Goal: Task Accomplishment & Management: Use online tool/utility

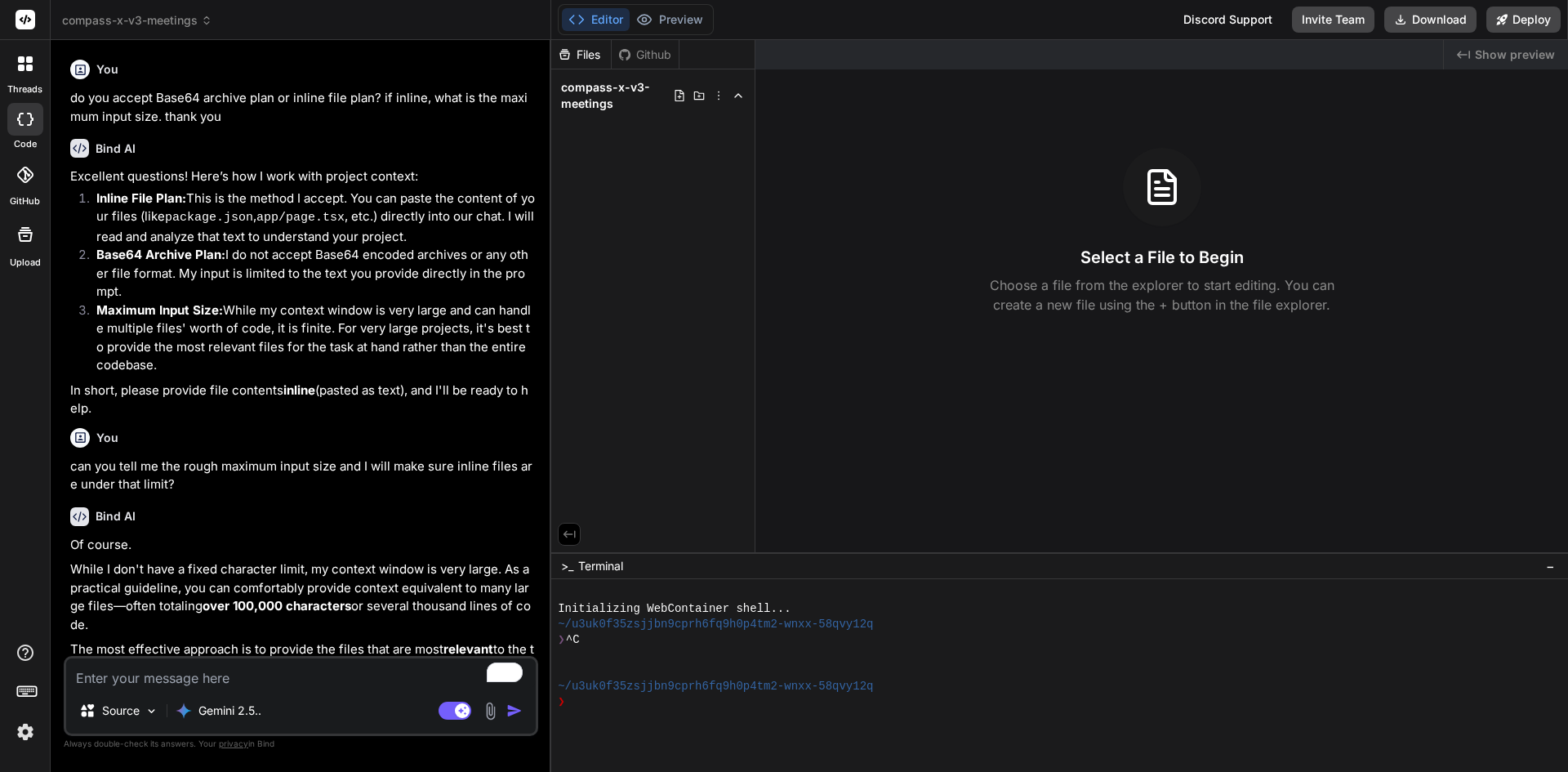
scroll to position [103, 0]
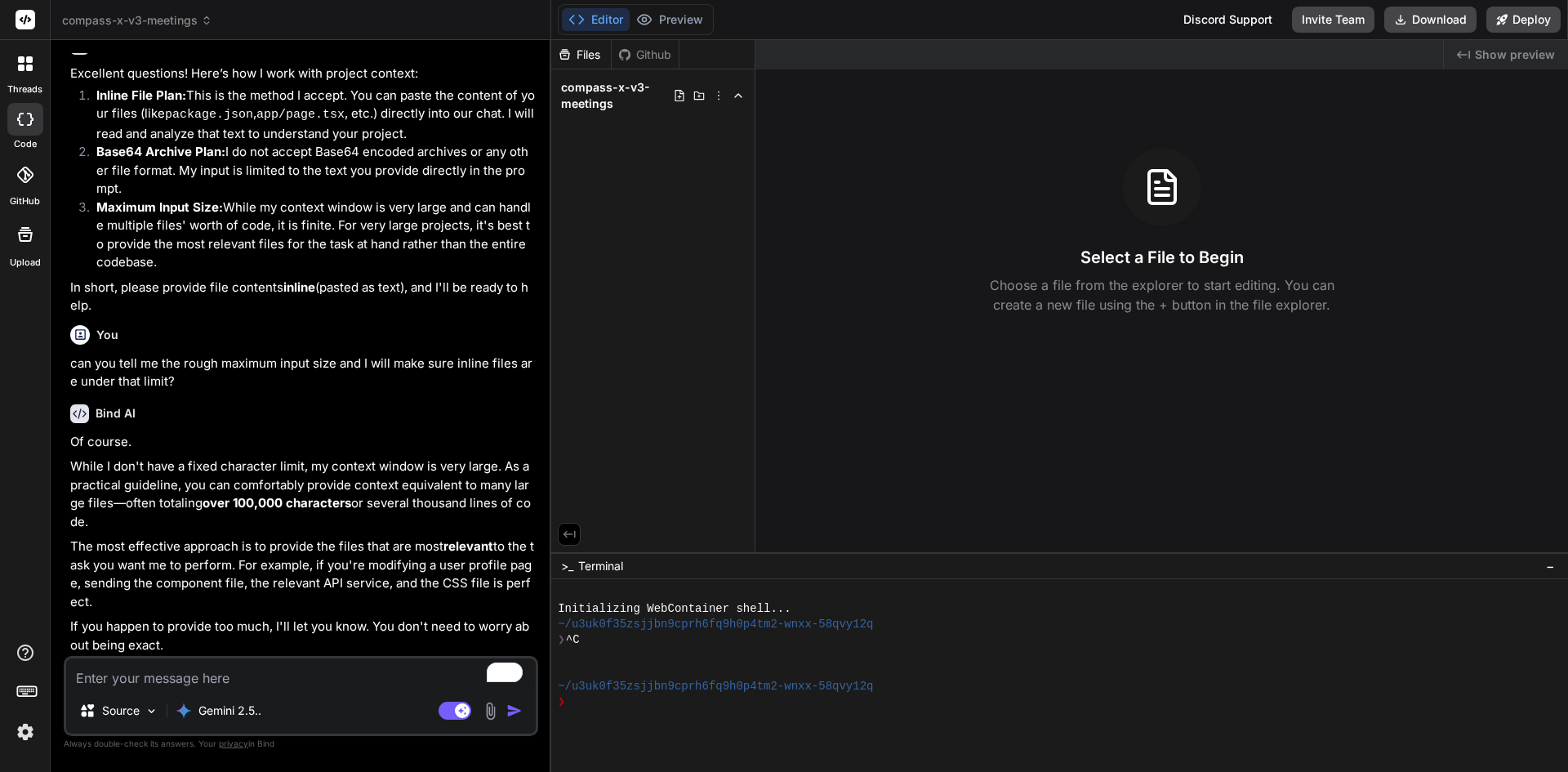
type textarea "x"
click at [231, 669] on textarea "To enrich screen reader interactions, please activate Accessibility in Grammarl…" at bounding box center [300, 673] width 470 height 30
type textarea "p"
type textarea "x"
type textarea "pa"
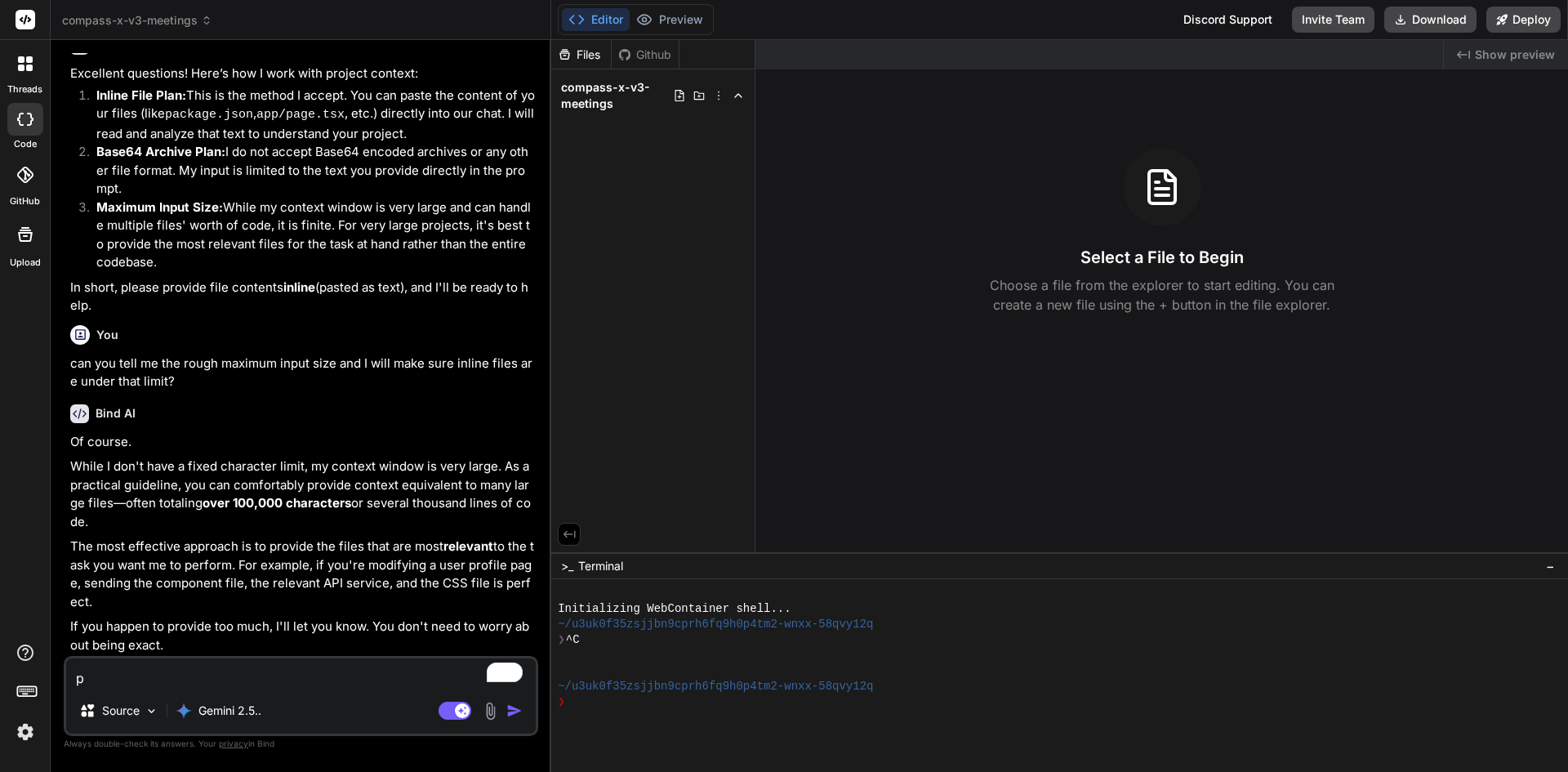
type textarea "x"
type textarea "par"
type textarea "x"
type textarea "part"
type textarea "x"
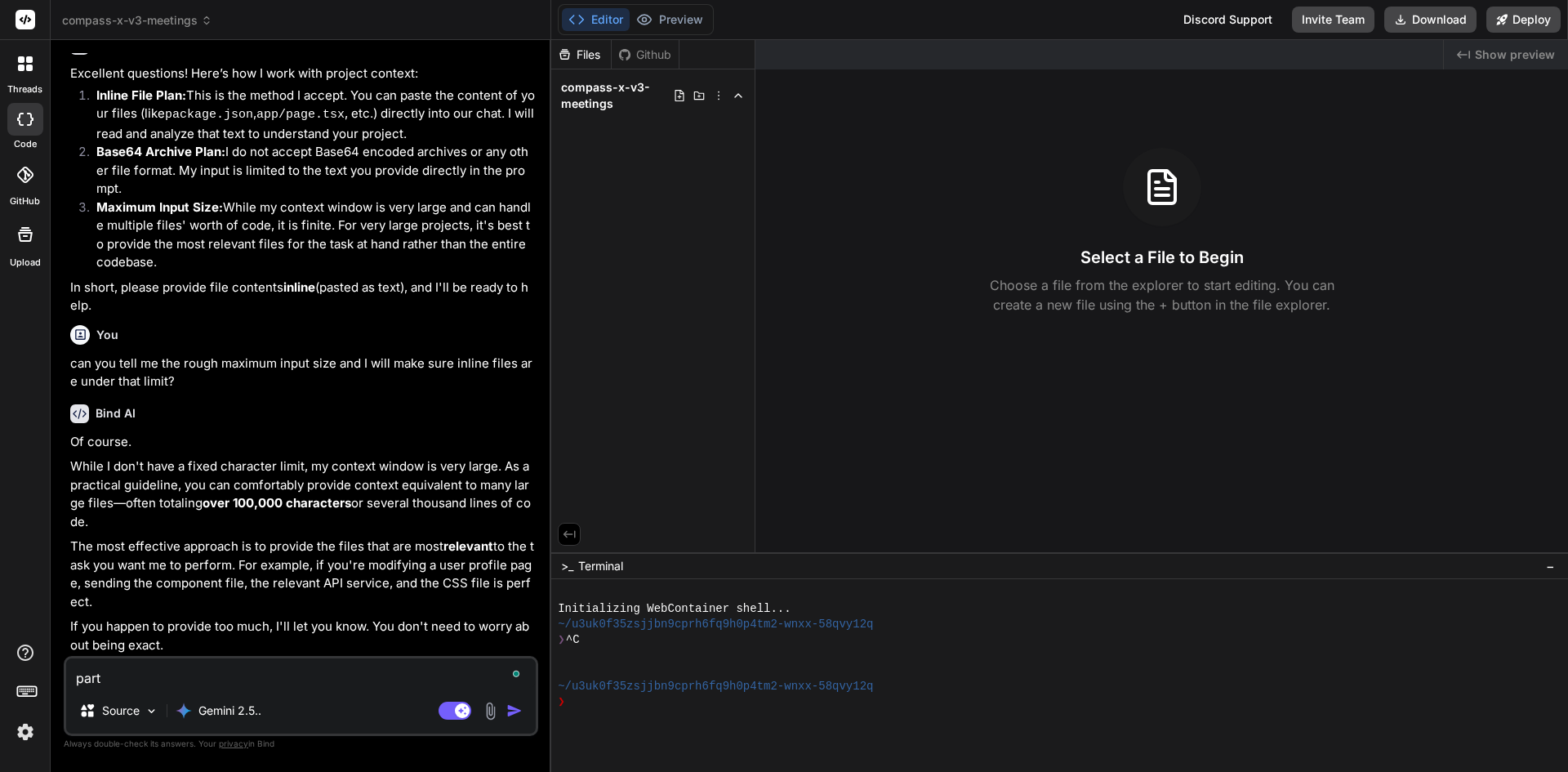
type textarea "part"
type textarea "x"
type textarea "part 1"
type textarea "x"
type textarea "part 1"
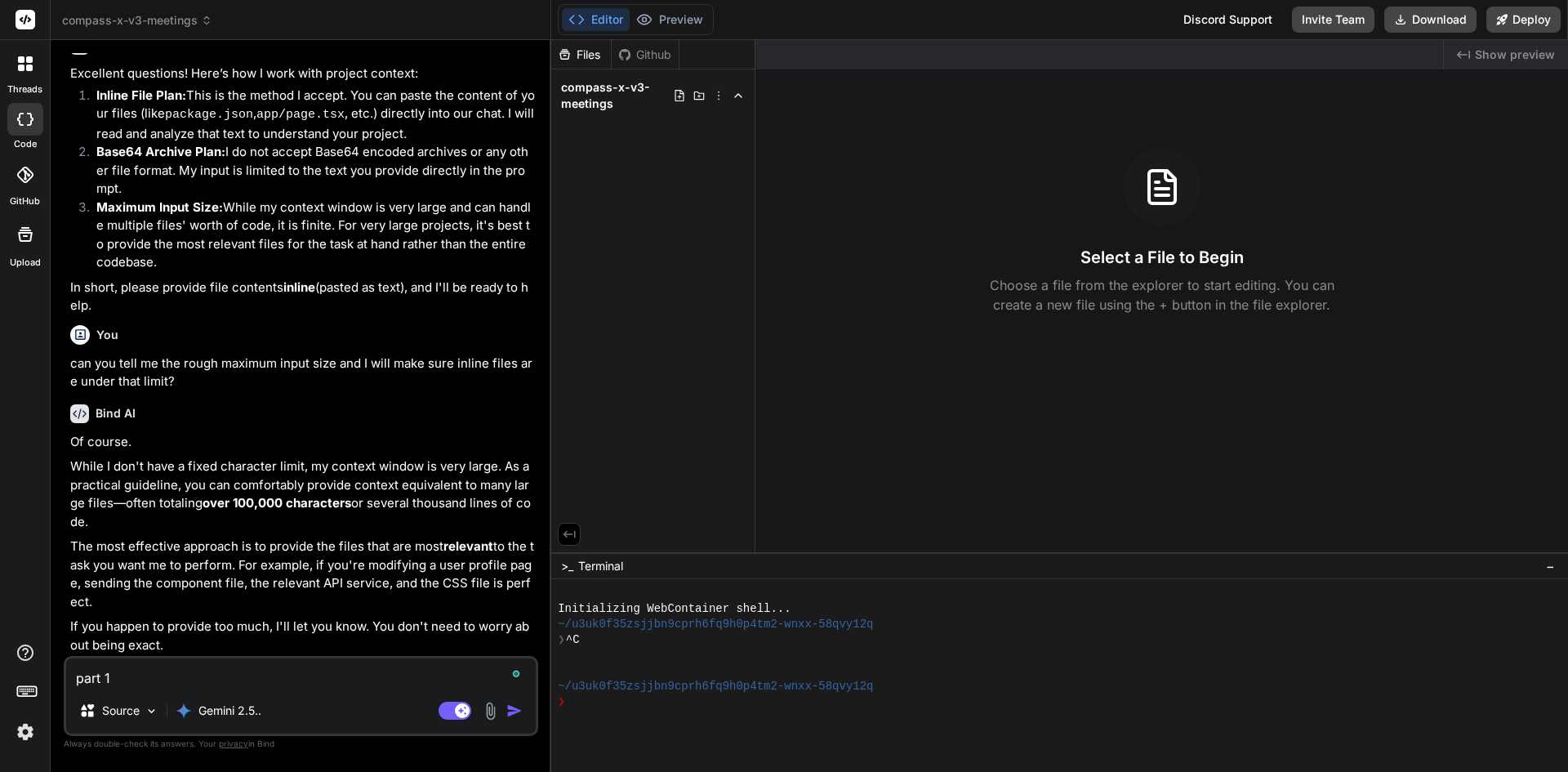
type textarea "x"
type textarea "part 1 o"
type textarea "x"
type textarea "part 1 of"
type textarea "x"
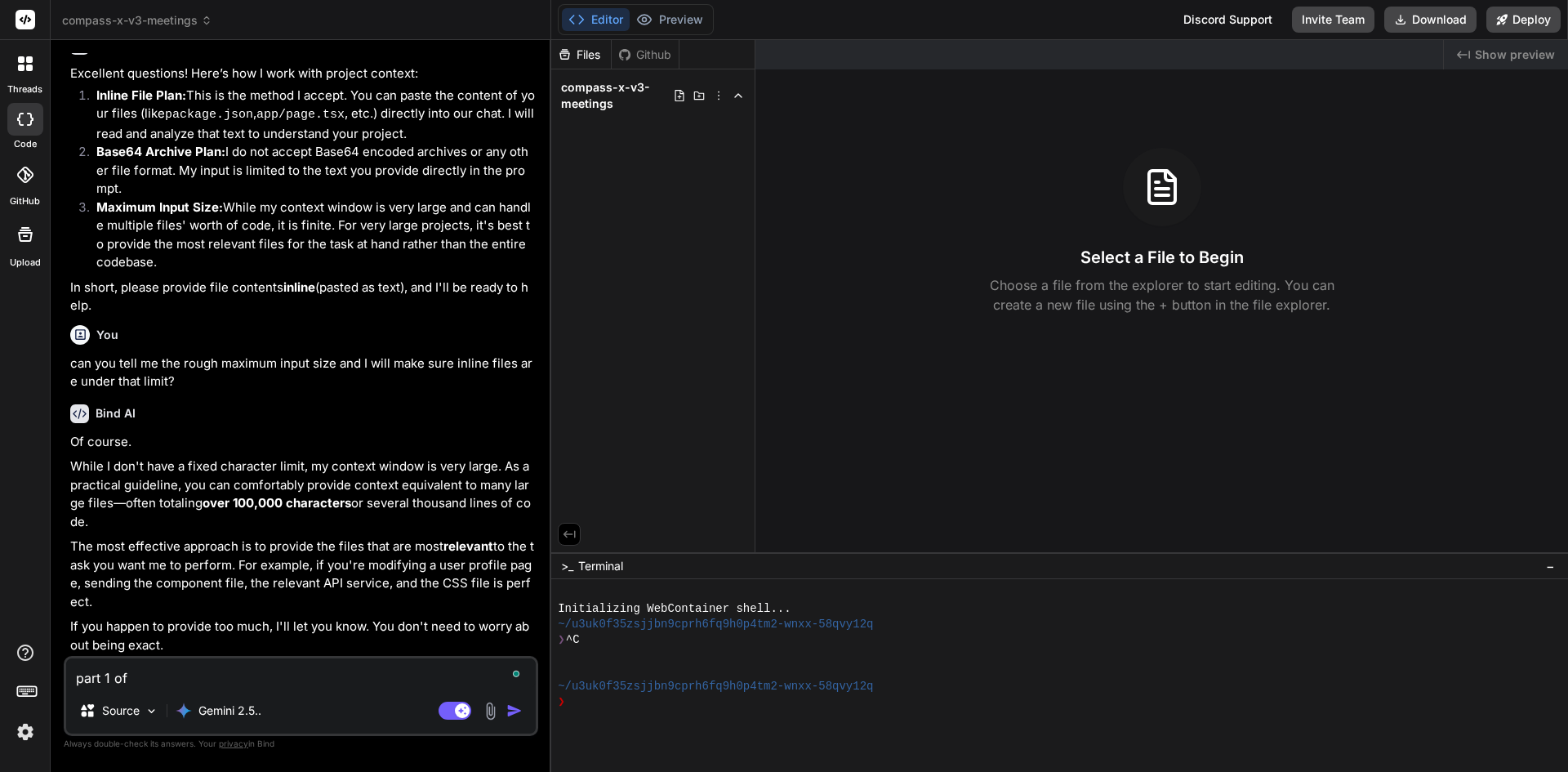
type textarea "part 1 of"
type textarea "x"
type textarea "part 1 of 2"
type textarea "x"
type textarea "part 1 of 2"
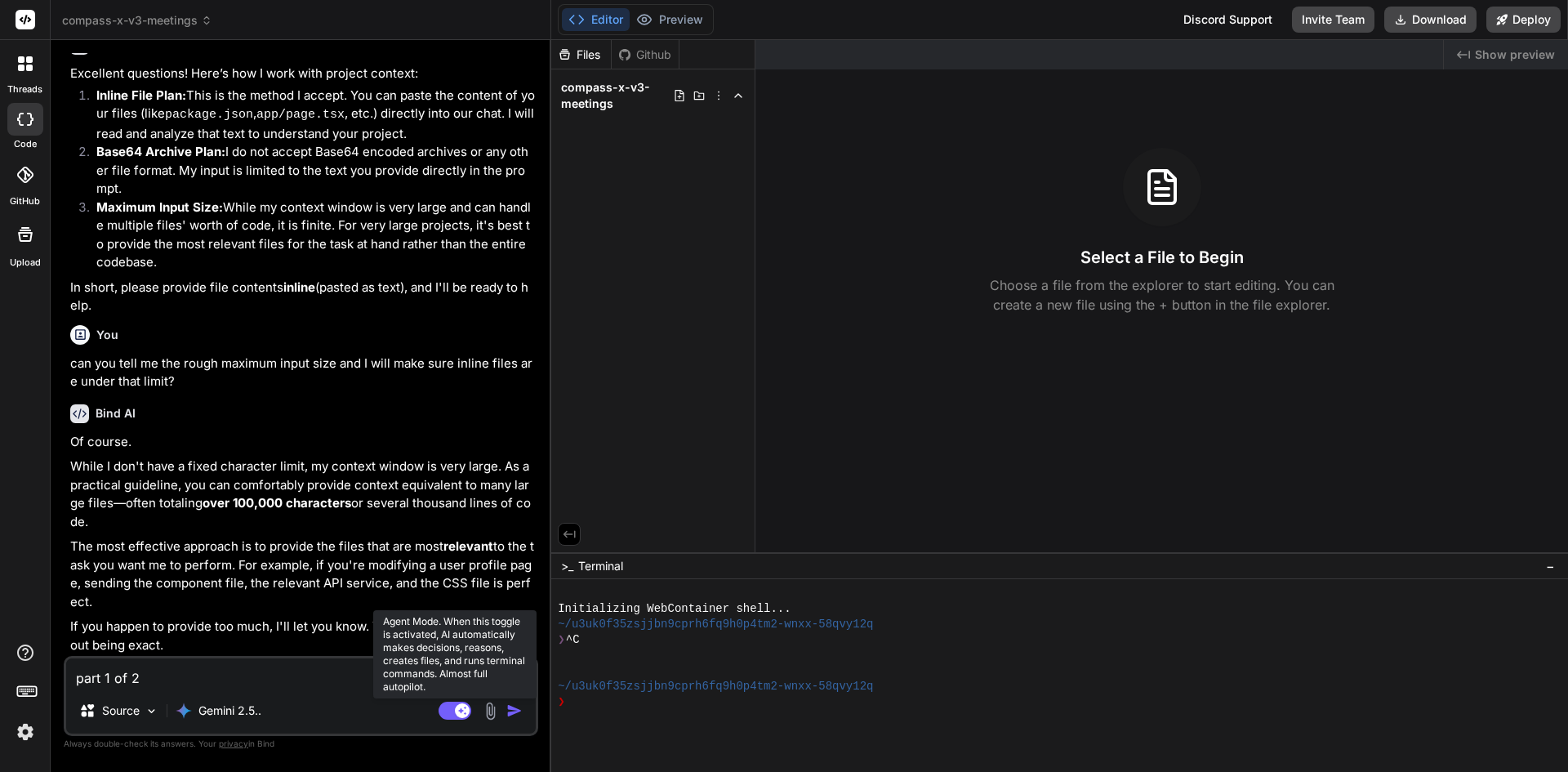
click at [466, 708] on icon at bounding box center [462, 710] width 8 height 8
type textarea "x"
click at [326, 672] on textarea "part 1 of 2" at bounding box center [300, 673] width 470 height 30
type textarea "part 1 of 2:"
type textarea "x"
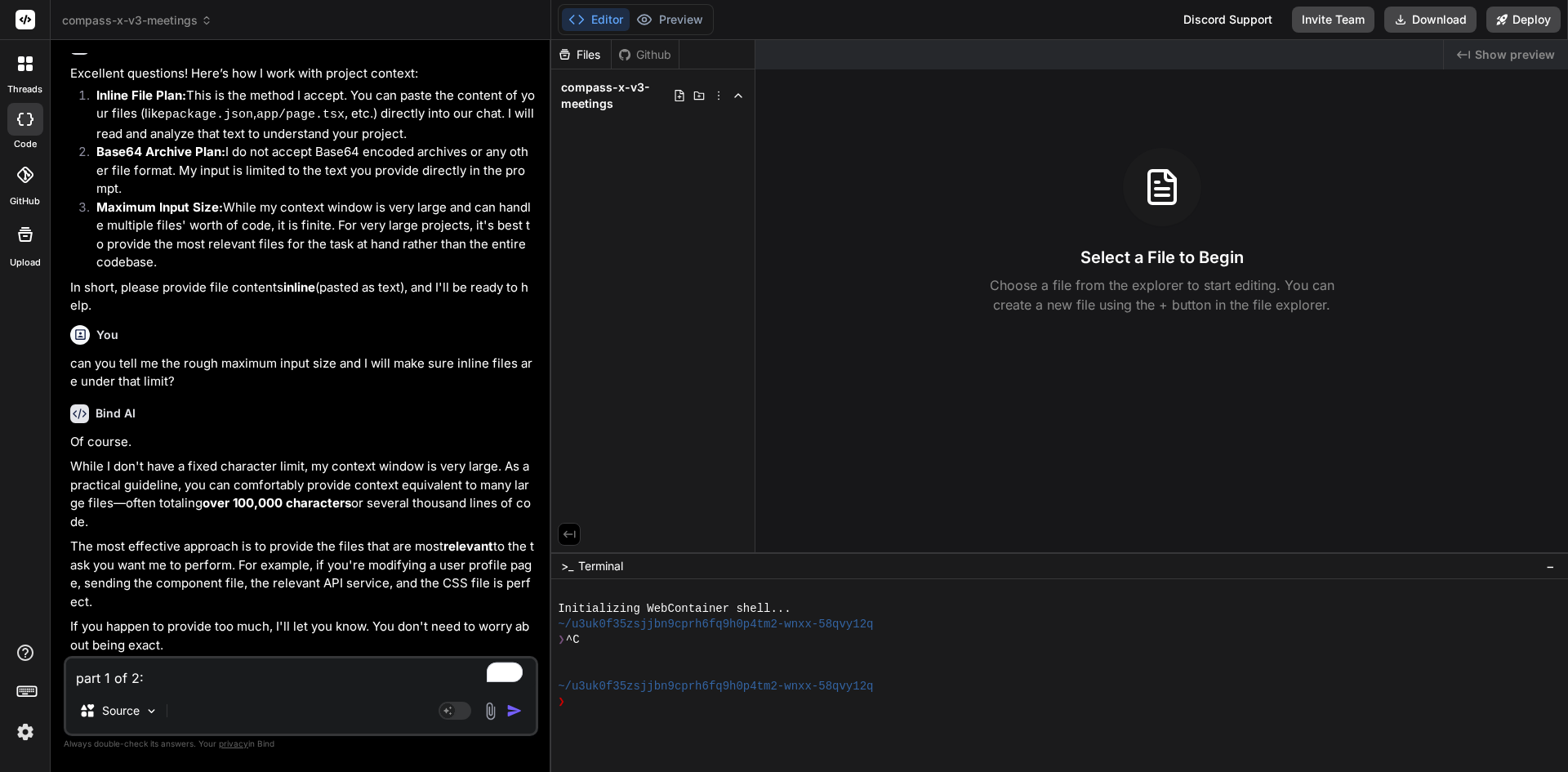
type textarea "part 1 of 2:"
type textarea "x"
paste textarea "{ "project_name": "compass-x-weekly-meeting-newproject", "scope_rules": { "beha…"
type textarea "part 1 of 2: { "project_name": "compass-x-weekly-meeting-newproject", "scope_ru…"
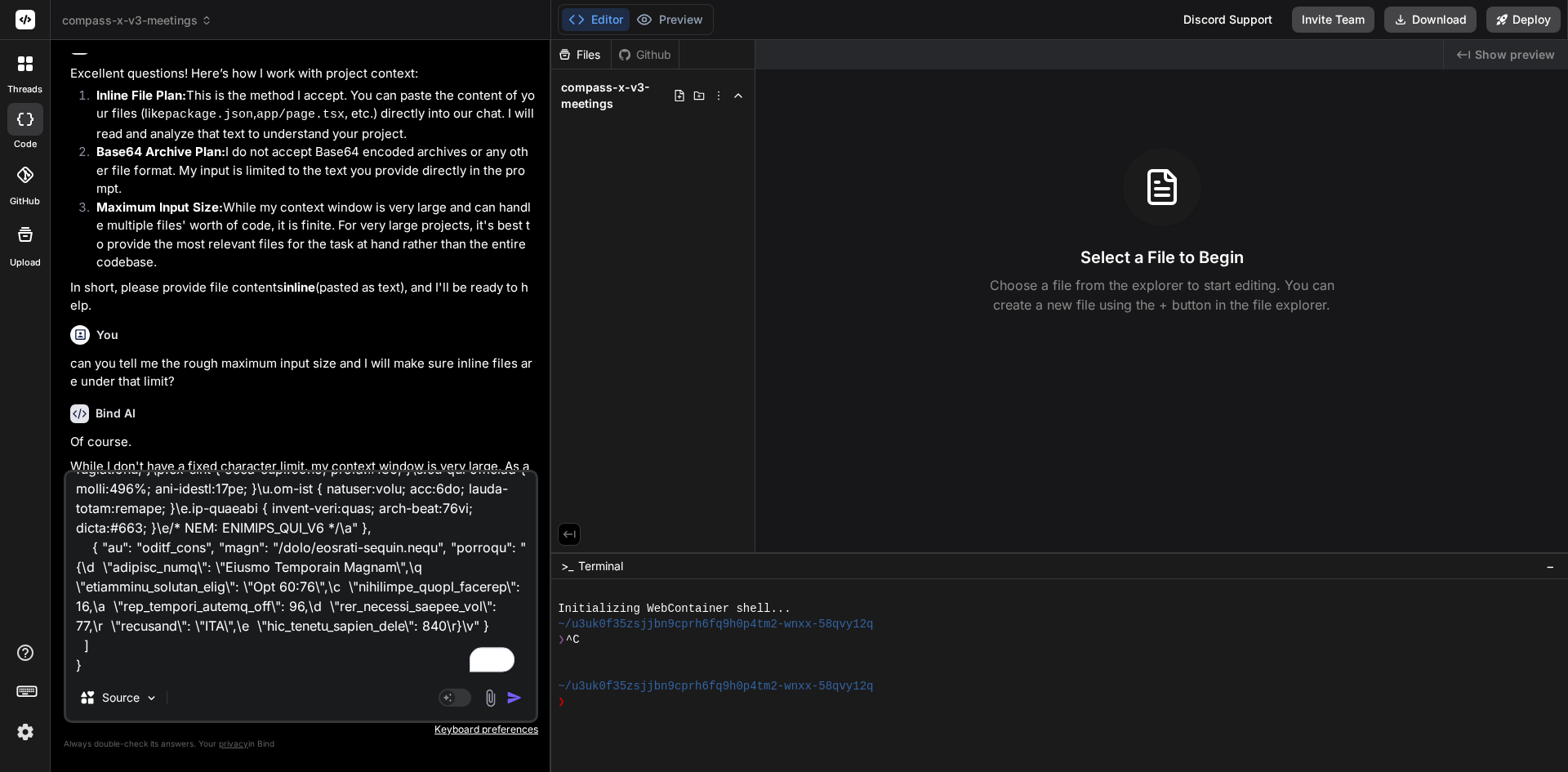
type textarea "x"
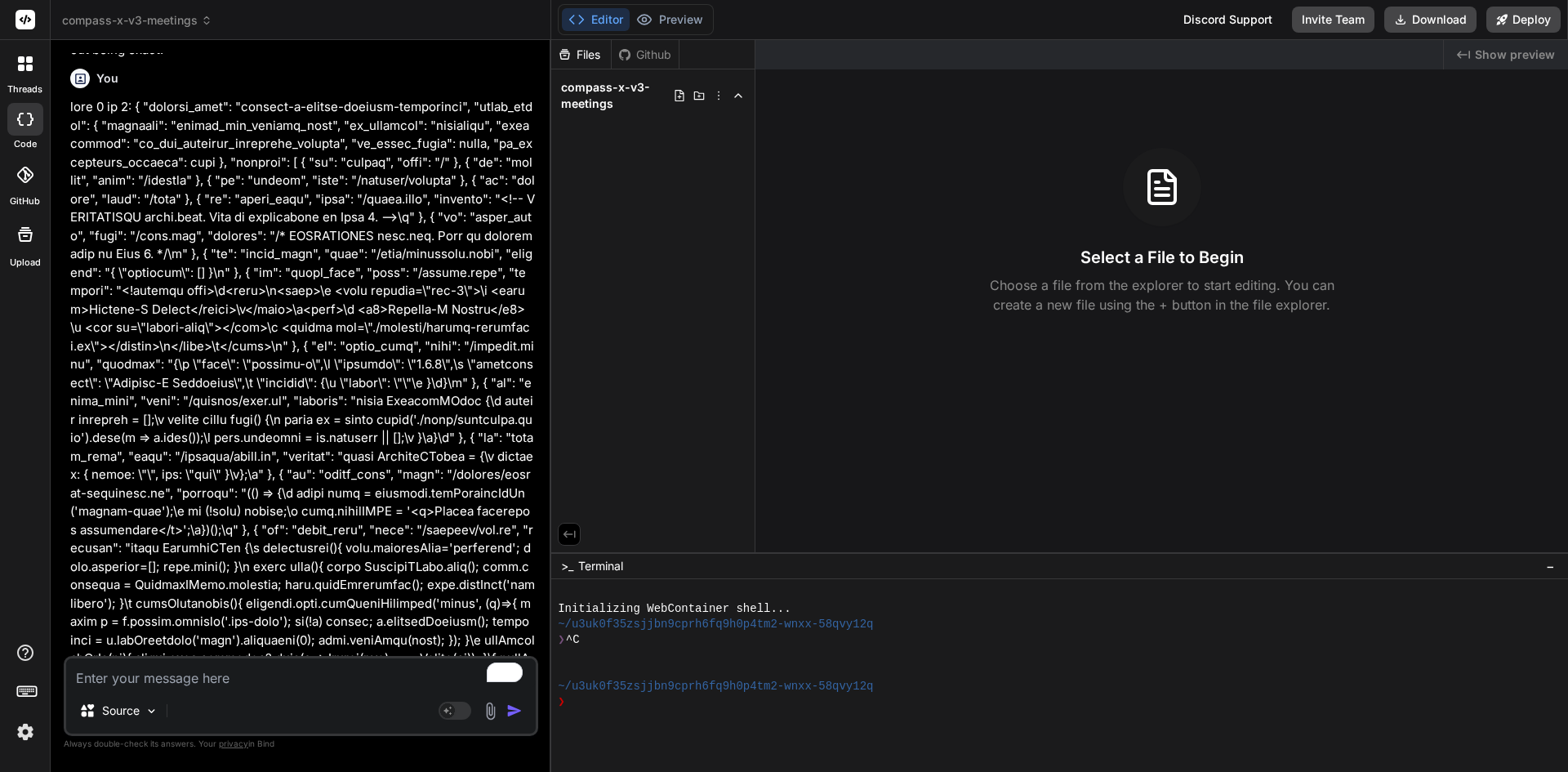
scroll to position [706, 0]
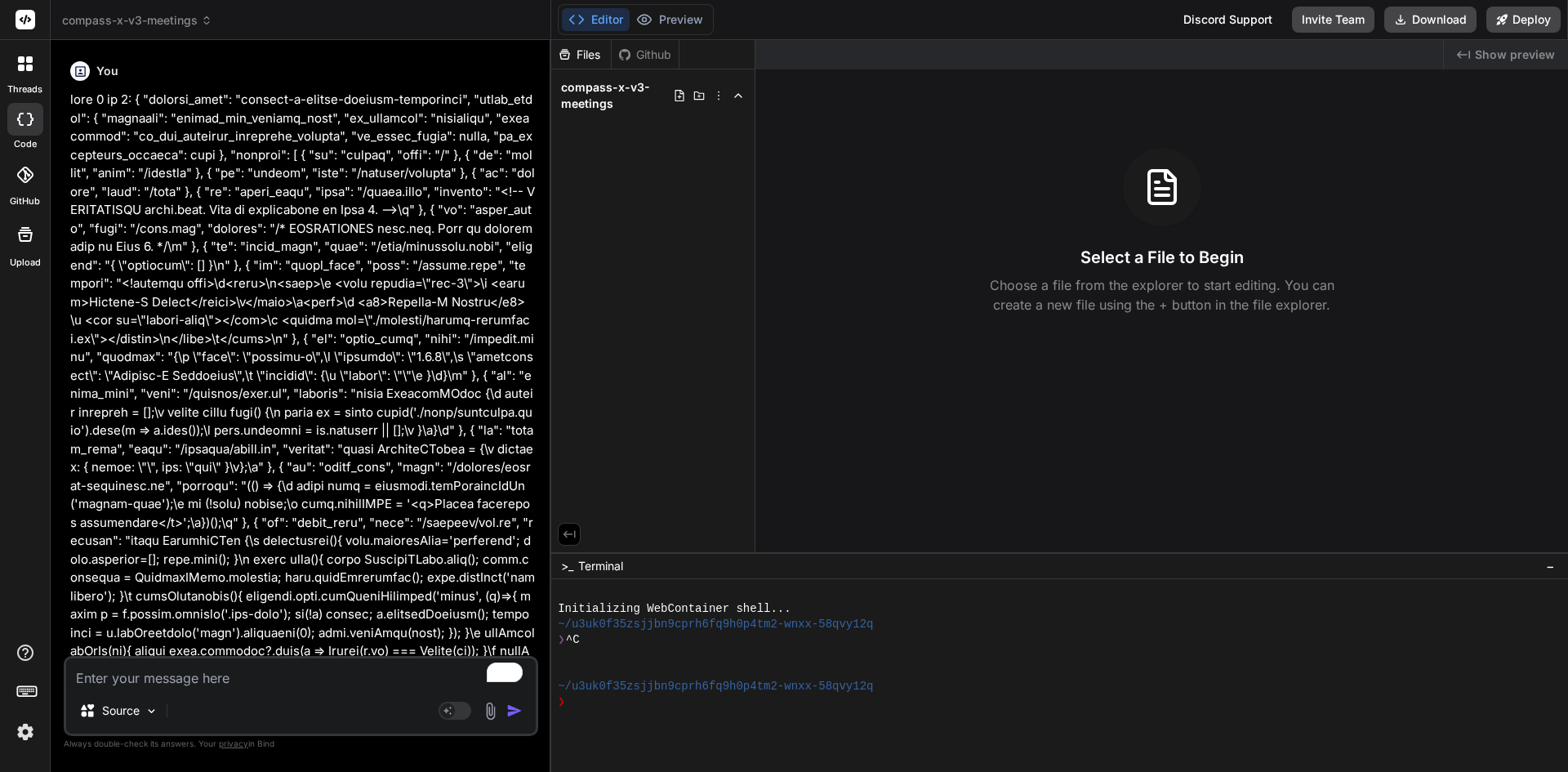
click at [517, 705] on img "button" at bounding box center [514, 710] width 16 height 16
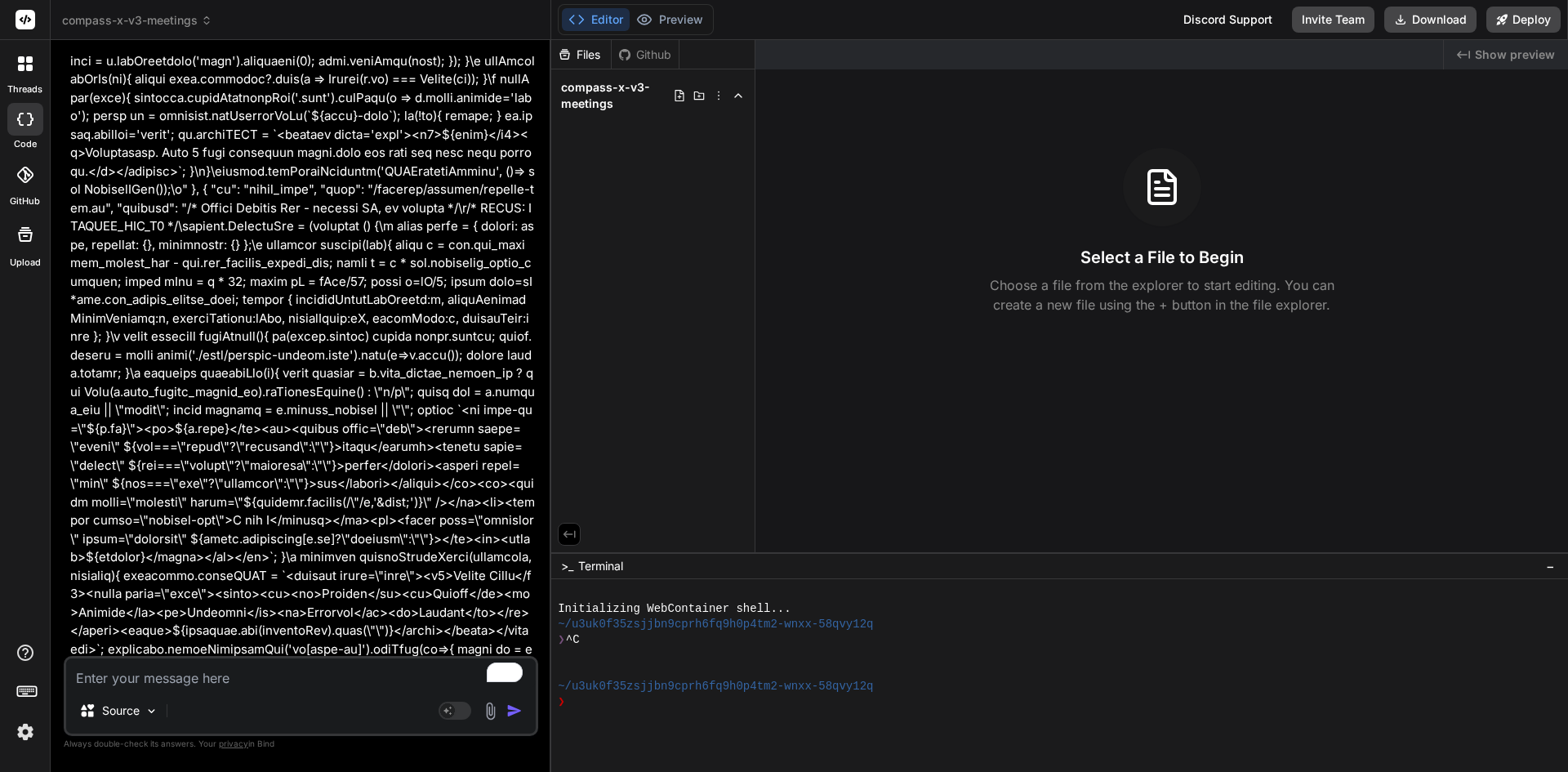
type textarea "x"
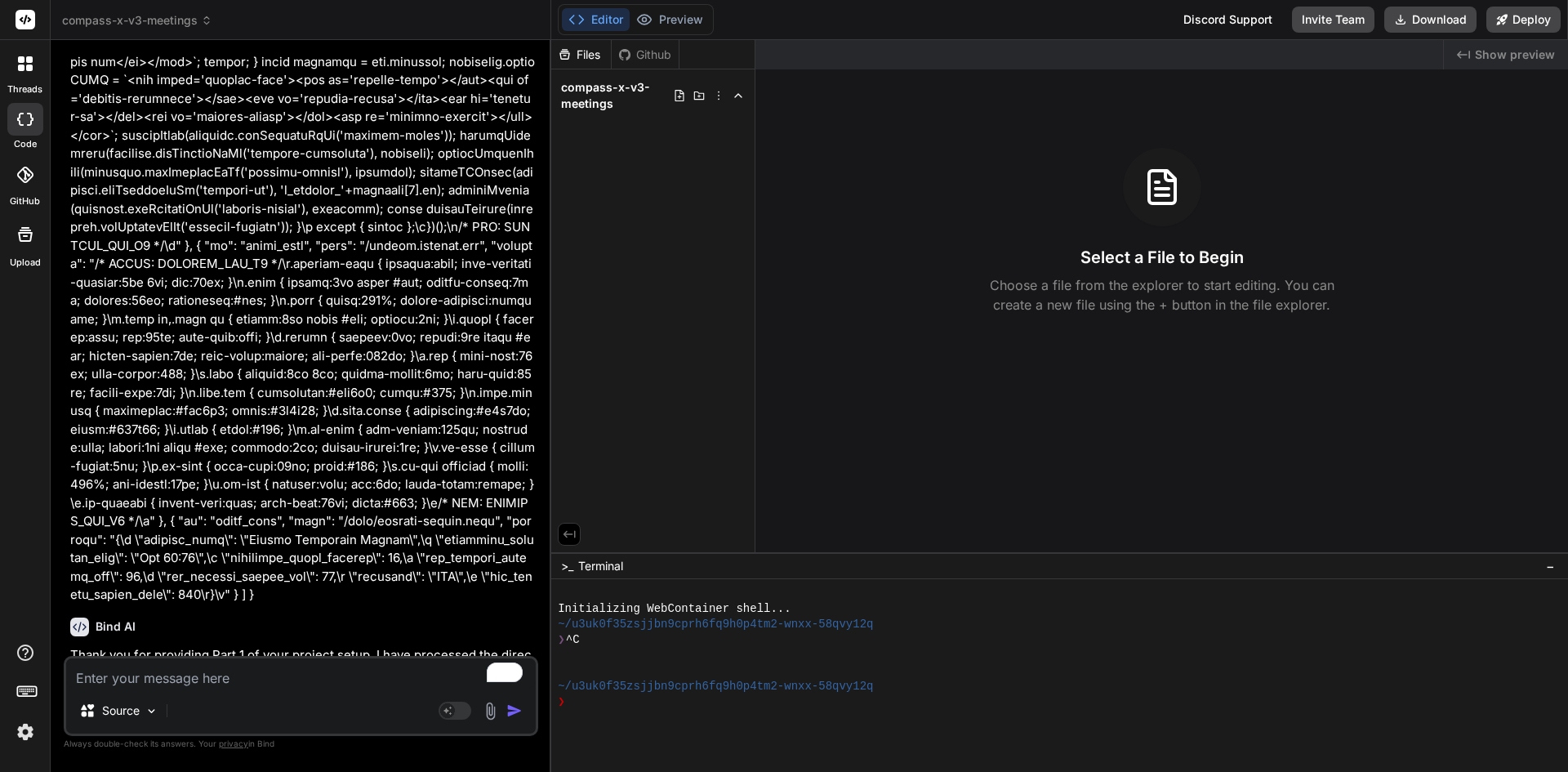
scroll to position [3205, 0]
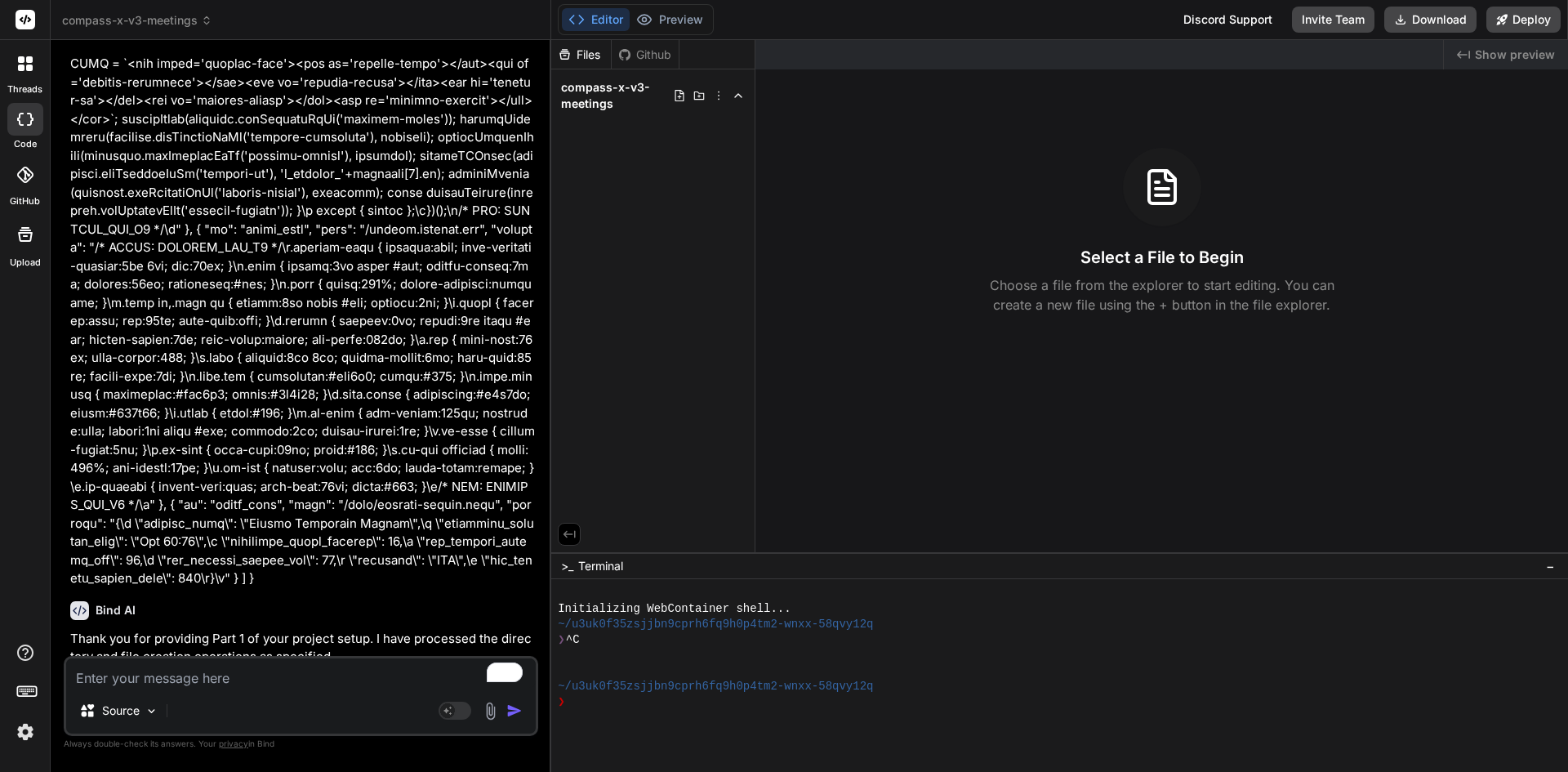
click at [137, 685] on textarea "To enrich screen reader interactions, please activate Accessibility in Grammarl…" at bounding box center [300, 673] width 470 height 30
paste textarea "{ "project_name": "compass-x-weekly-meeting-newproject", "scope_rules": { "beha…"
type textarea "{ "project_name": "compass-x-weekly-meeting-newproject", "scope_rules": { "beha…"
type textarea "x"
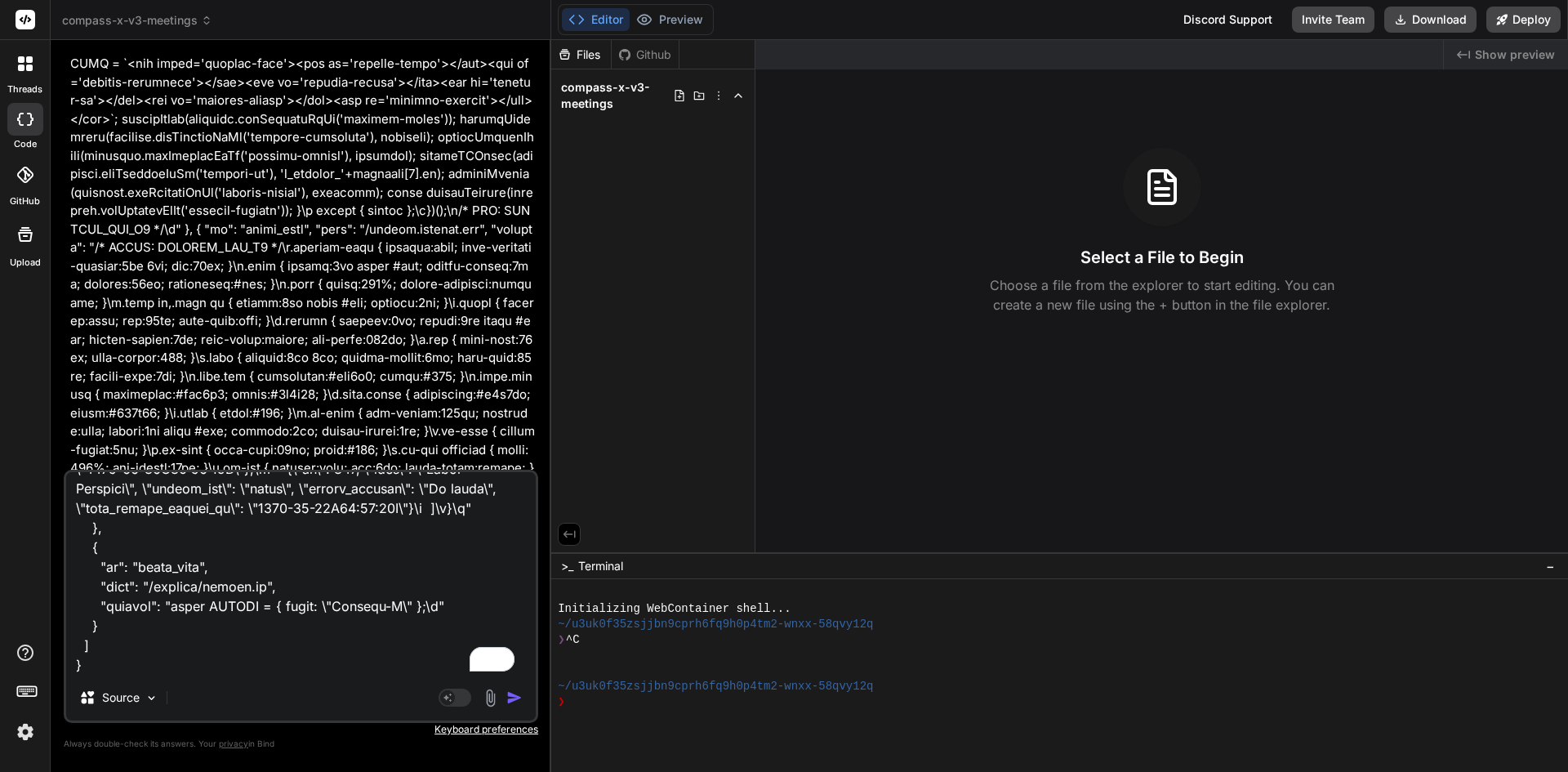
scroll to position [1455, 0]
type textarea "{ "project_name": "compass-x-weekly-meeting-newproject", "scope_rules": { "beha…"
click at [523, 693] on img "button" at bounding box center [514, 697] width 16 height 16
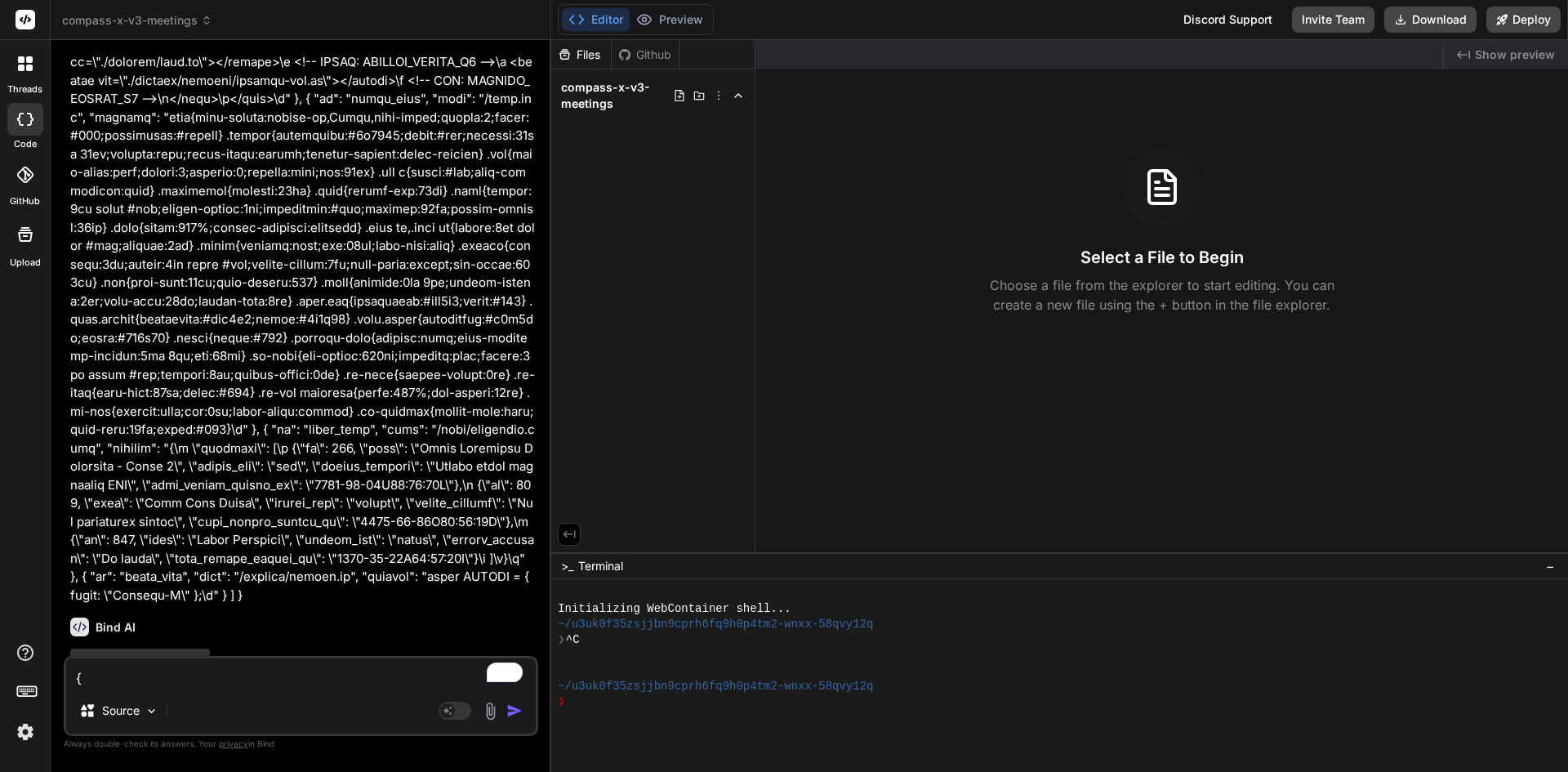
scroll to position [4221, 0]
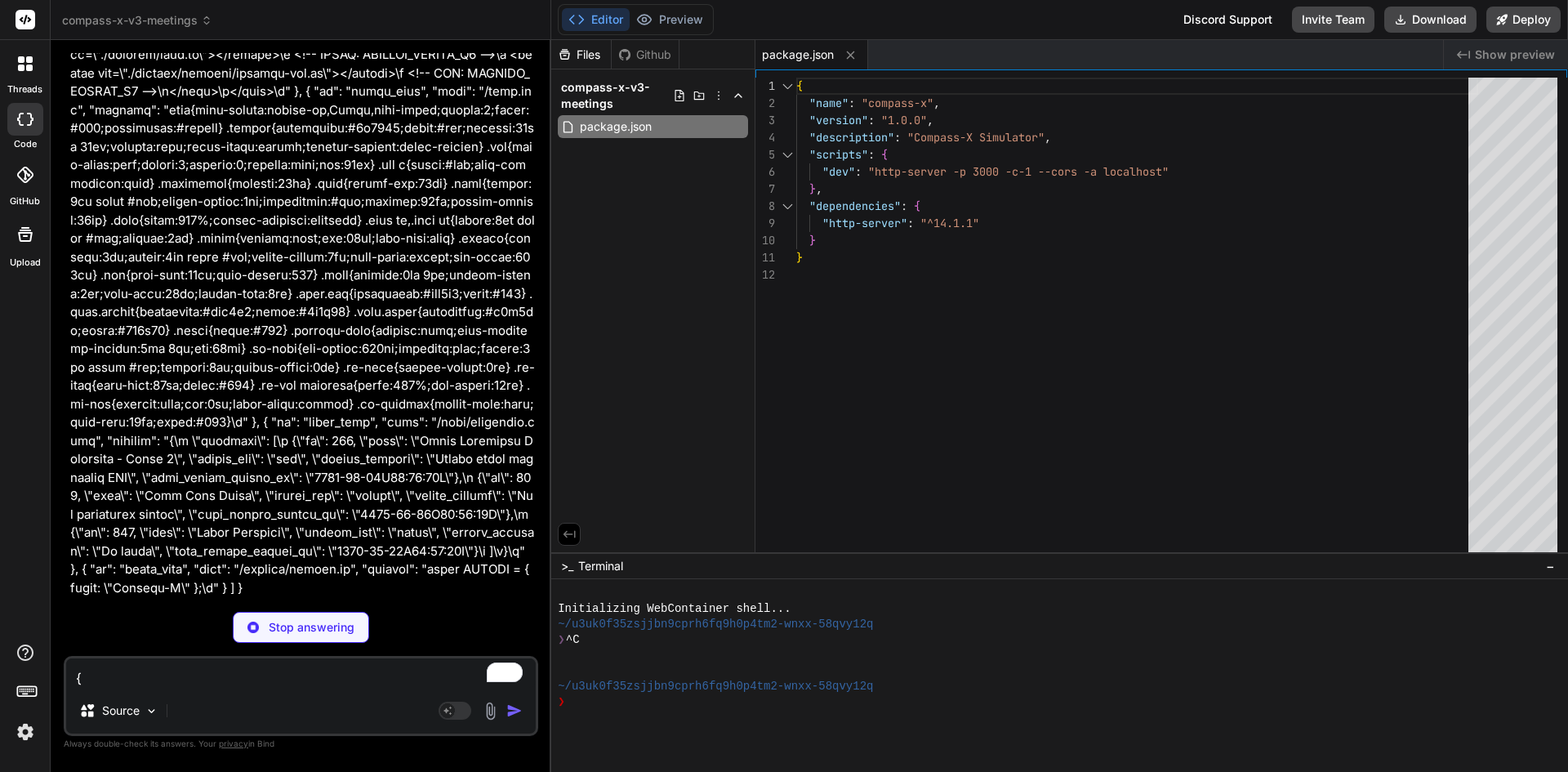
type textarea "x"
type textarea "<script src="./scripts/app.js"></script> <script src="./scripts/data.js"></scri…"
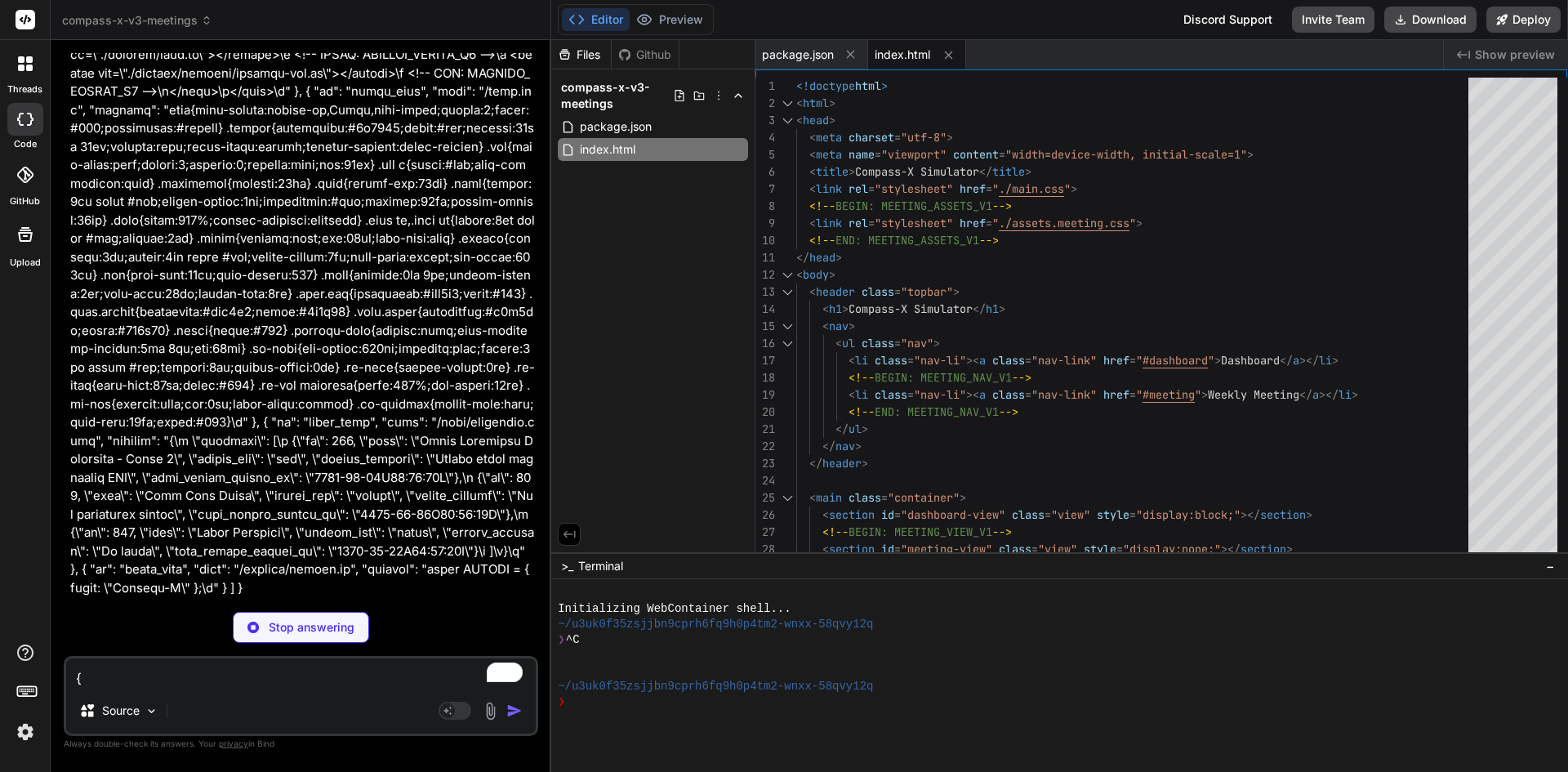
type textarea "x"
type textarea "{color:#666} .meeting-grid{display:grid;grid-template-columns:1fr 1fr;gap:16px}…"
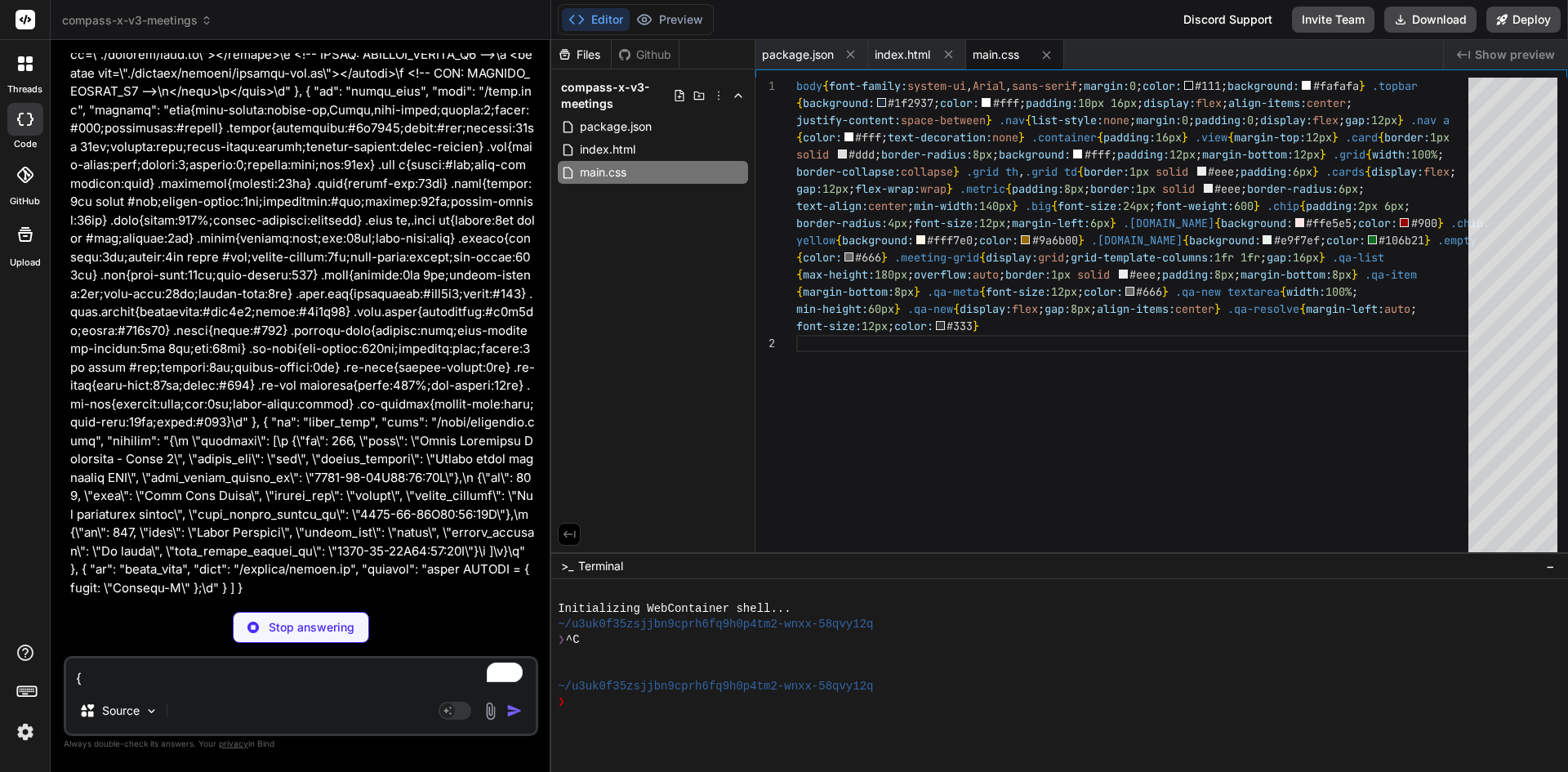
type textarea "x"
type textarea "}"
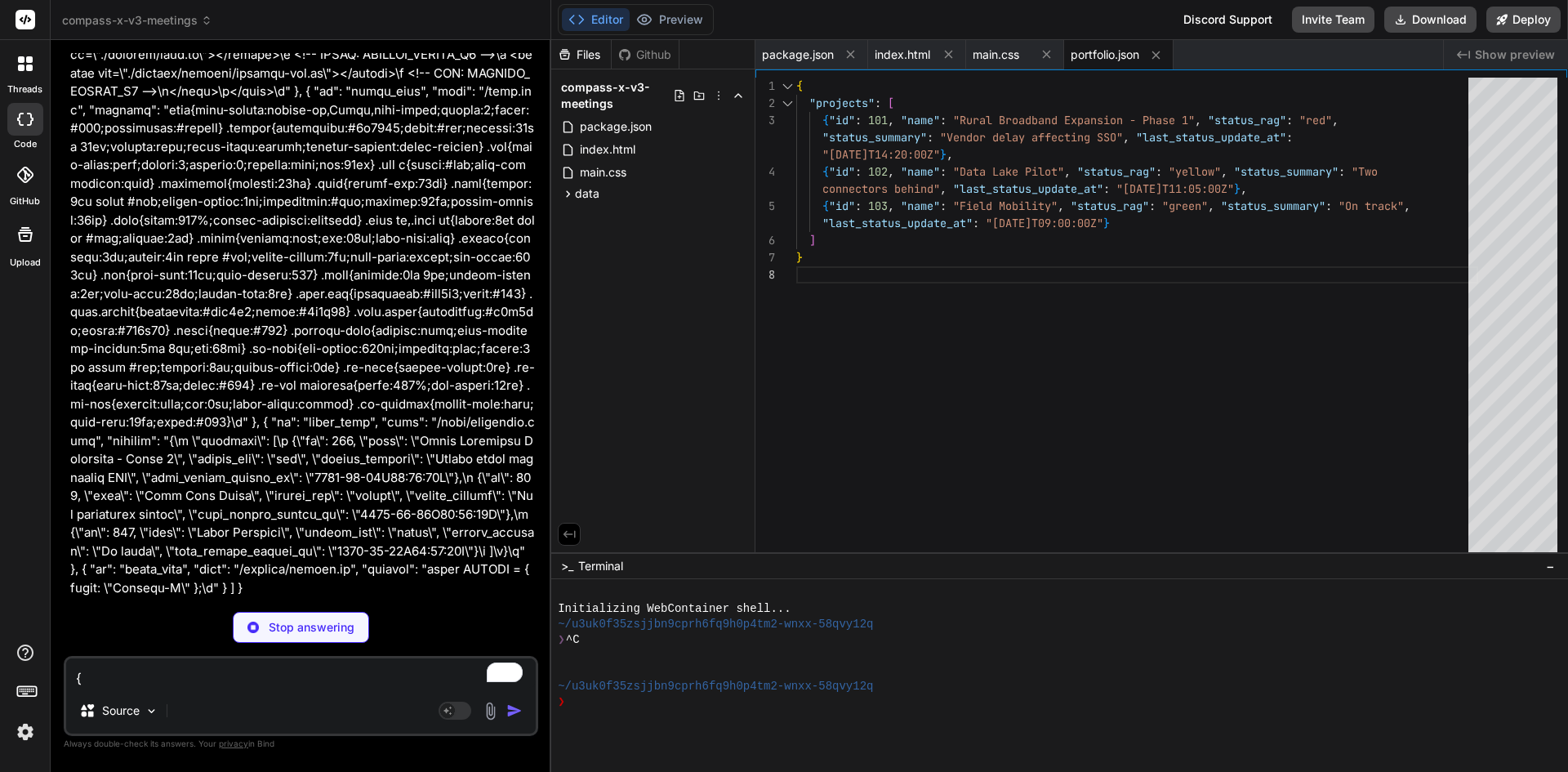
type textarea "x"
type textarea "</body> </html>"
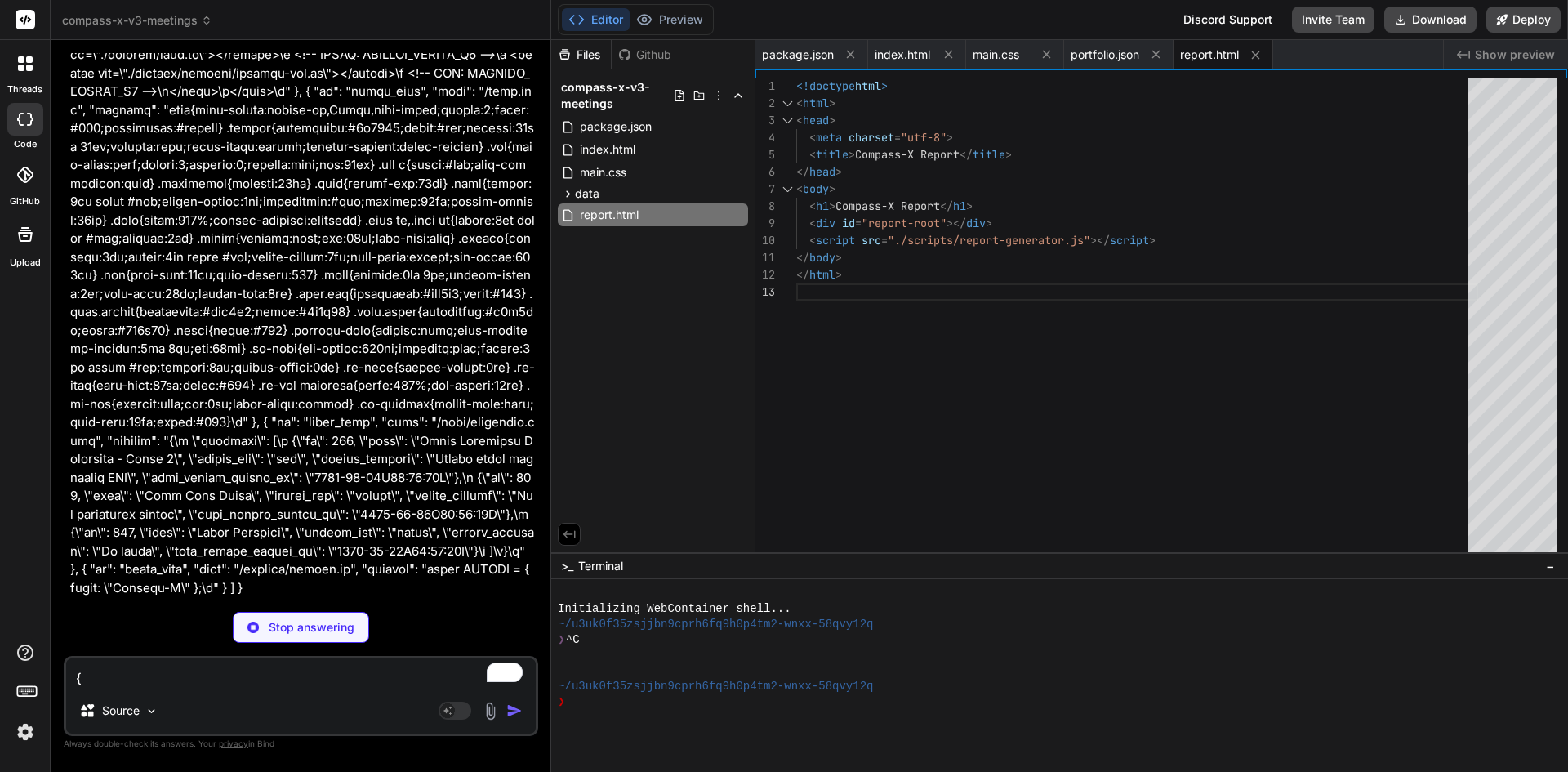
type textarea "x"
type textarea "class CompassXData { static projects = []; static async load() { const pf = awa…"
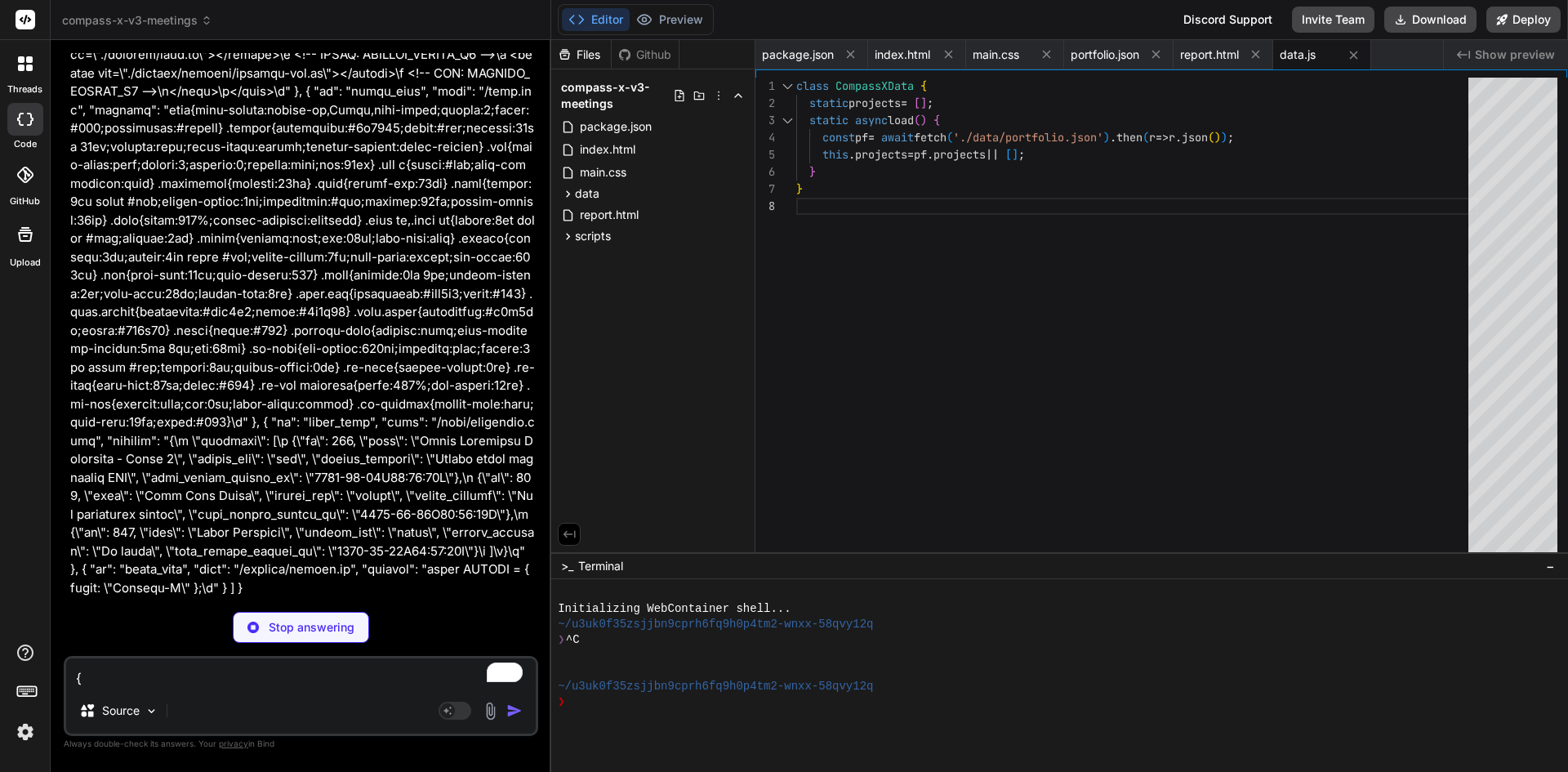
type textarea "x"
type textarea "const CompassXState = { filters: { query: "", rag: "all" } };"
type textarea "x"
type textarea "(() => { const root = document.getElementById('report-root'); if (!root) return…"
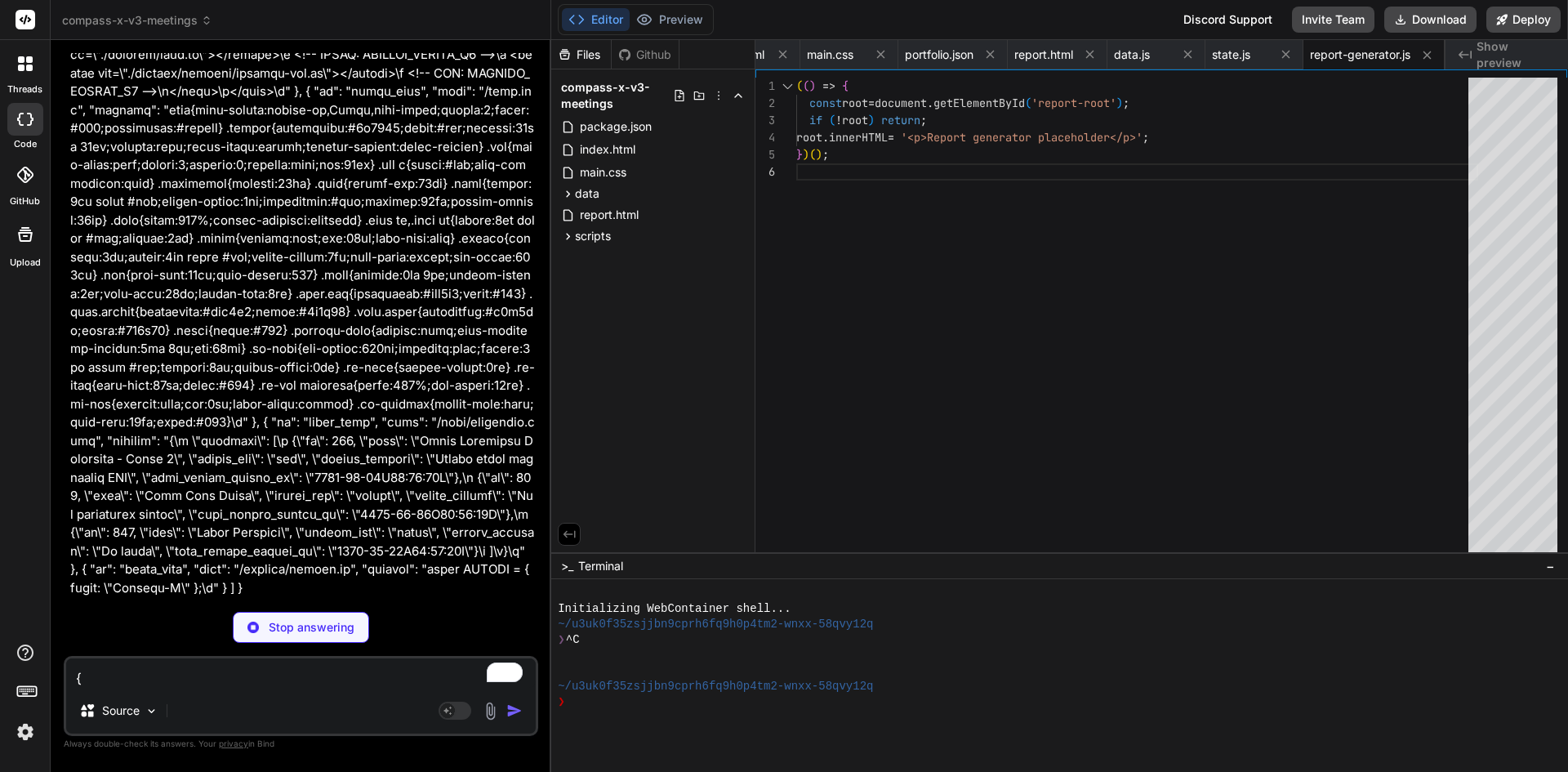
type textarea "x"
type textarea "=== 'meeting' && window.MeetingTab) { window.MeetingTab.render(el); } else { el…"
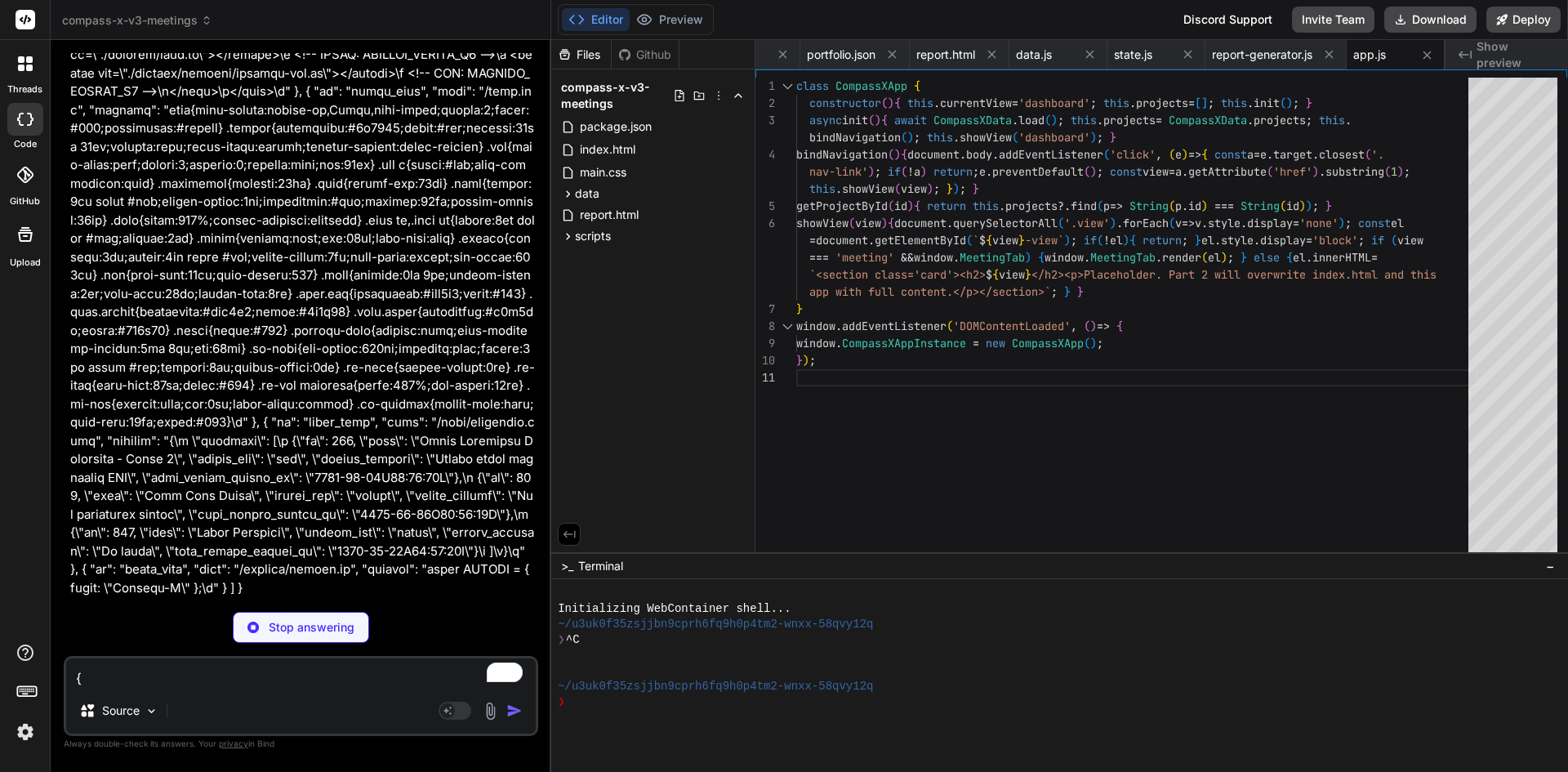
type textarea "x"
type textarea "renderIntro(document.getElementById('meeting-intro')); renderPortfolio(document…"
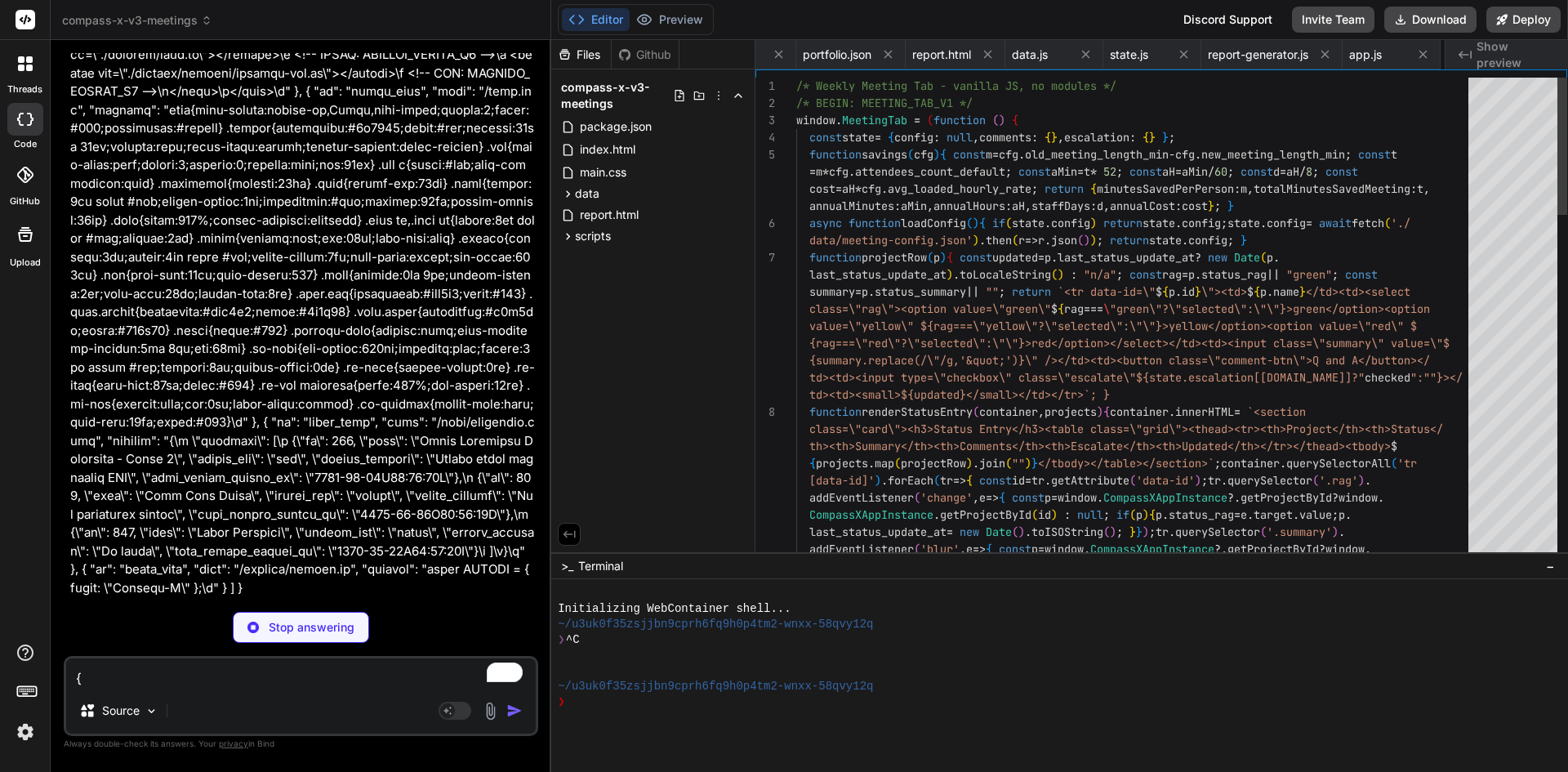
scroll to position [0, 387]
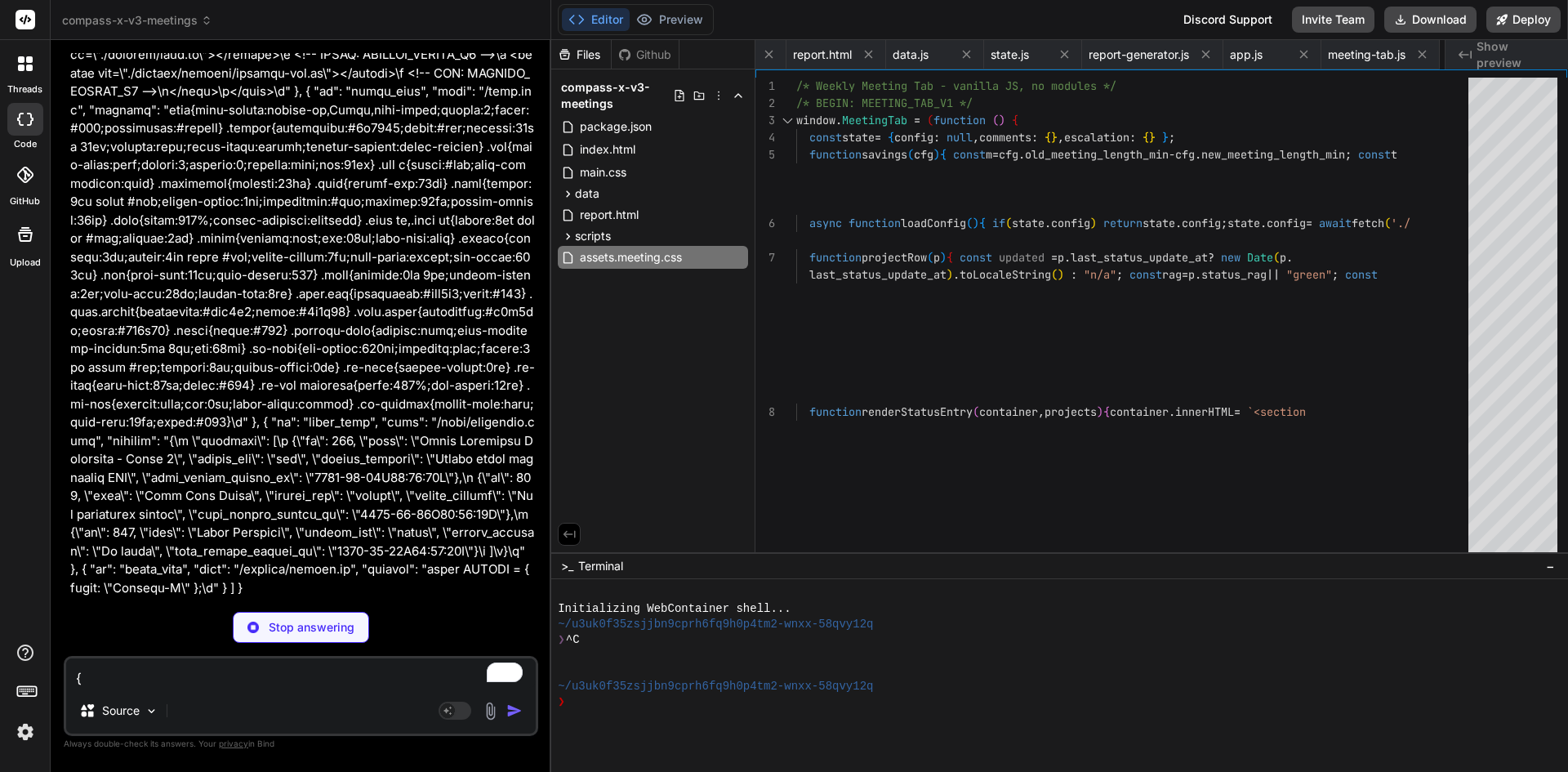
type textarea "x"
type textarea ".qa-resolve { margin-left:auto; font-size:12px; color:#333; } /* END: MEETING_C…"
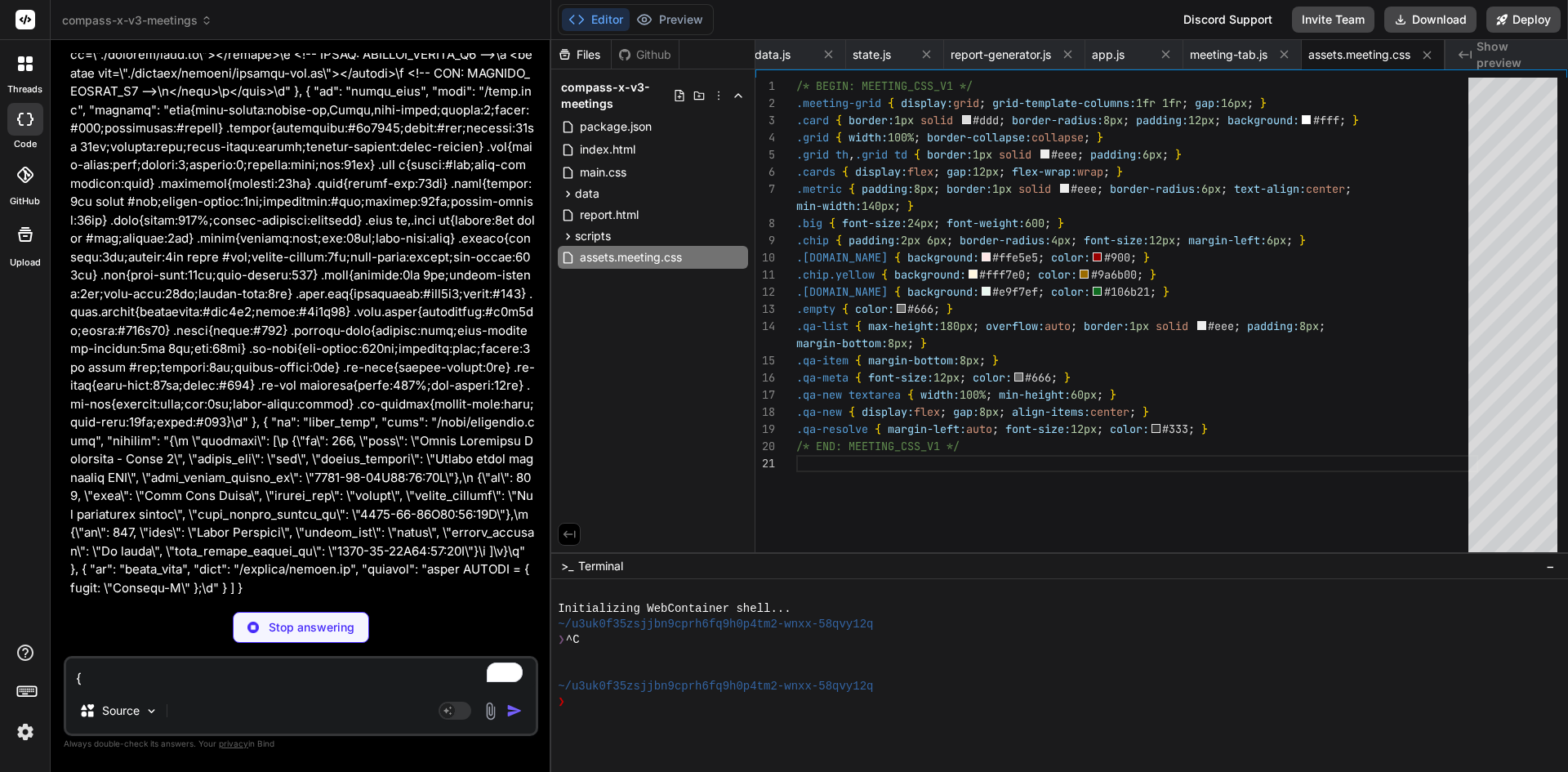
type textarea "x"
type textarea "{ "meeting_name": "Weekly Portfolio Review", "scheduled_weekday_time": "Tue 10:…"
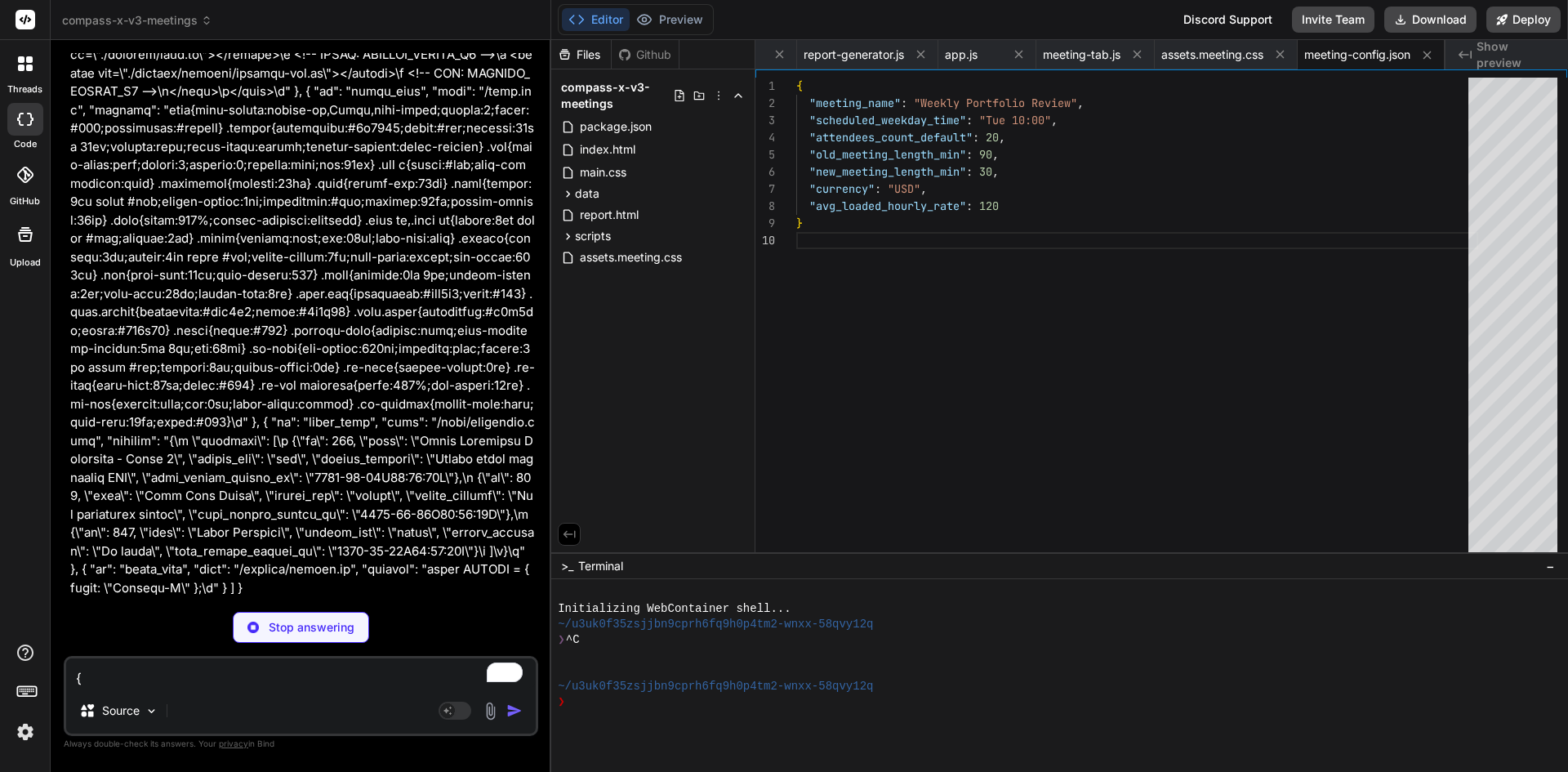
type textarea "x"
type textarea "const CONFIG = { title: "Compass-X" };"
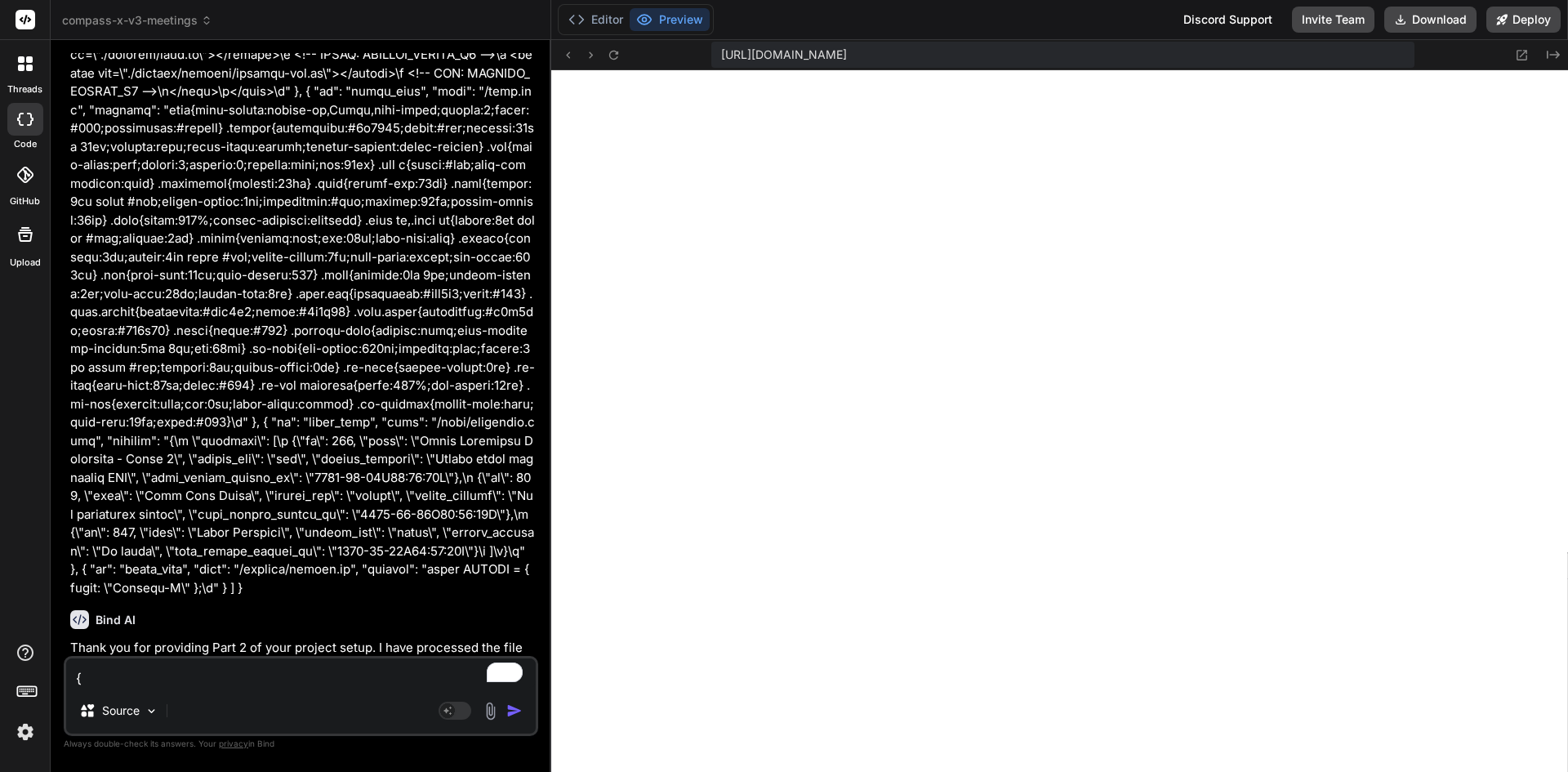
scroll to position [1382, 0]
type textarea "x"
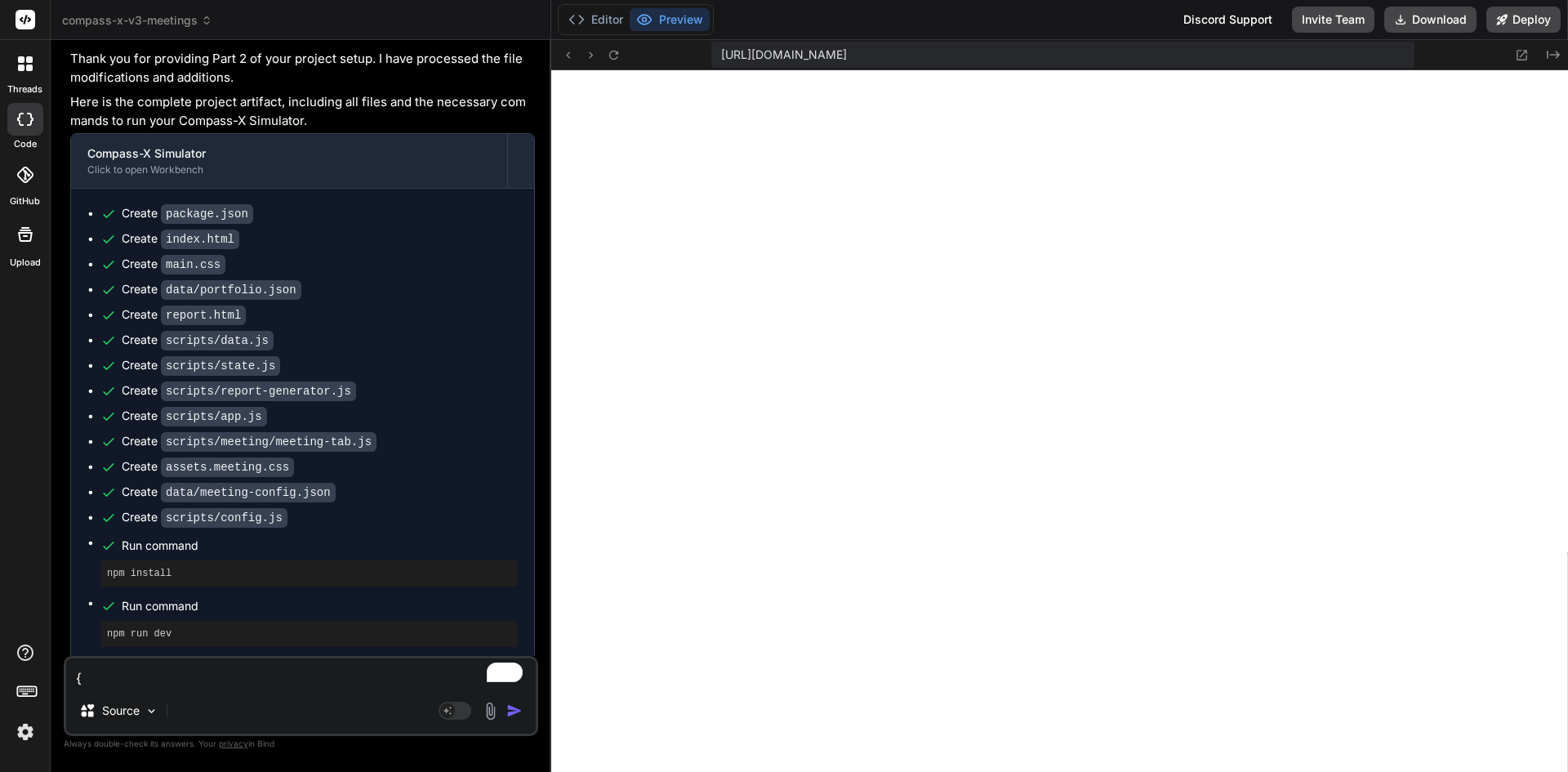
scroll to position [4827, 0]
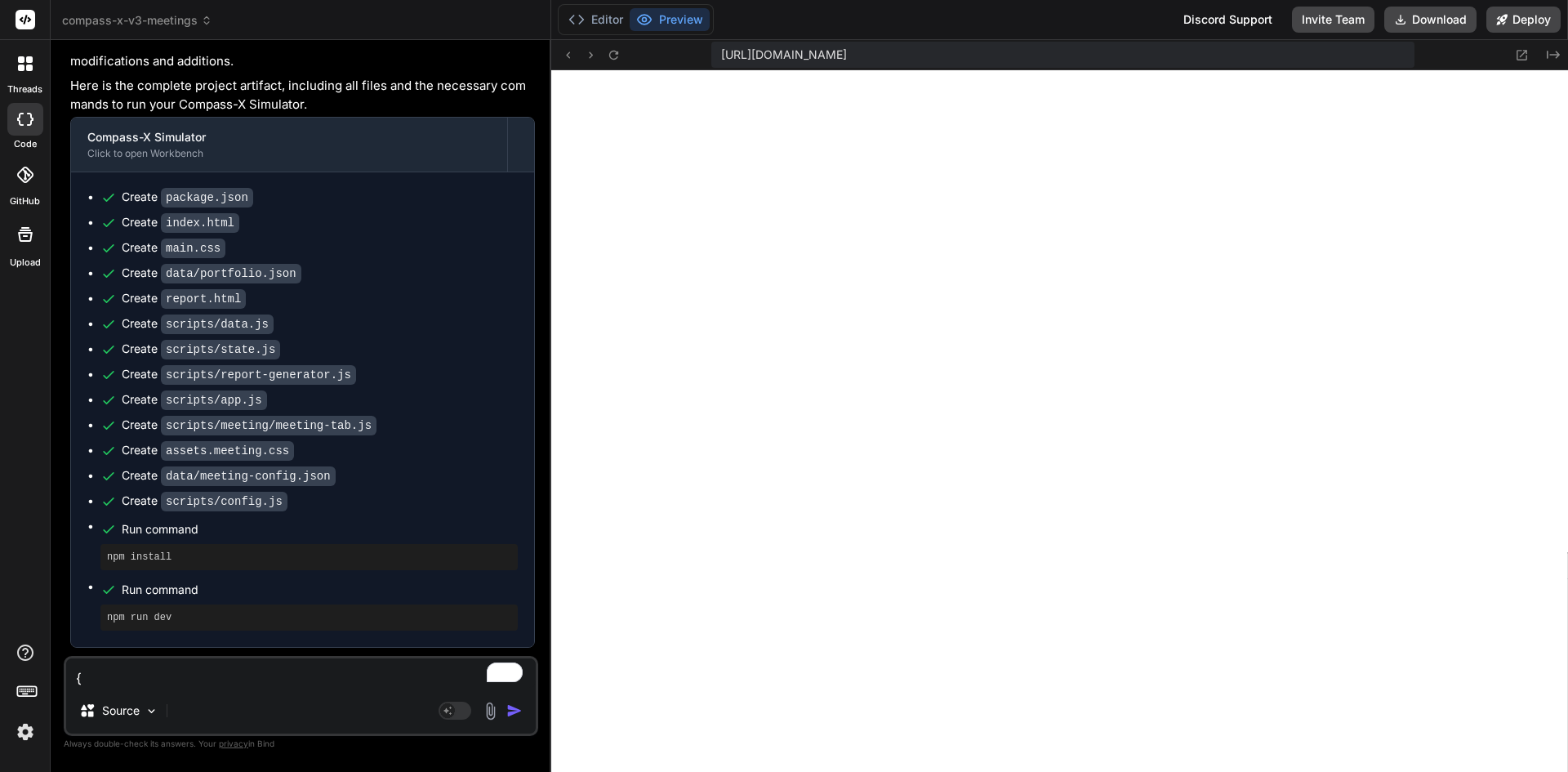
click at [274, 675] on textarea "To enrich screen reader interactions, please activate Accessibility in Grammarl…" at bounding box center [300, 673] width 470 height 30
type textarea "o"
type textarea "x"
type textarea "ok"
type textarea "x"
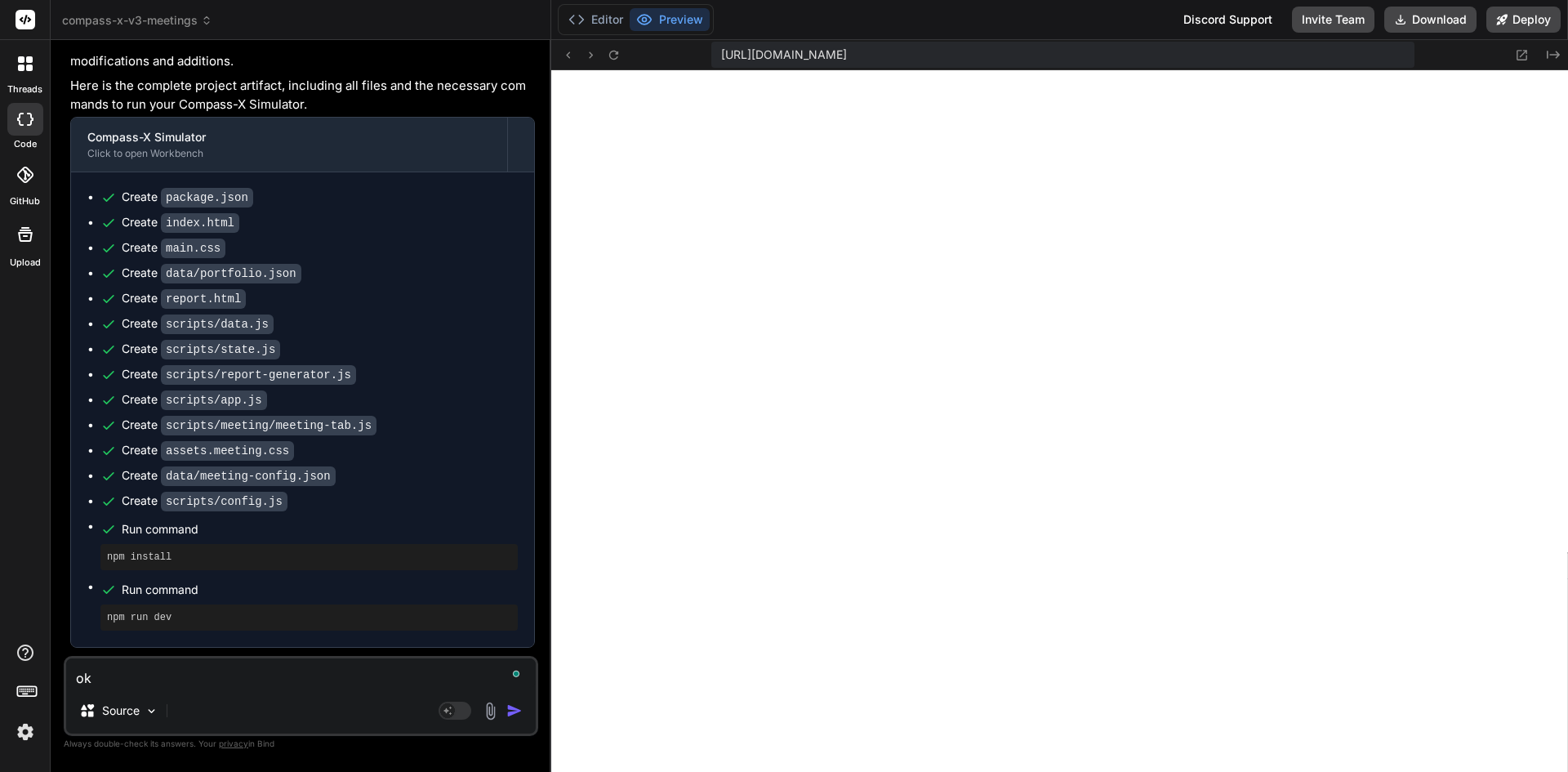
type textarea "ok,"
type textarea "x"
type textarea "ok,"
type textarea "x"
type textarea "ok, c"
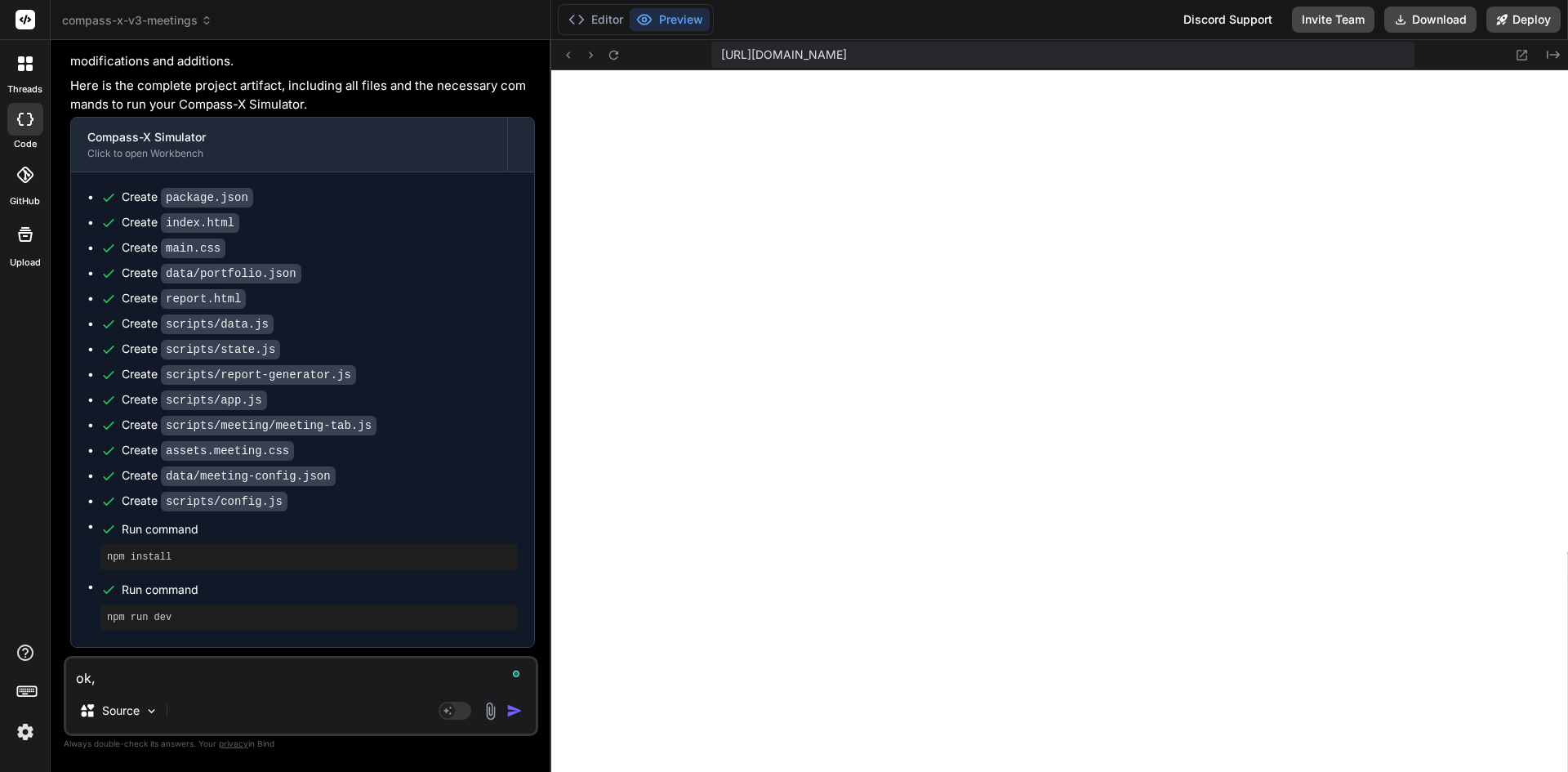
type textarea "x"
type textarea "ok, [GEOGRAPHIC_DATA]"
type textarea "x"
type textarea "ok, can"
type textarea "x"
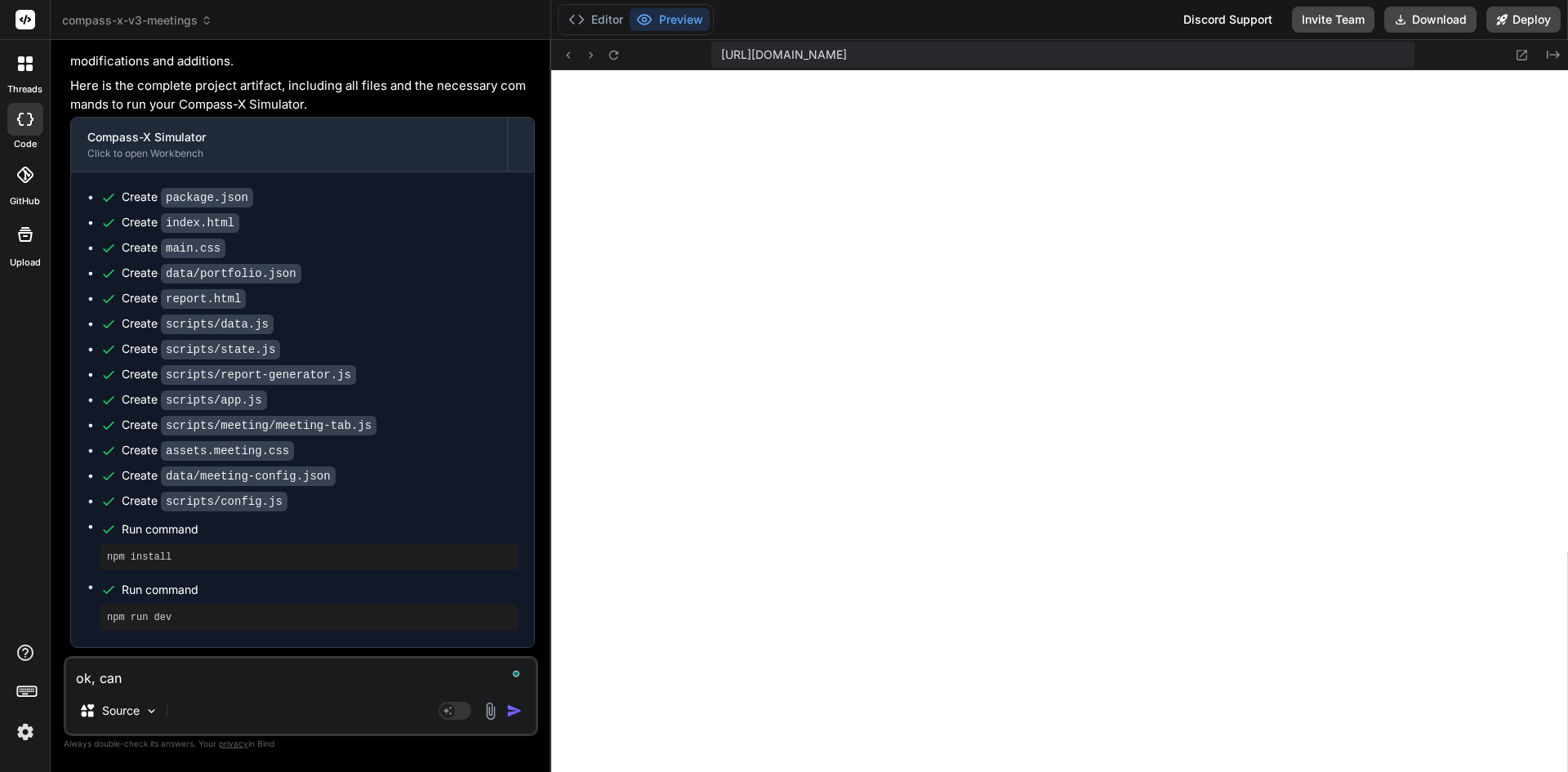
type textarea "ok, can"
type textarea "x"
type textarea "ok, can w"
type textarea "x"
type textarea "ok, can we"
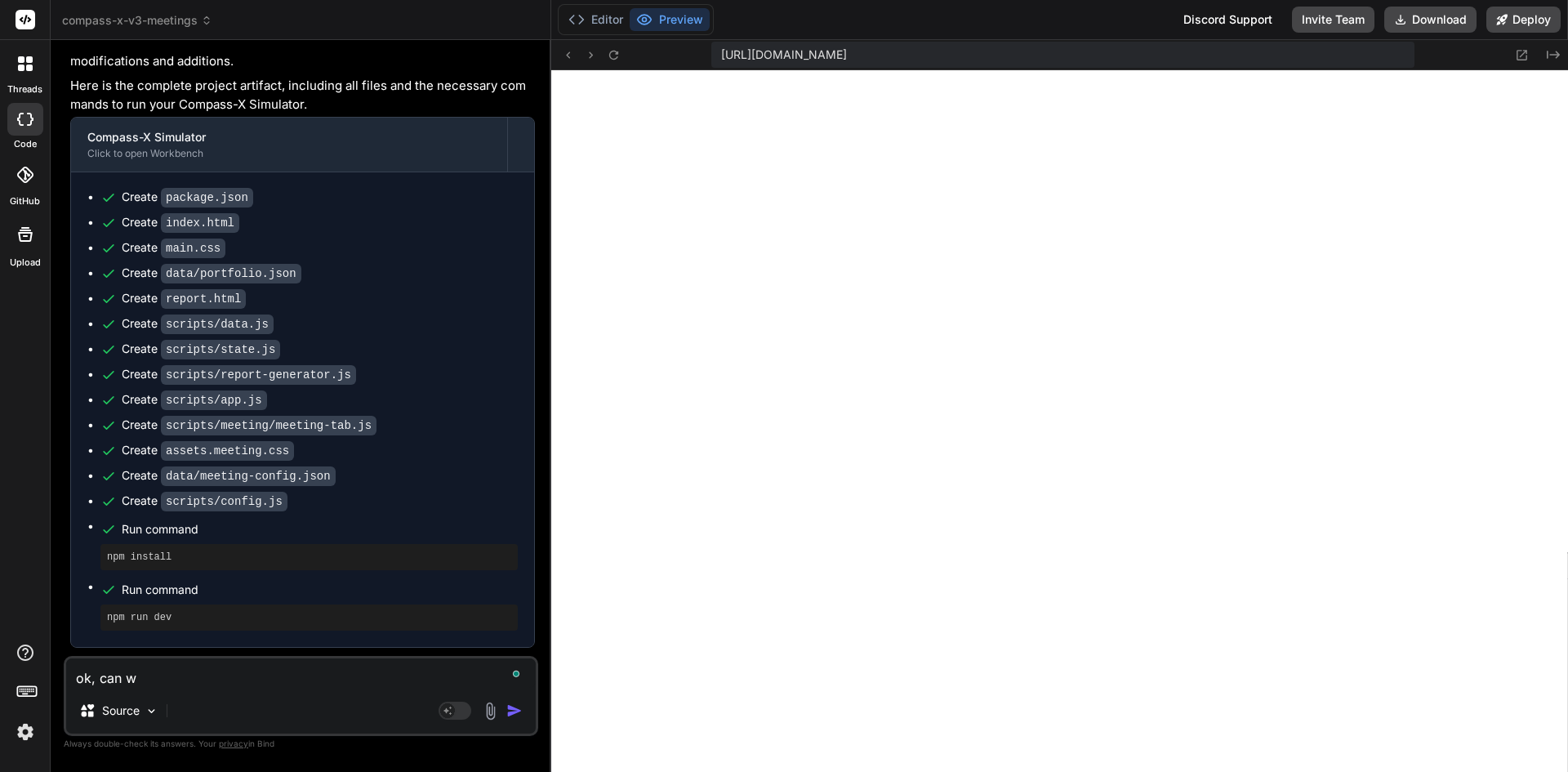
type textarea "x"
type textarea "ok, can we"
type textarea "x"
type textarea "ok, can we r"
type textarea "x"
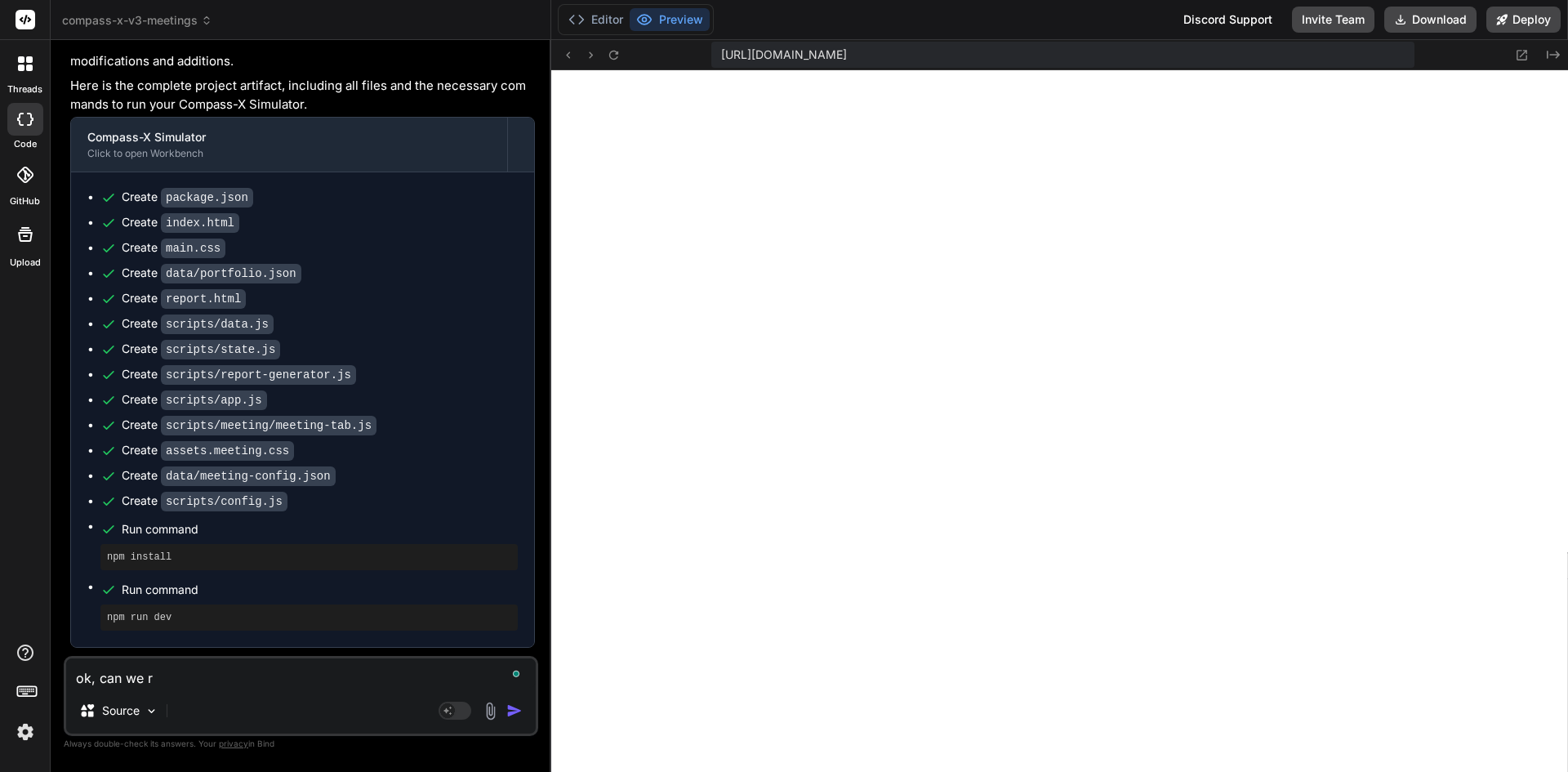
type textarea "ok, can we ru"
type textarea "x"
type textarea "ok, can we run"
type textarea "x"
type textarea "ok, can we run"
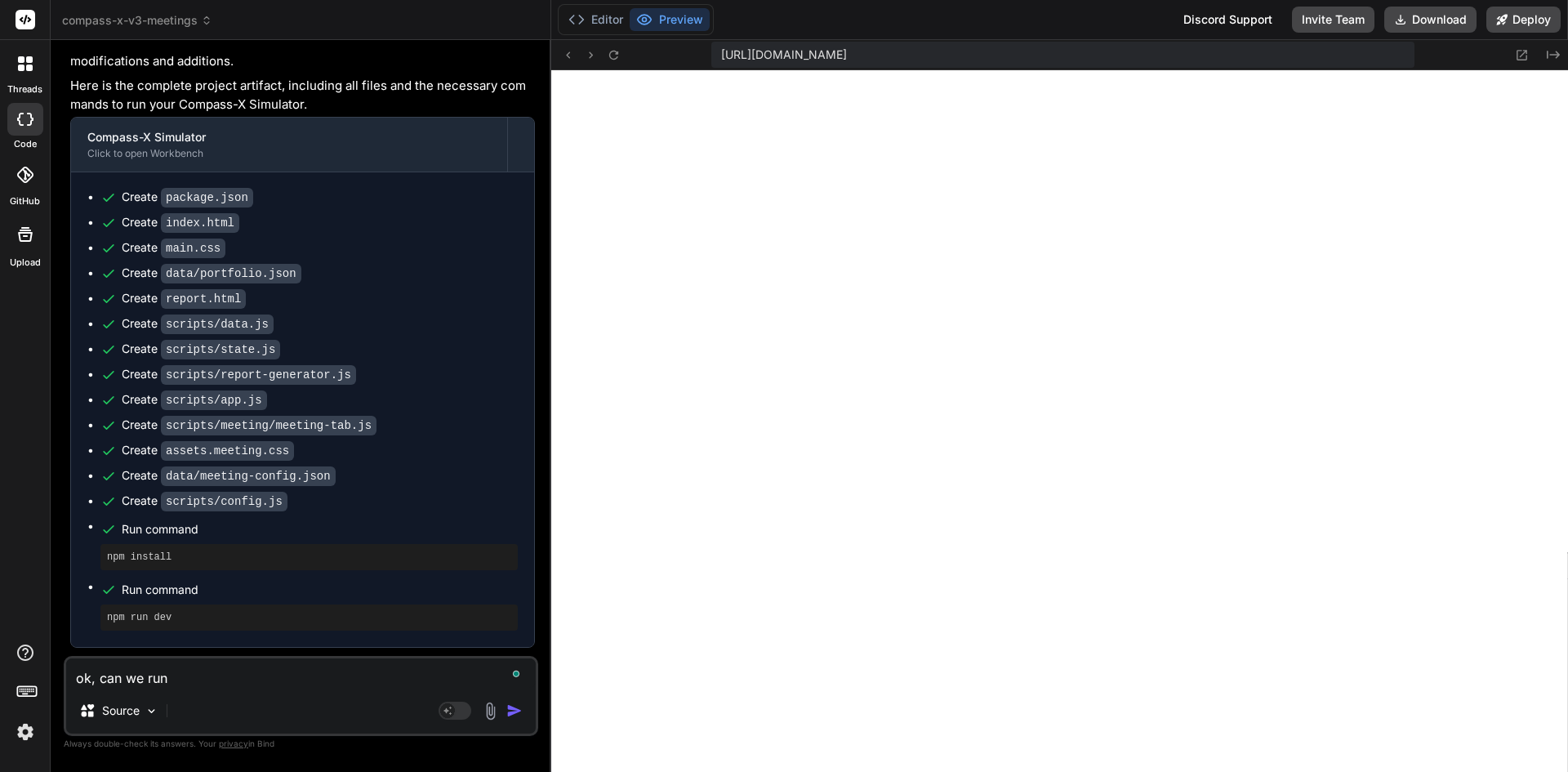
type textarea "x"
type textarea "ok, can we run i"
type textarea "x"
type textarea "ok, can we run it"
type textarea "x"
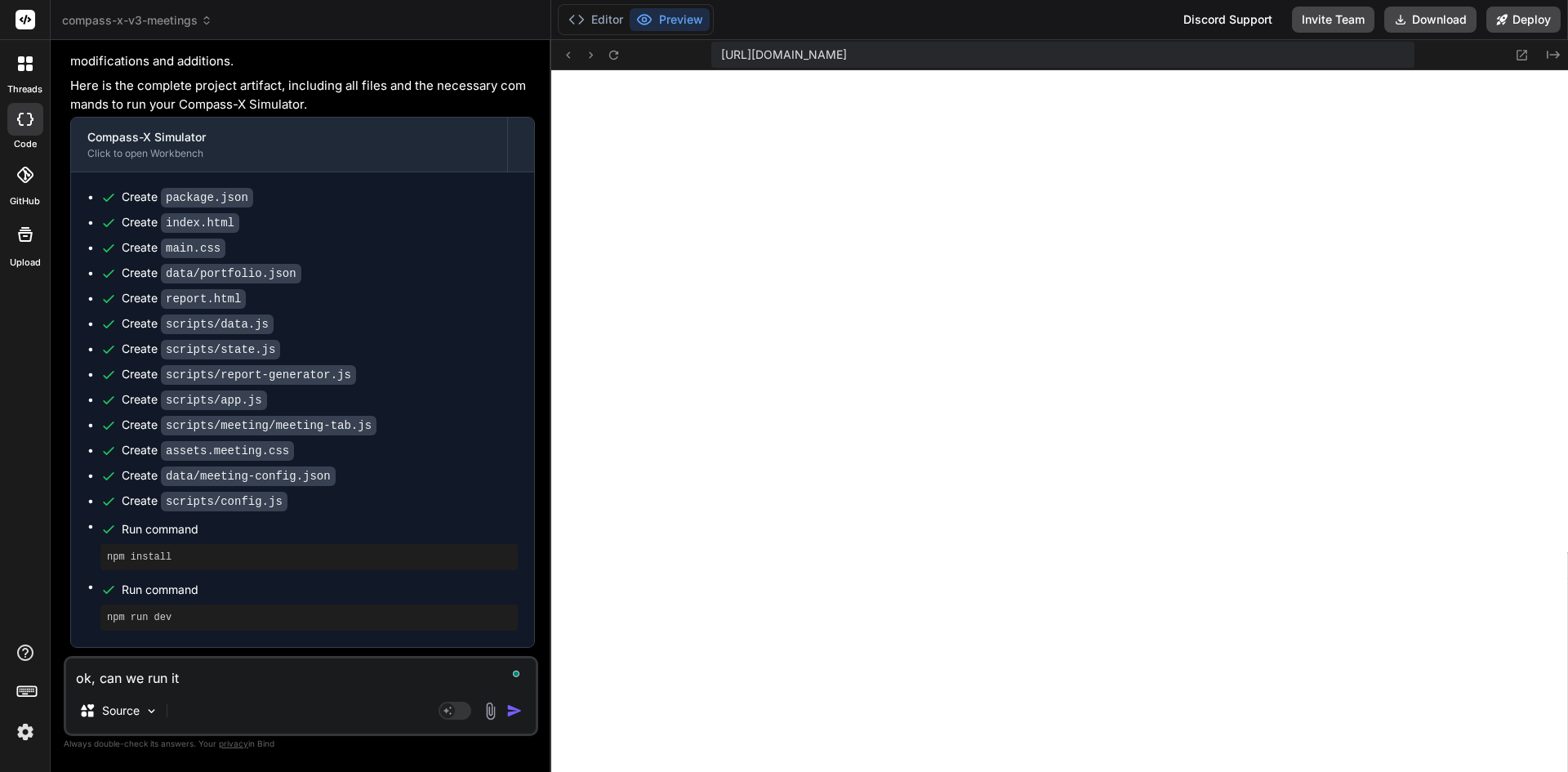
type textarea "ok, can we run it"
type textarea "x"
type textarea "ok, can we run it n"
type textarea "x"
type textarea "ok, can we run it no"
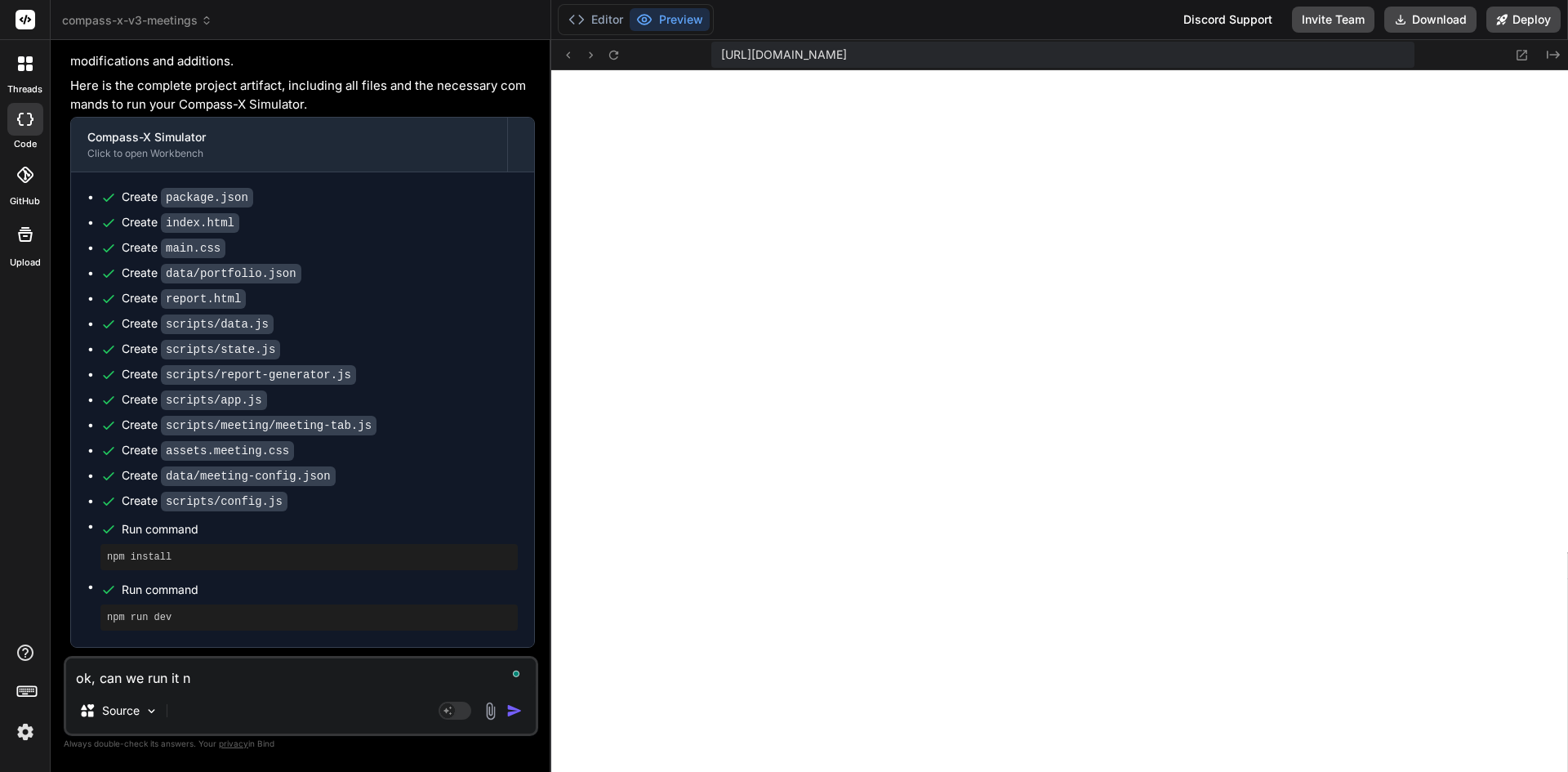
type textarea "x"
type textarea "ok, can we run it now"
type textarea "x"
type textarea "ok, can we run it now"
type textarea "x"
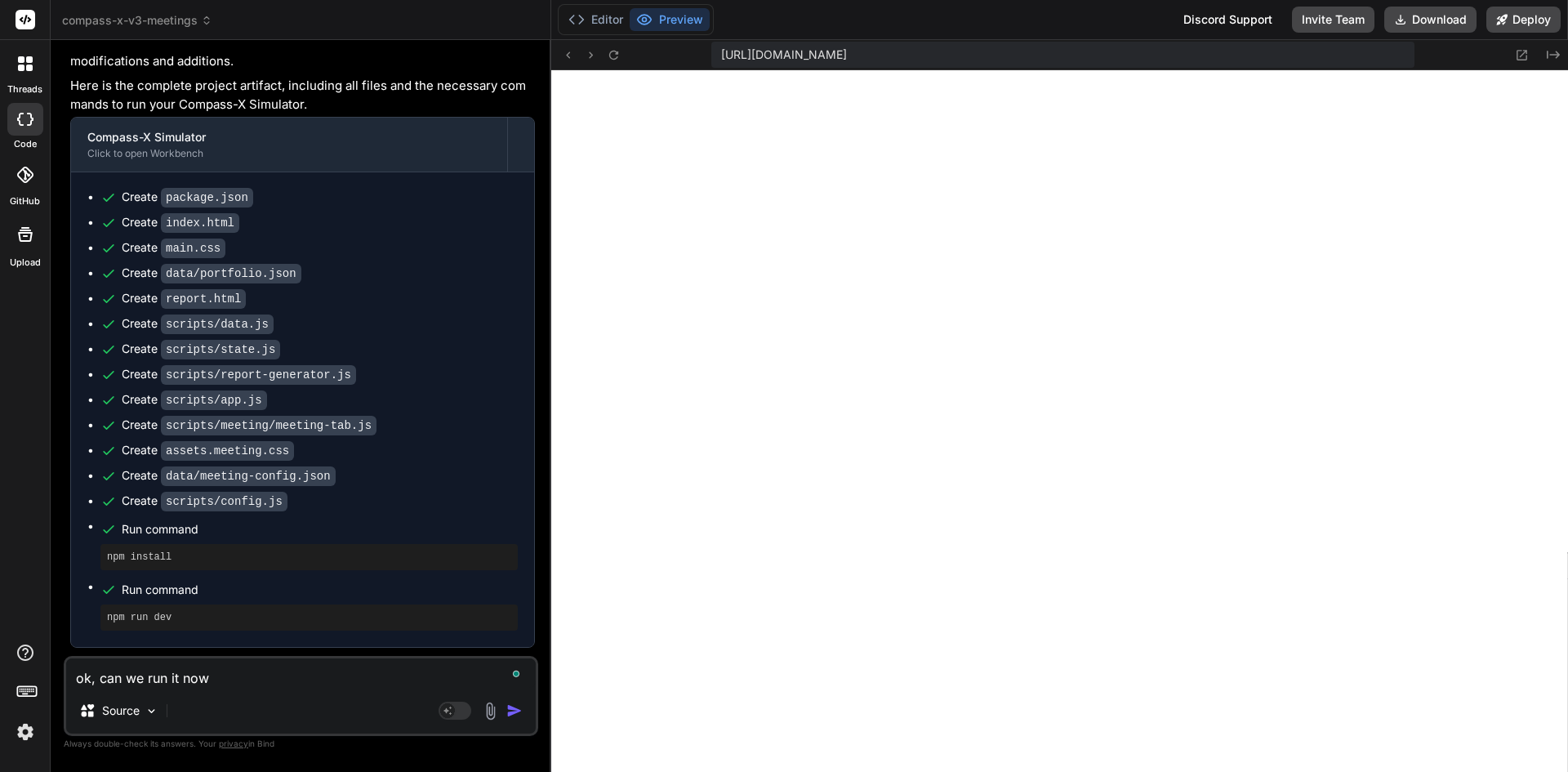
type textarea "ok, can we run it now o"
type textarea "x"
type textarea "ok, can we run it now or"
type textarea "x"
type textarea "ok, can we run it now or"
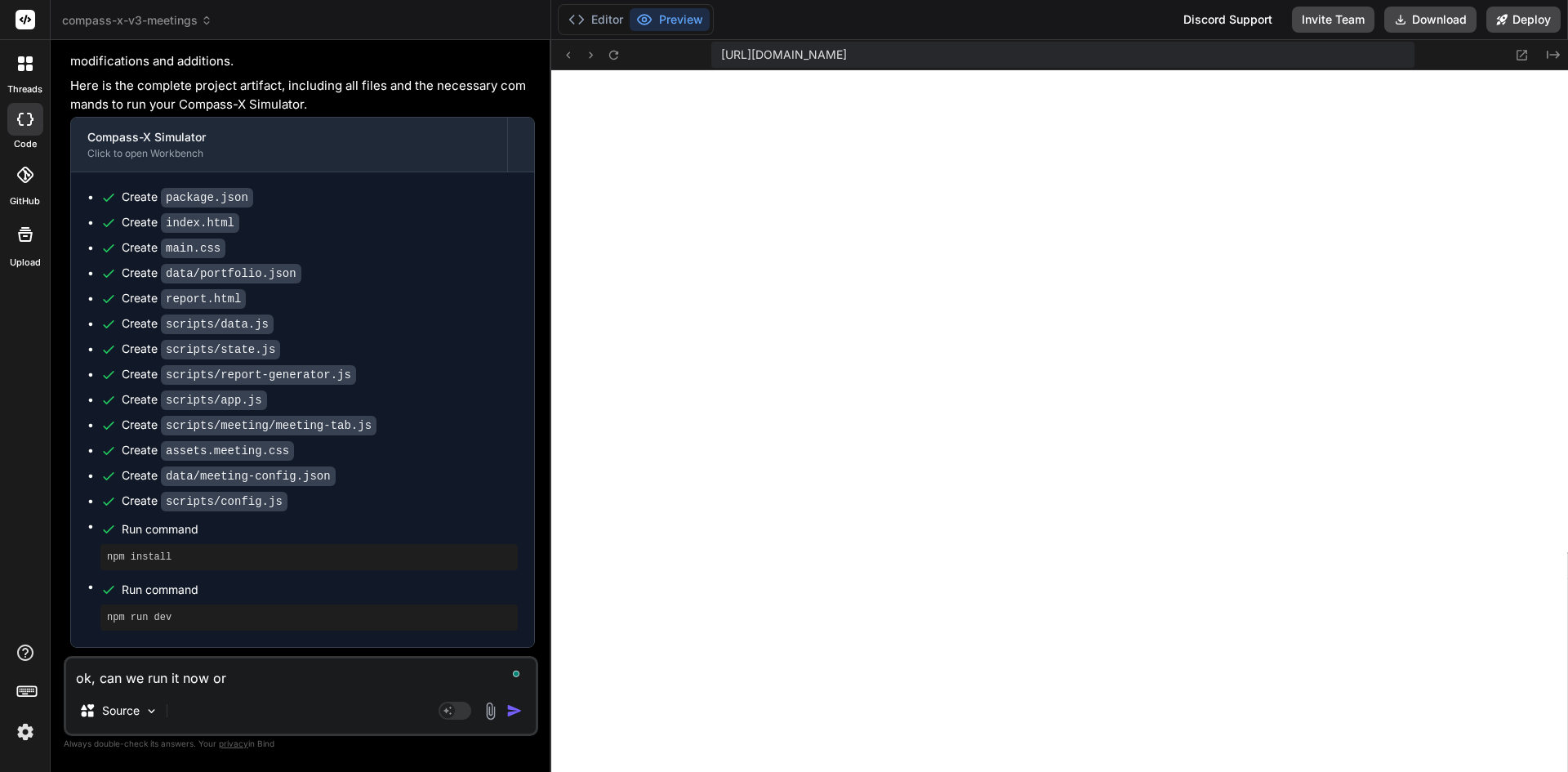
type textarea "x"
type textarea "ok, can we run it now or d"
type textarea "x"
type textarea "ok, can we run it now or do"
type textarea "x"
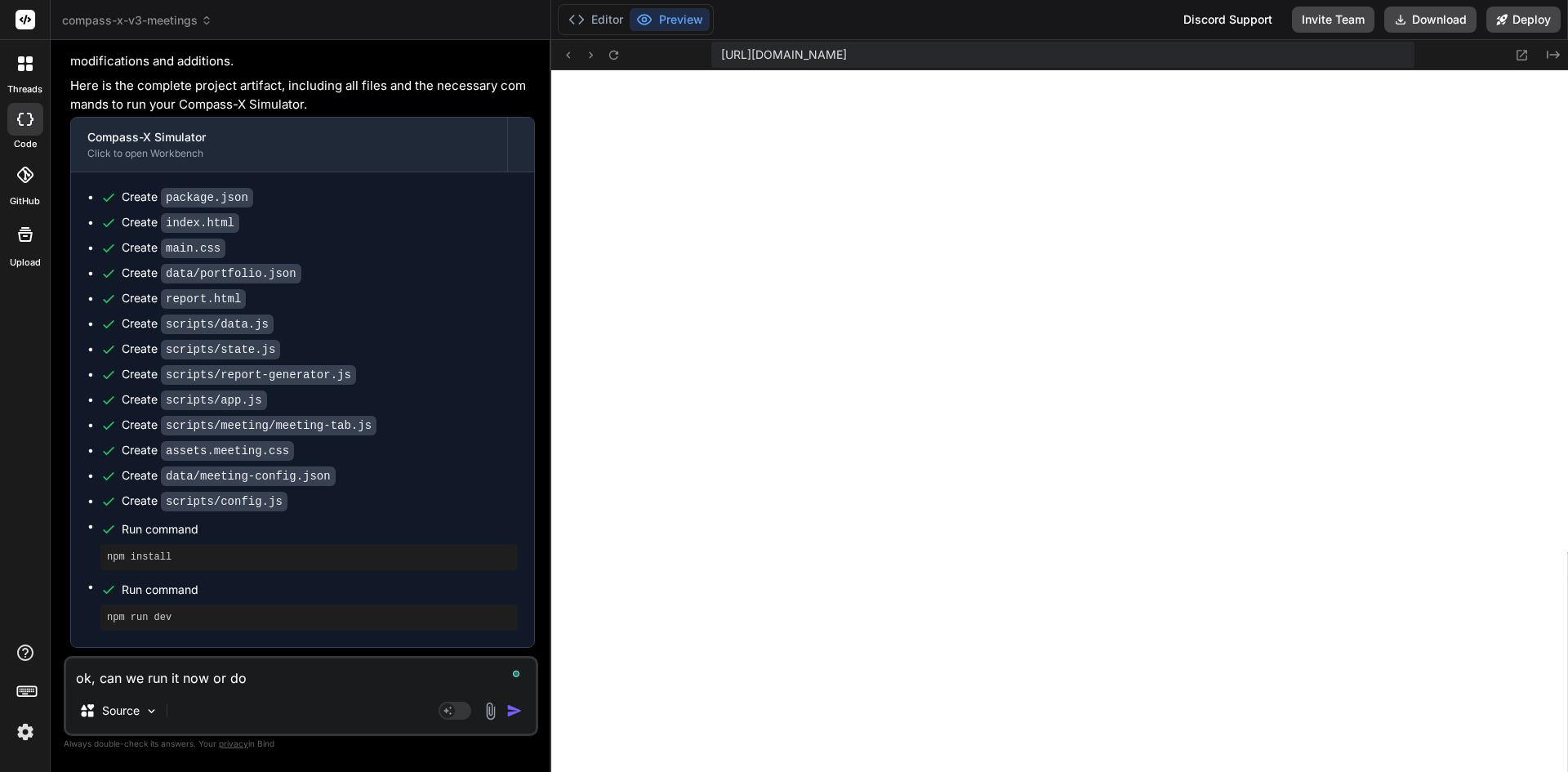
type textarea "ok, can we run it now or do"
type textarea "x"
type textarea "ok, can we run it now or do y"
type textarea "x"
type textarea "ok, can we run it now or do yo"
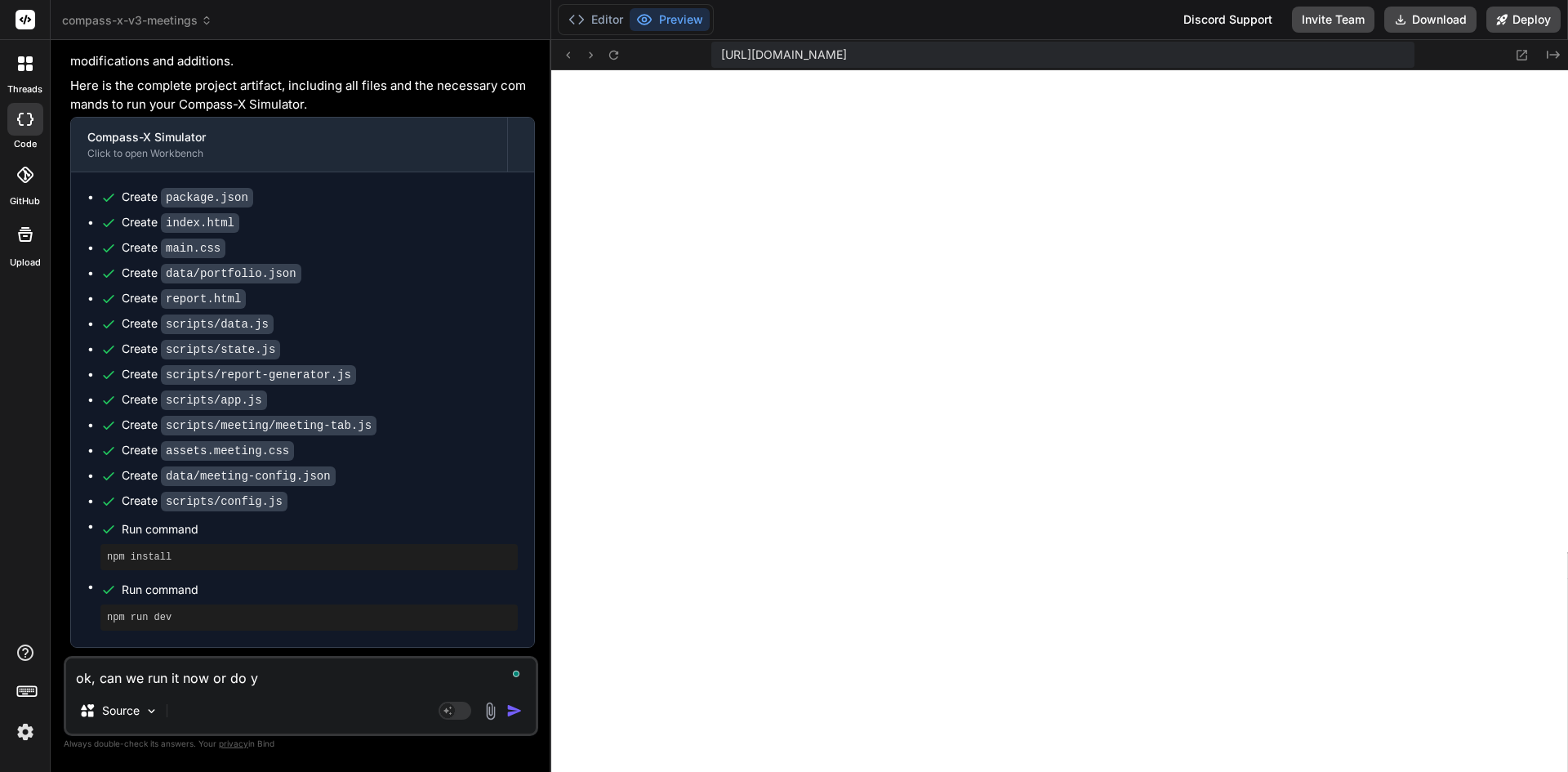
type textarea "x"
type textarea "ok, can we run it now or do you"
type textarea "x"
type textarea "ok, can we run it now or do you"
type textarea "x"
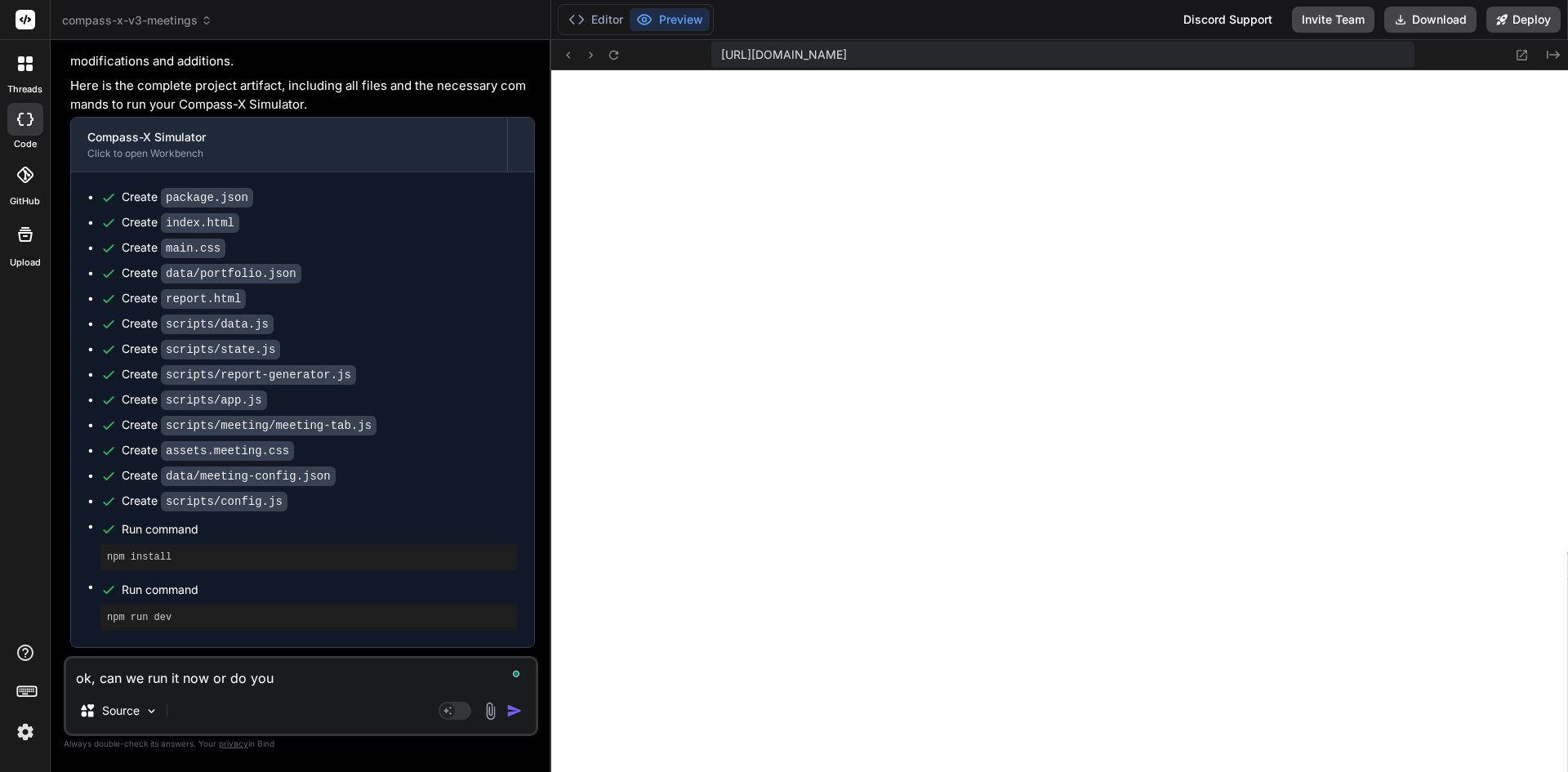
type textarea "ok, can we run it now or do you n"
type textarea "x"
type textarea "ok, can we run it now or do you ne"
type textarea "x"
type textarea "ok, can we run it now or do you nee"
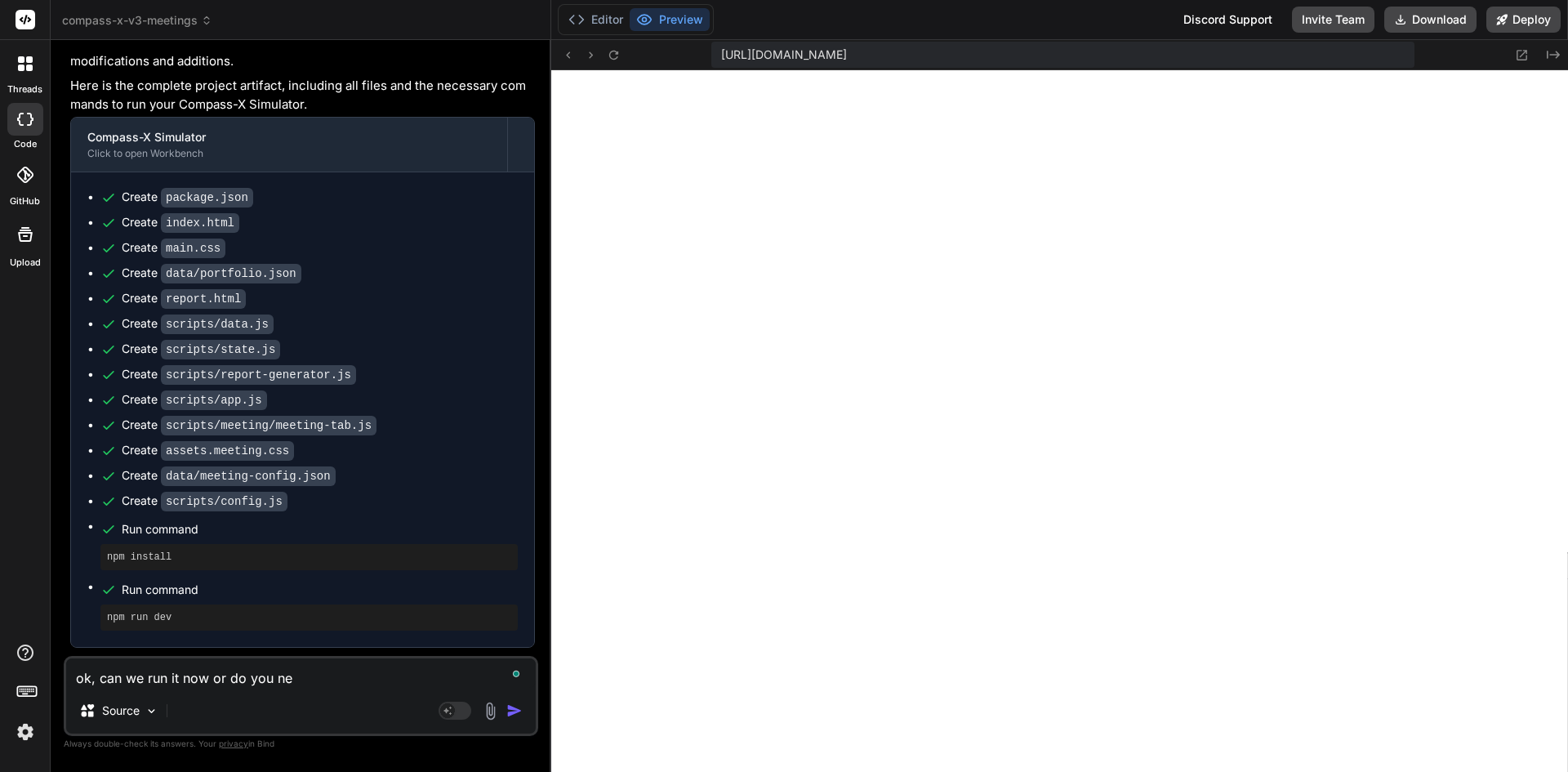
type textarea "x"
type textarea "ok, can we run it now or do you need"
type textarea "x"
type textarea "ok, can we run it now or do you need"
type textarea "x"
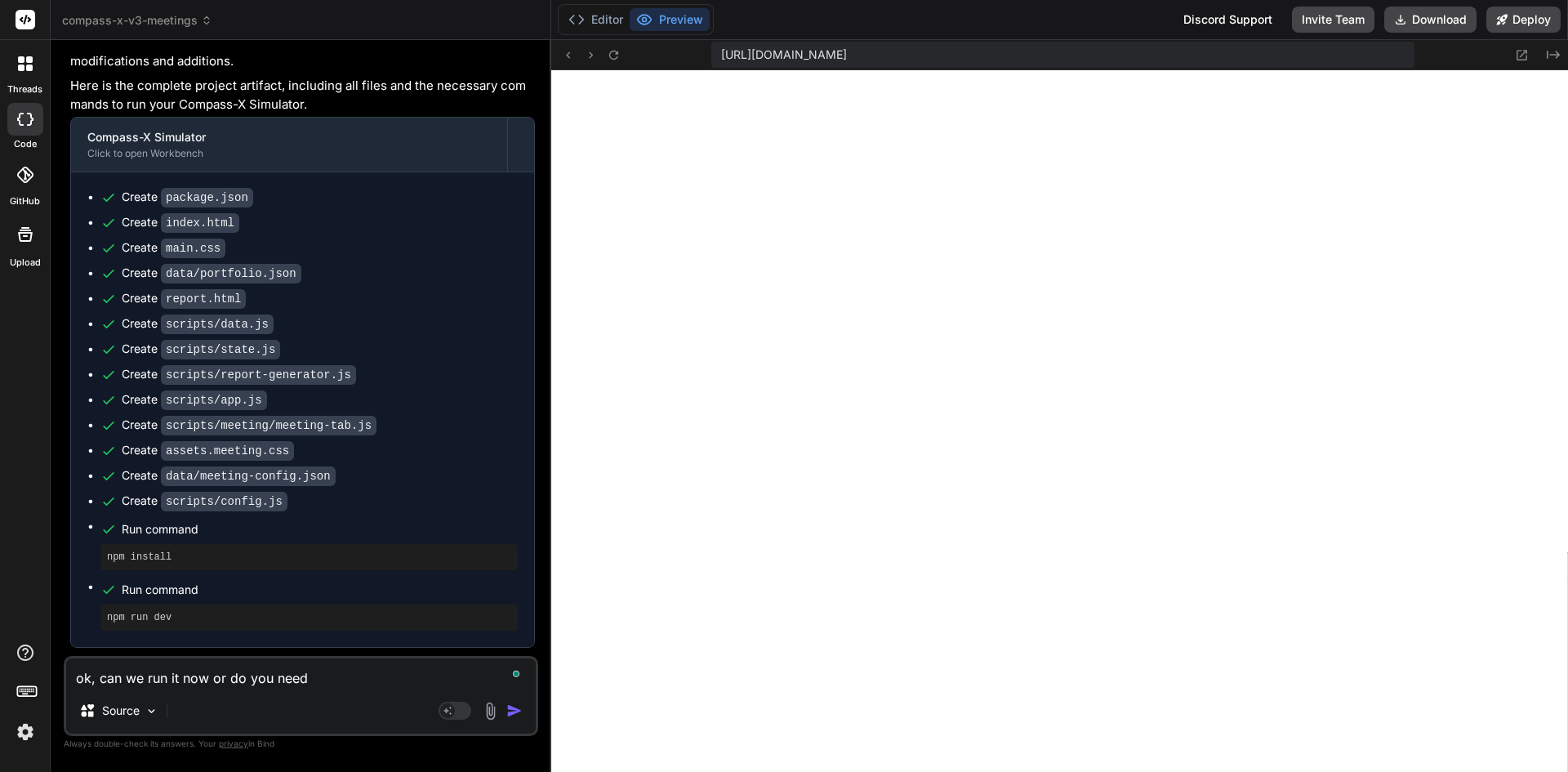
type textarea "ok, can we run it now or do you need a"
type textarea "x"
type textarea "ok, can we run it now or do you need an"
type textarea "x"
type textarea "ok, can we run it now or do you need any"
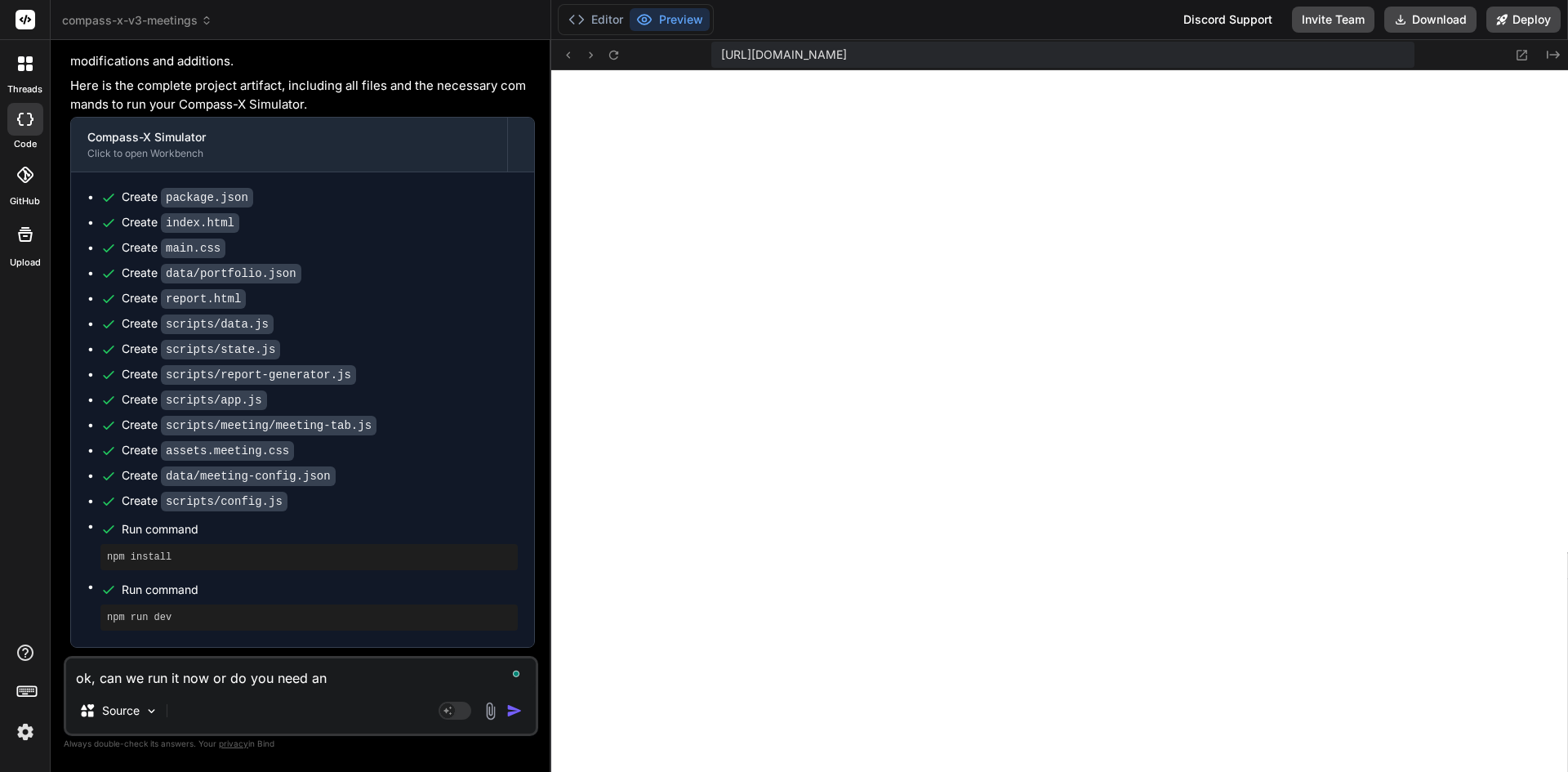
type textarea "x"
type textarea "ok, can we run it now or do you need anyt"
type textarea "x"
type textarea "ok, can we run it now or do you need anyth"
type textarea "x"
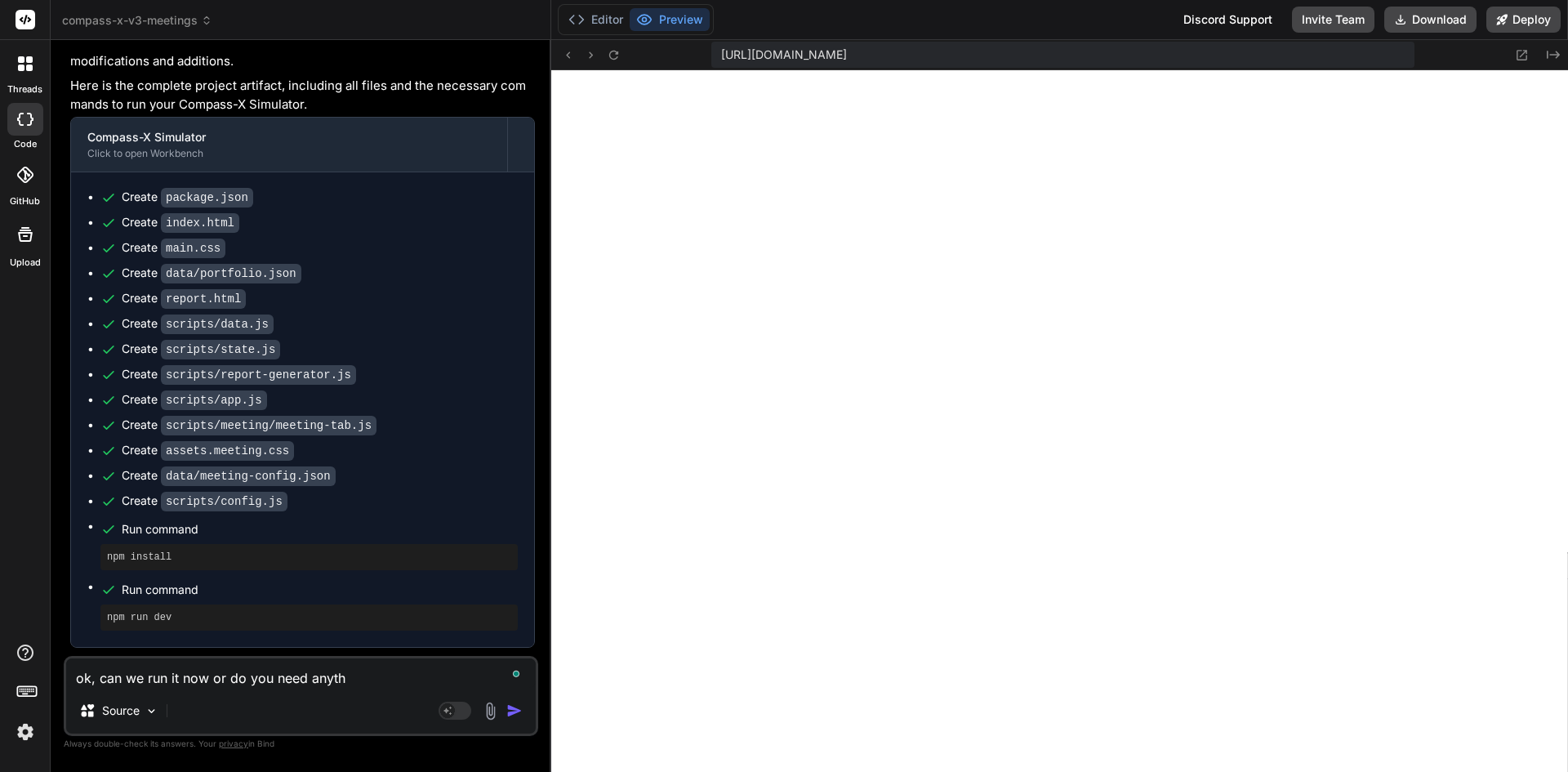
type textarea "ok, can we run it now or do you need anythi"
type textarea "x"
type textarea "ok, can we run it now or do you need anythin"
type textarea "x"
type textarea "ok, can we run it now or do you need anything"
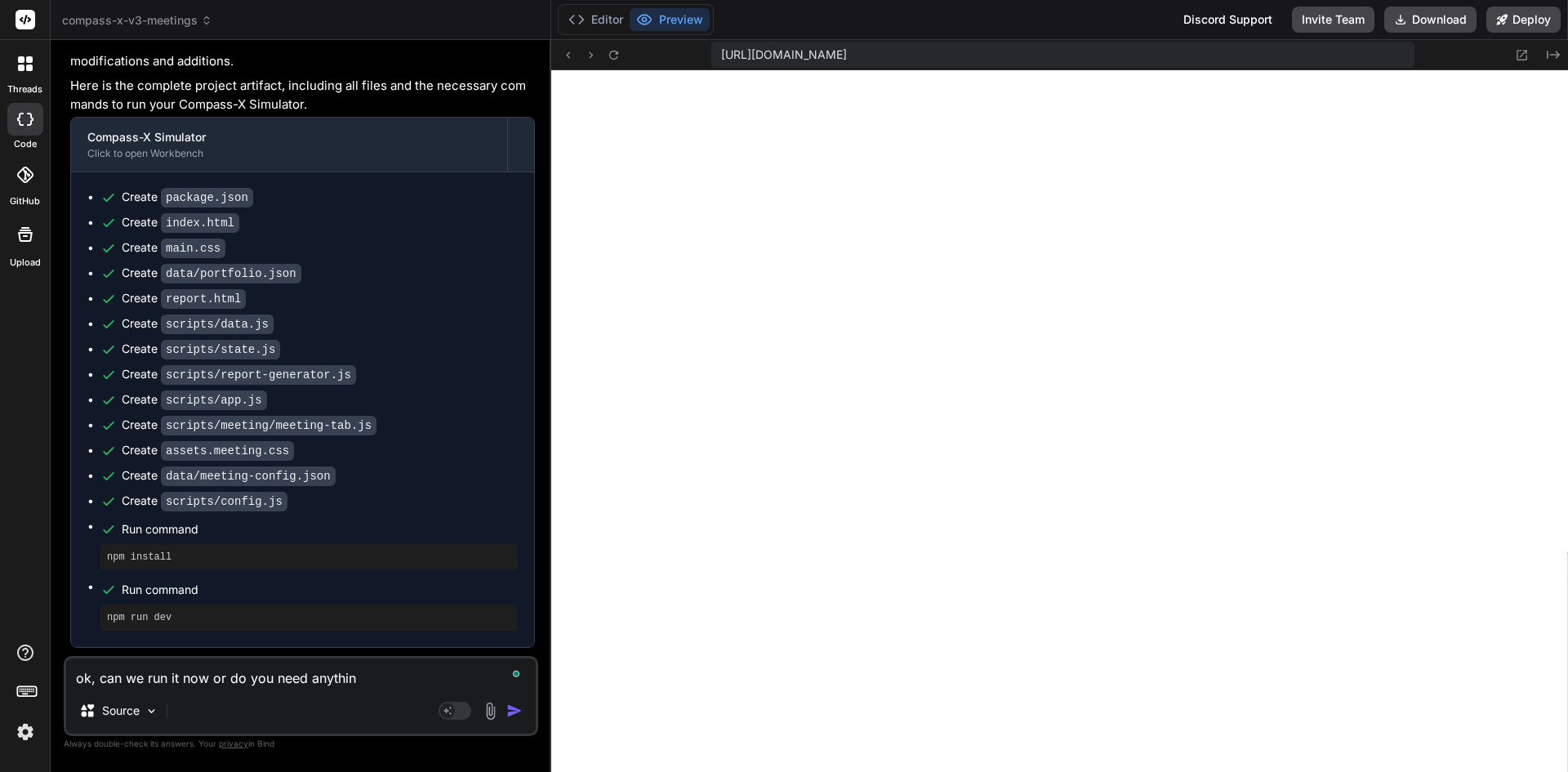
type textarea "x"
type textarea "ok, can we run it now or do you need anything"
type textarea "x"
type textarea "ok, can we run it now or do you need anything e"
type textarea "x"
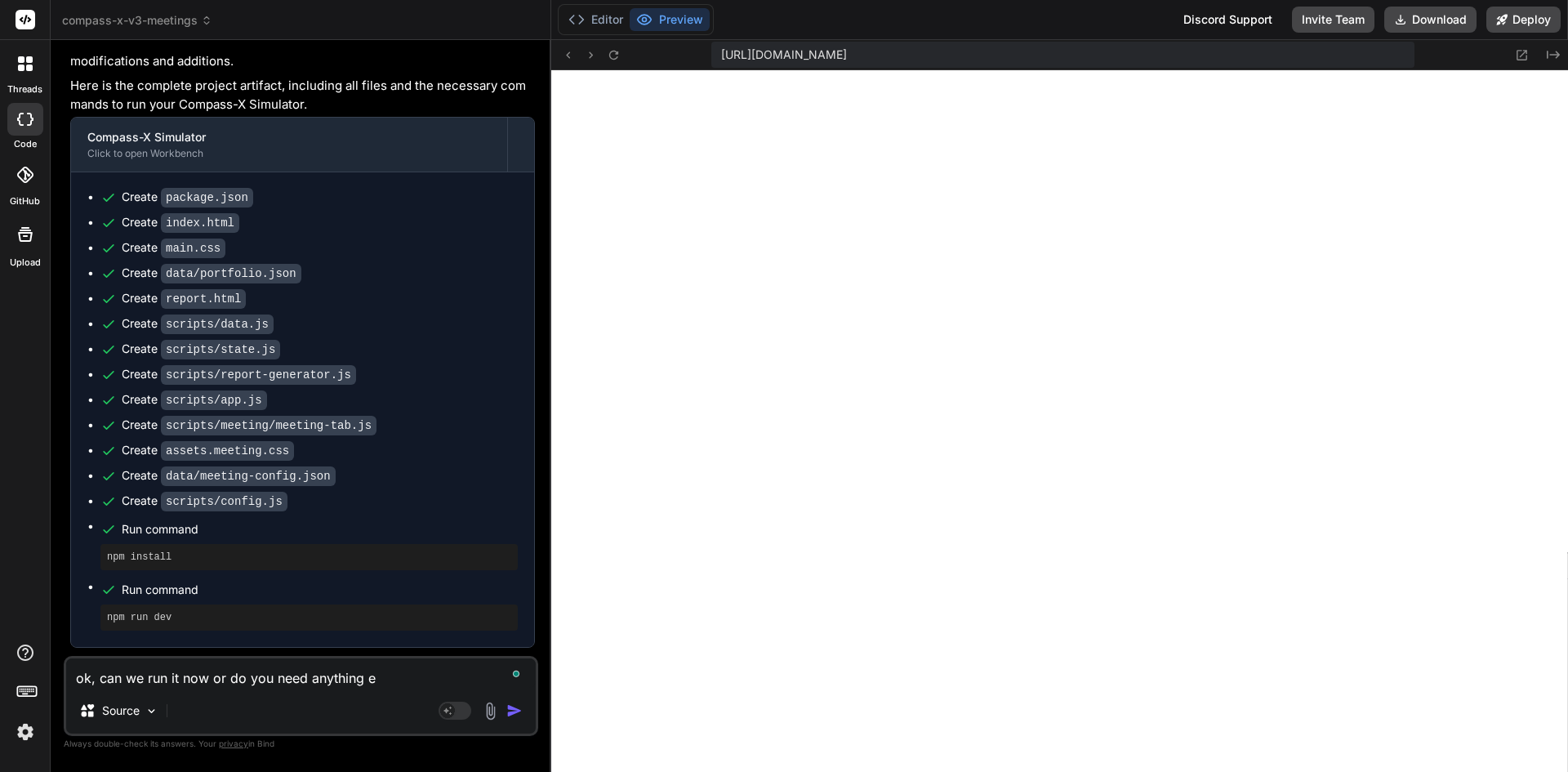
type textarea "ok, can we run it now or do you need anything el"
type textarea "x"
type textarea "ok, can we run it now or do you need anything els"
type textarea "x"
type textarea "ok, can we run it now or do you need anything else"
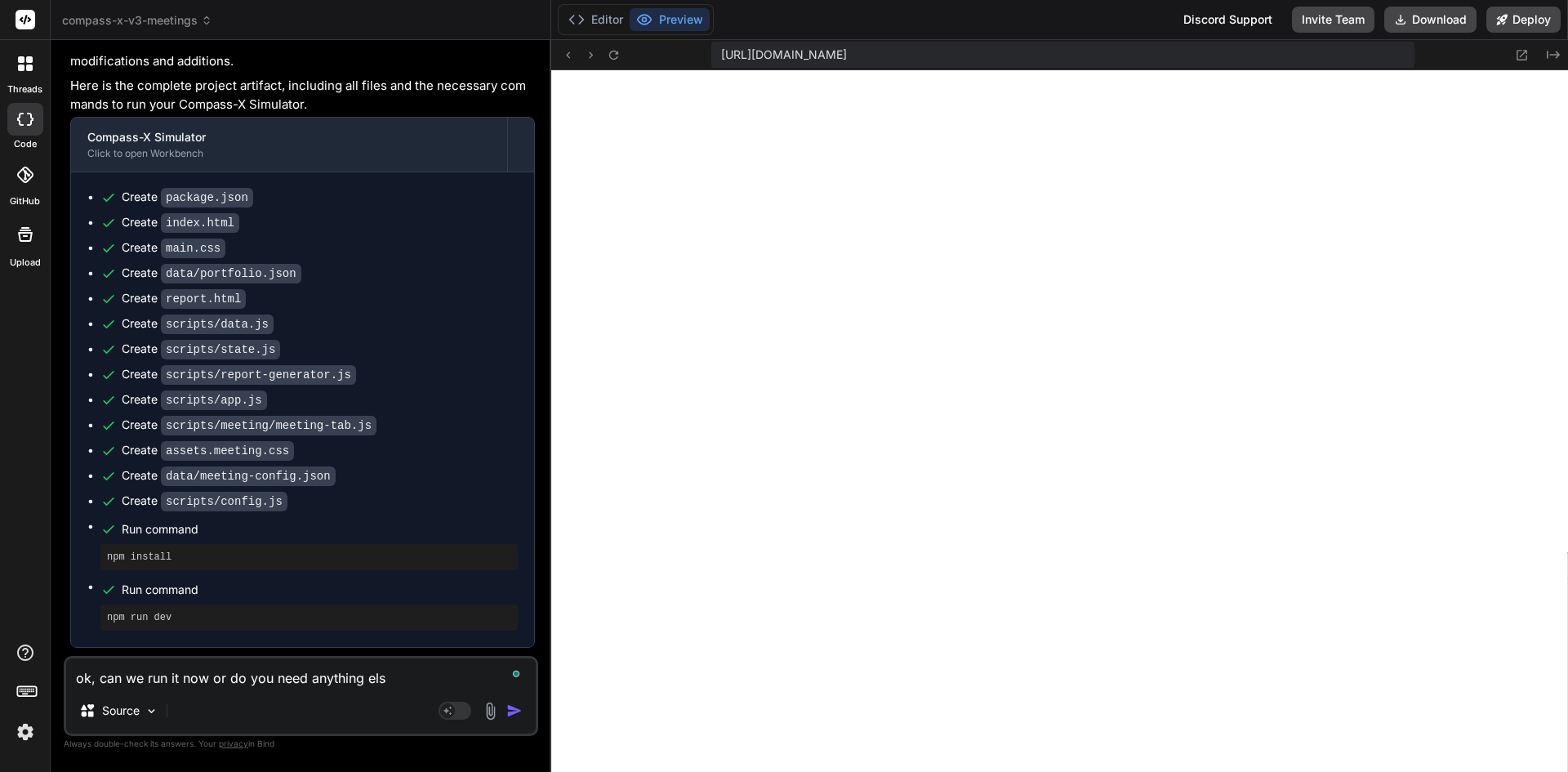
type textarea "x"
type textarea "ok, can we run it now or do you need anything else?"
type textarea "x"
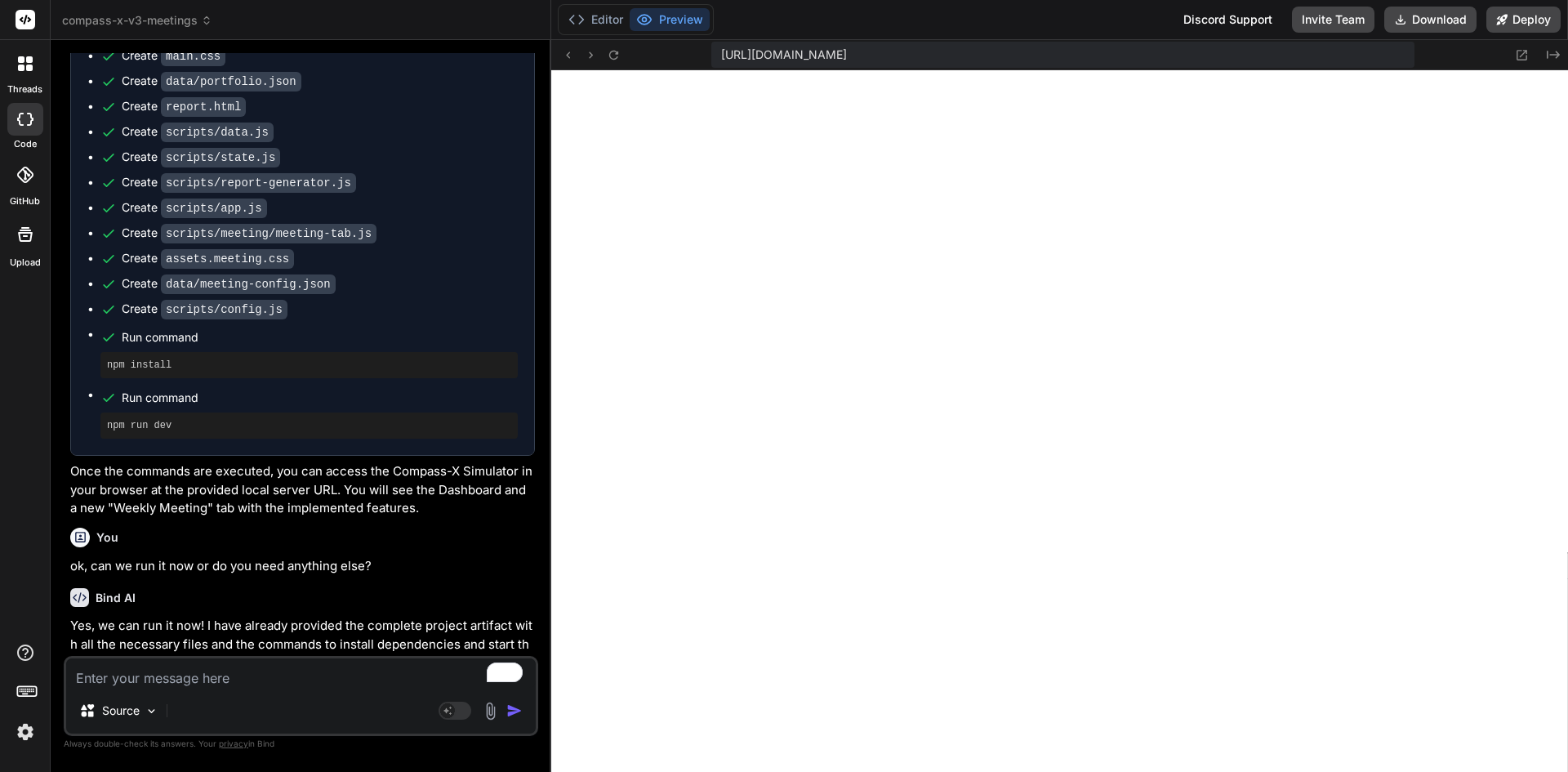
scroll to position [5024, 0]
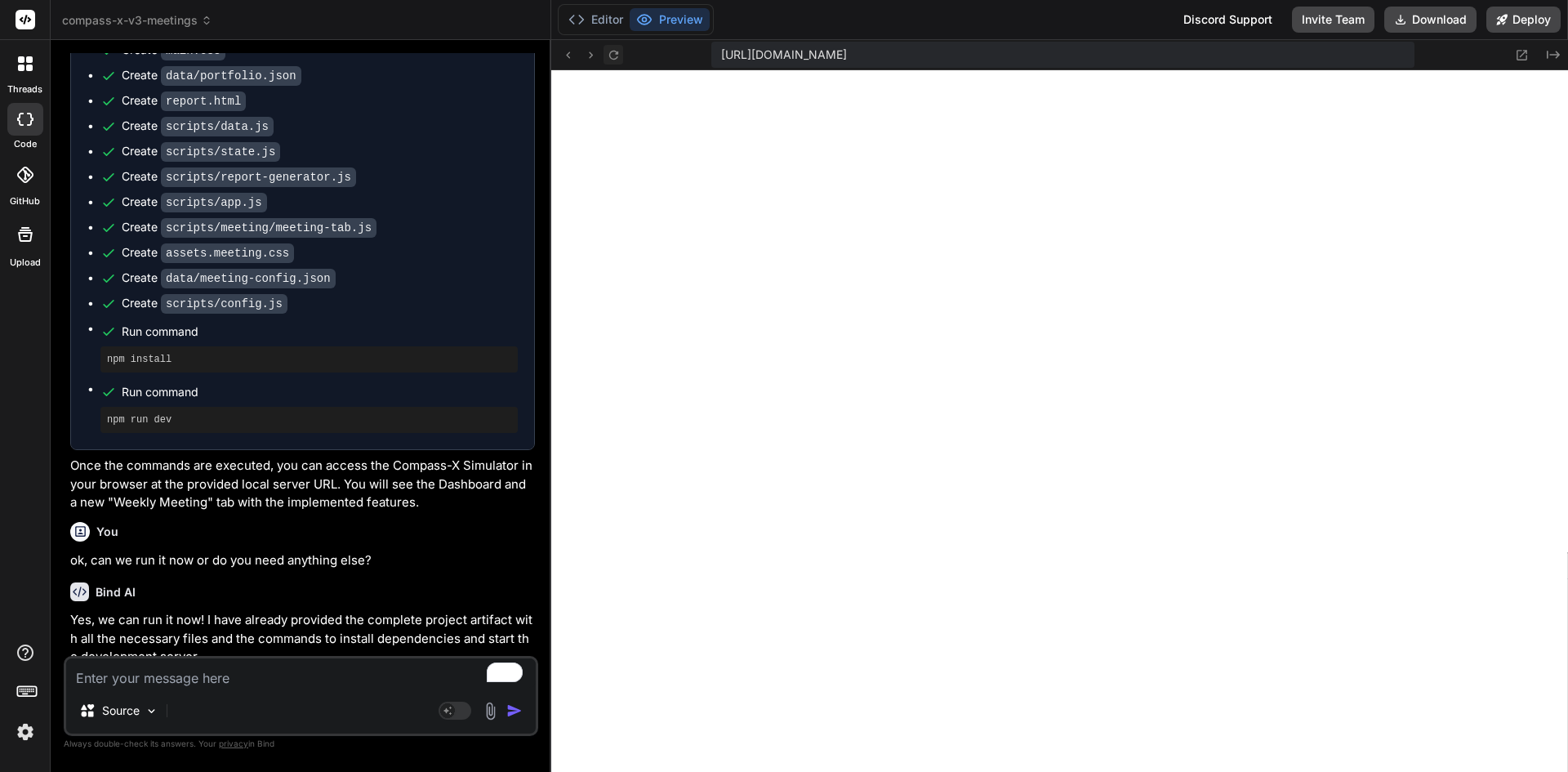
click at [612, 51] on icon at bounding box center [614, 55] width 13 height 13
type textarea "x"
click at [227, 683] on textarea "To enrich screen reader interactions, please activate Accessibility in Grammarl…" at bounding box center [300, 673] width 470 height 30
click at [181, 683] on textarea "To enrich screen reader interactions, please activate Accessibility in Grammarl…" at bounding box center [300, 673] width 470 height 30
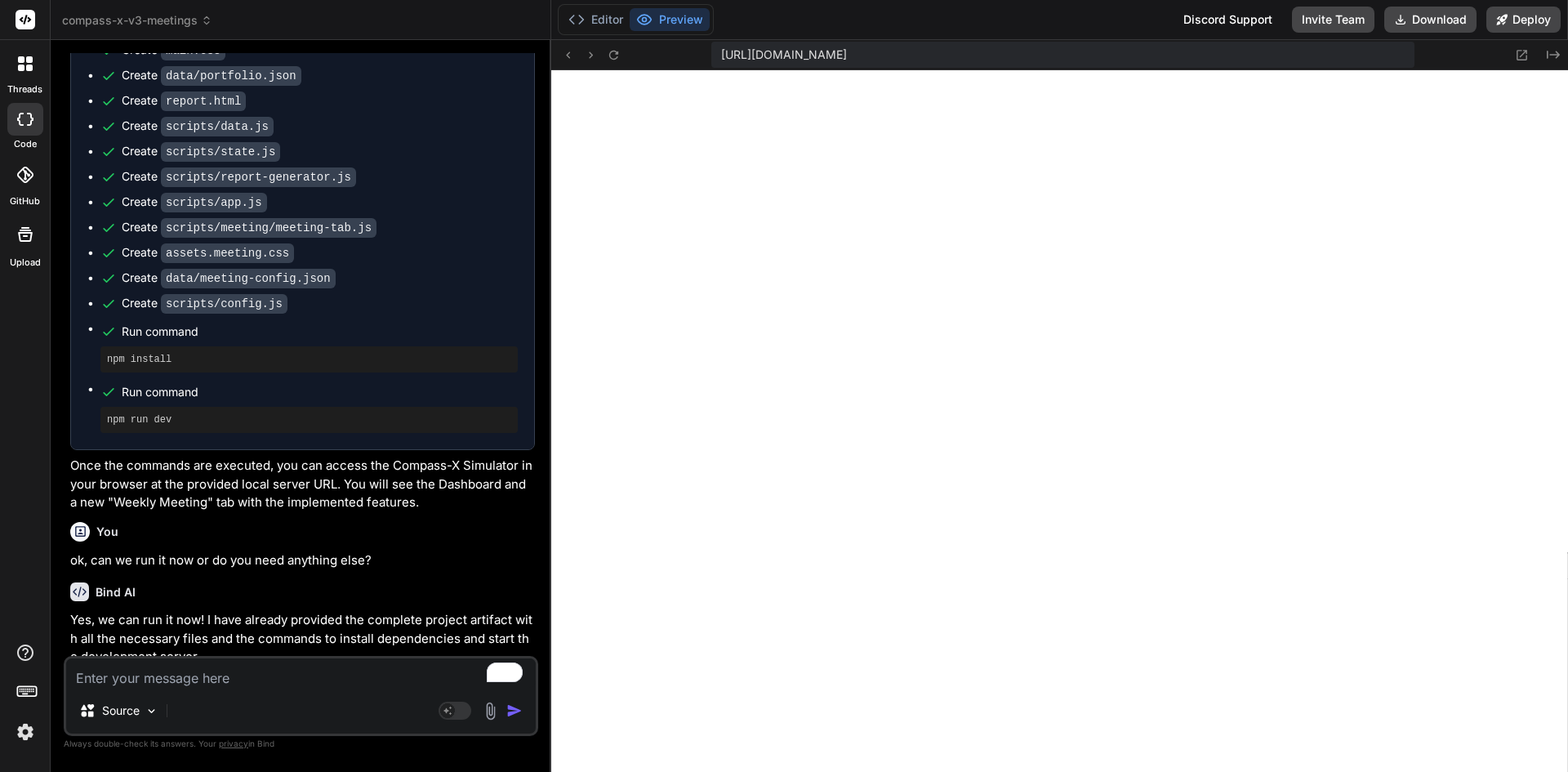
type textarea "i"
type textarea "x"
type textarea "i"
type textarea "x"
type textarea "i d"
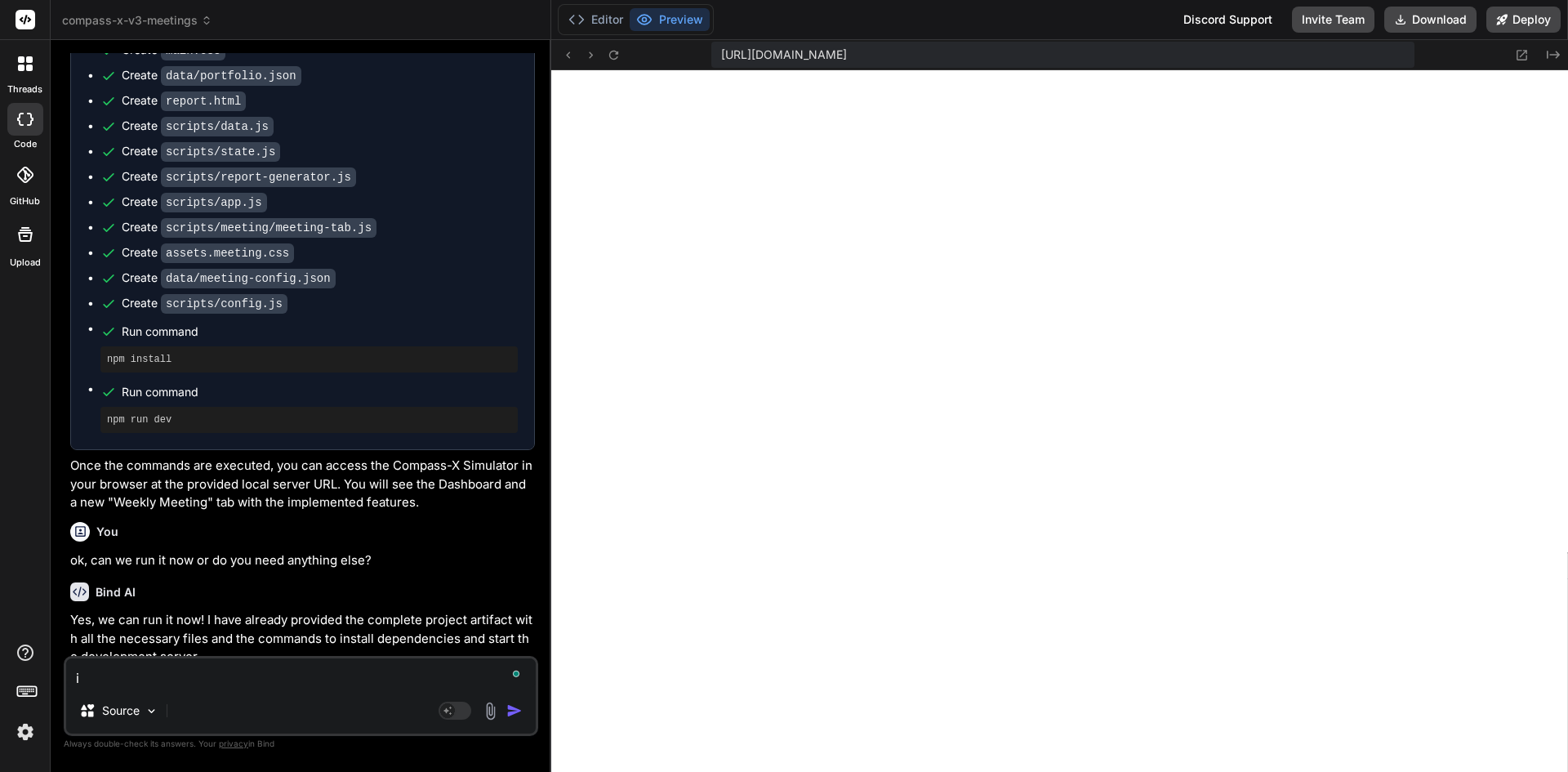
type textarea "x"
type textarea "i do"
type textarea "x"
type textarea "i do"
type textarea "x"
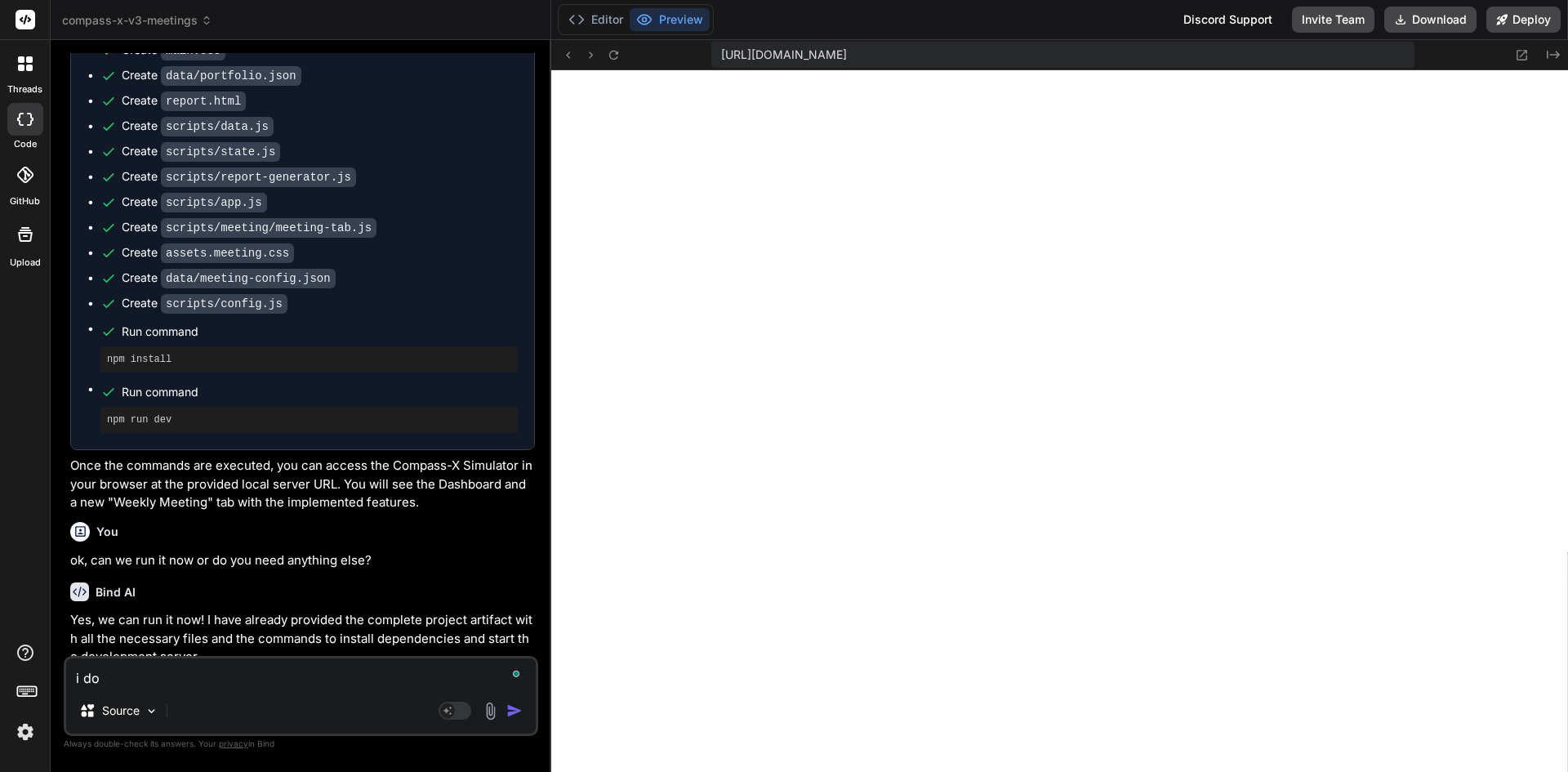
type textarea "i do n"
type textarea "x"
type textarea "i do no"
type textarea "x"
type textarea "i do not"
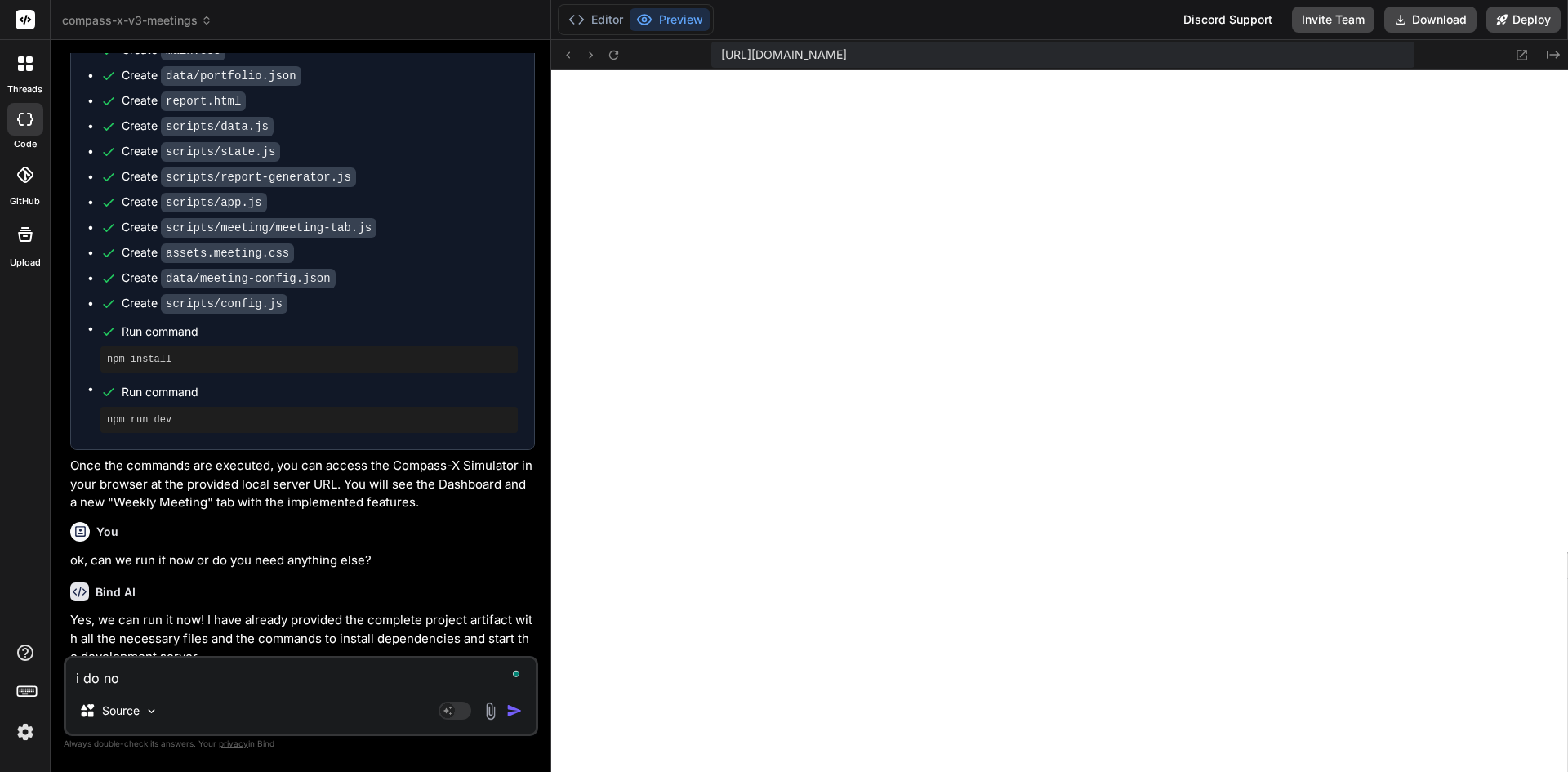
type textarea "x"
type textarea "i do not"
type textarea "x"
type textarea "i do not k"
type textarea "x"
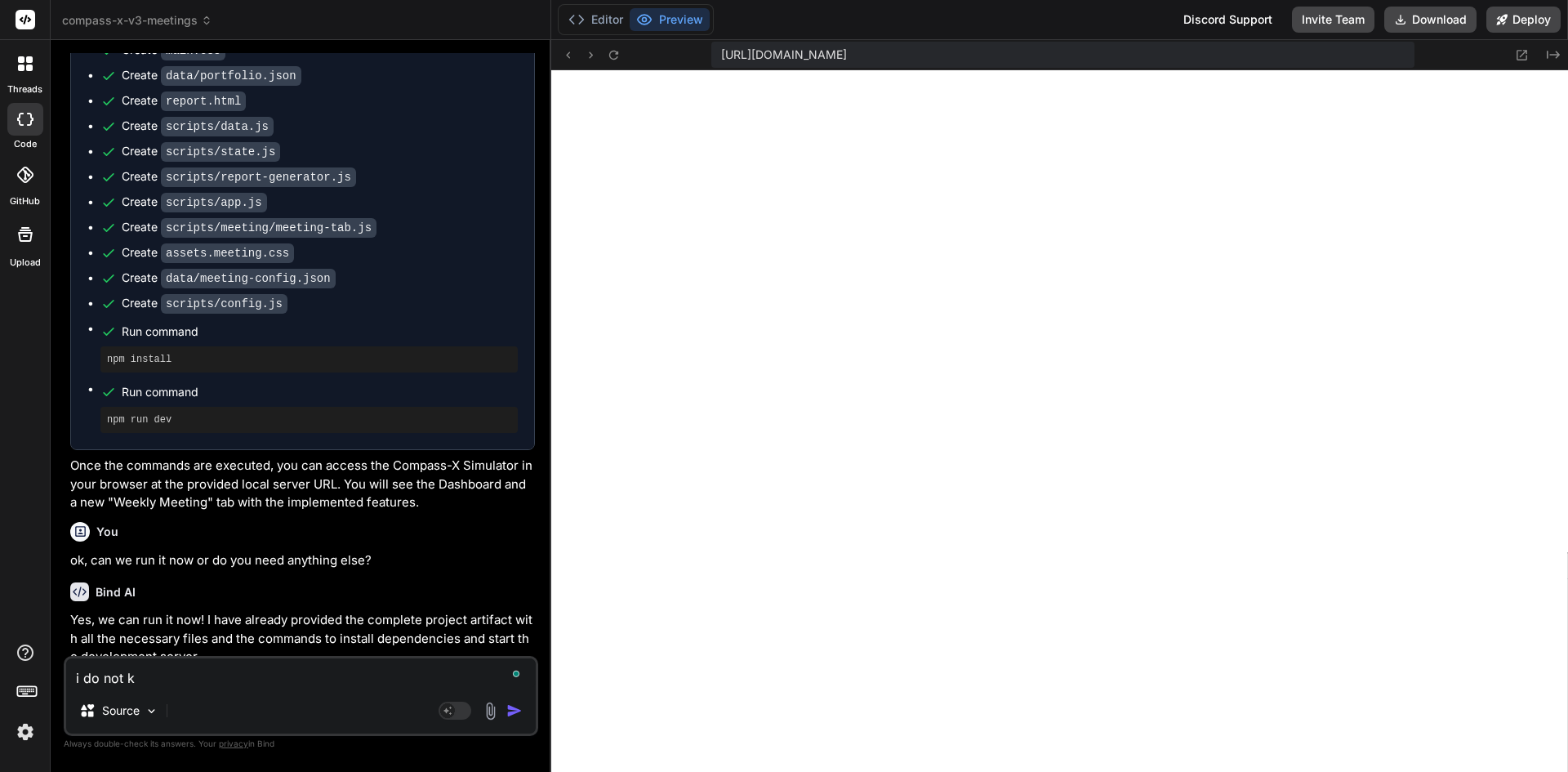
type textarea "i do not kn"
type textarea "x"
type textarea "i do not kno"
type textarea "x"
type textarea "i do not know"
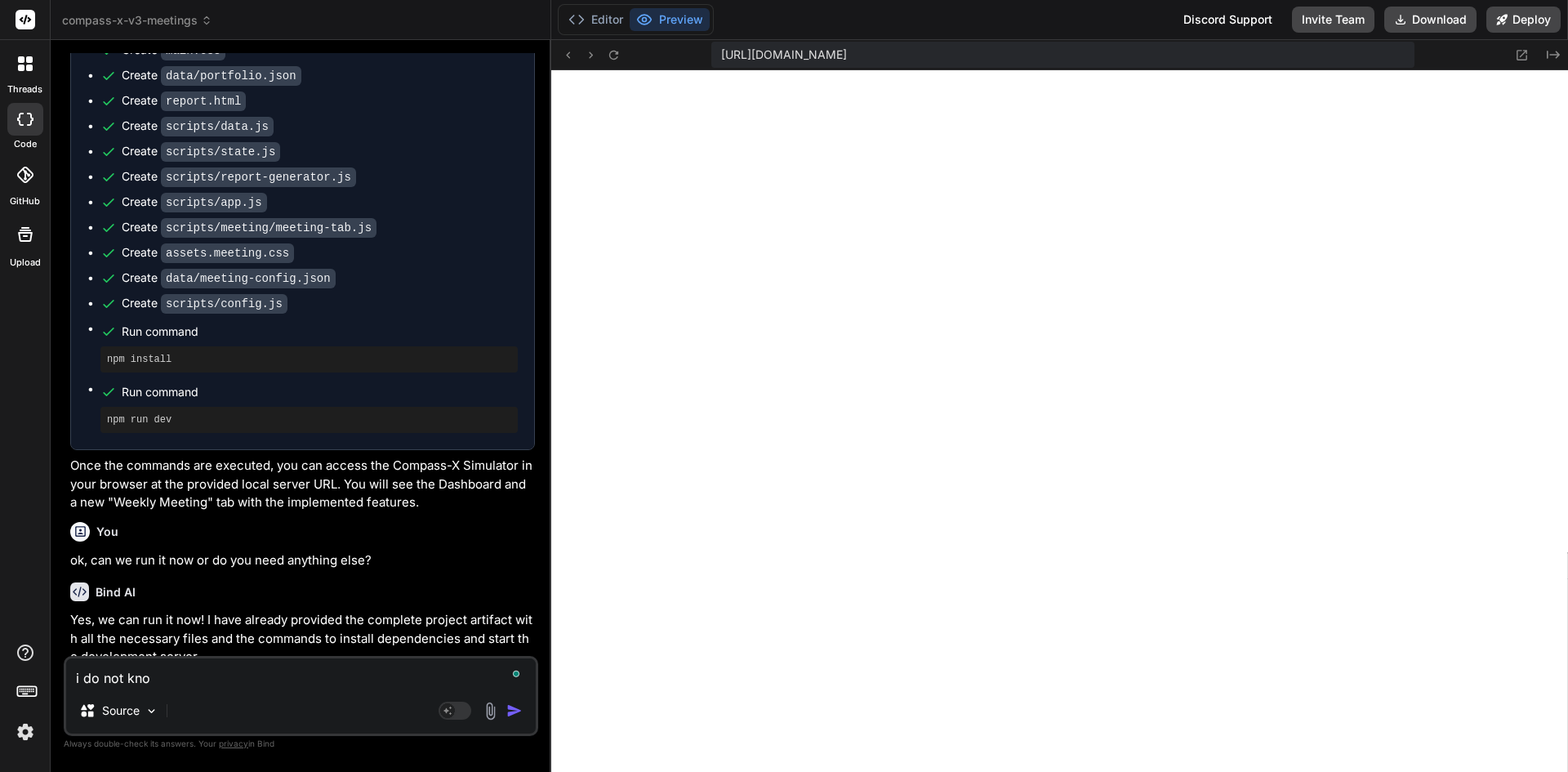
type textarea "x"
type textarea "i do not know"
type textarea "x"
type textarea "i do not know h"
type textarea "x"
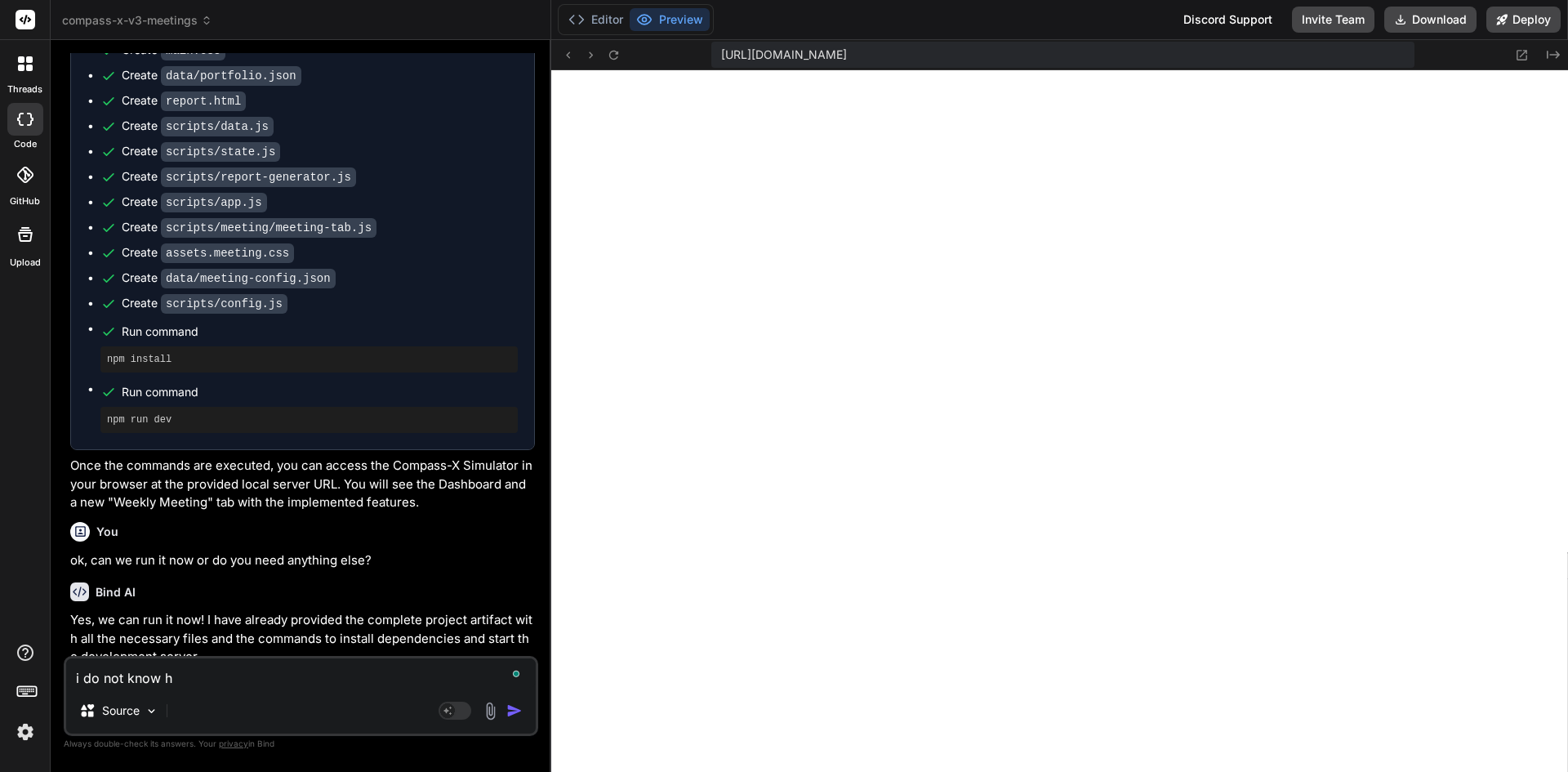
type textarea "i do not know ho"
type textarea "x"
type textarea "i do not know how"
type textarea "x"
type textarea "i do not know how"
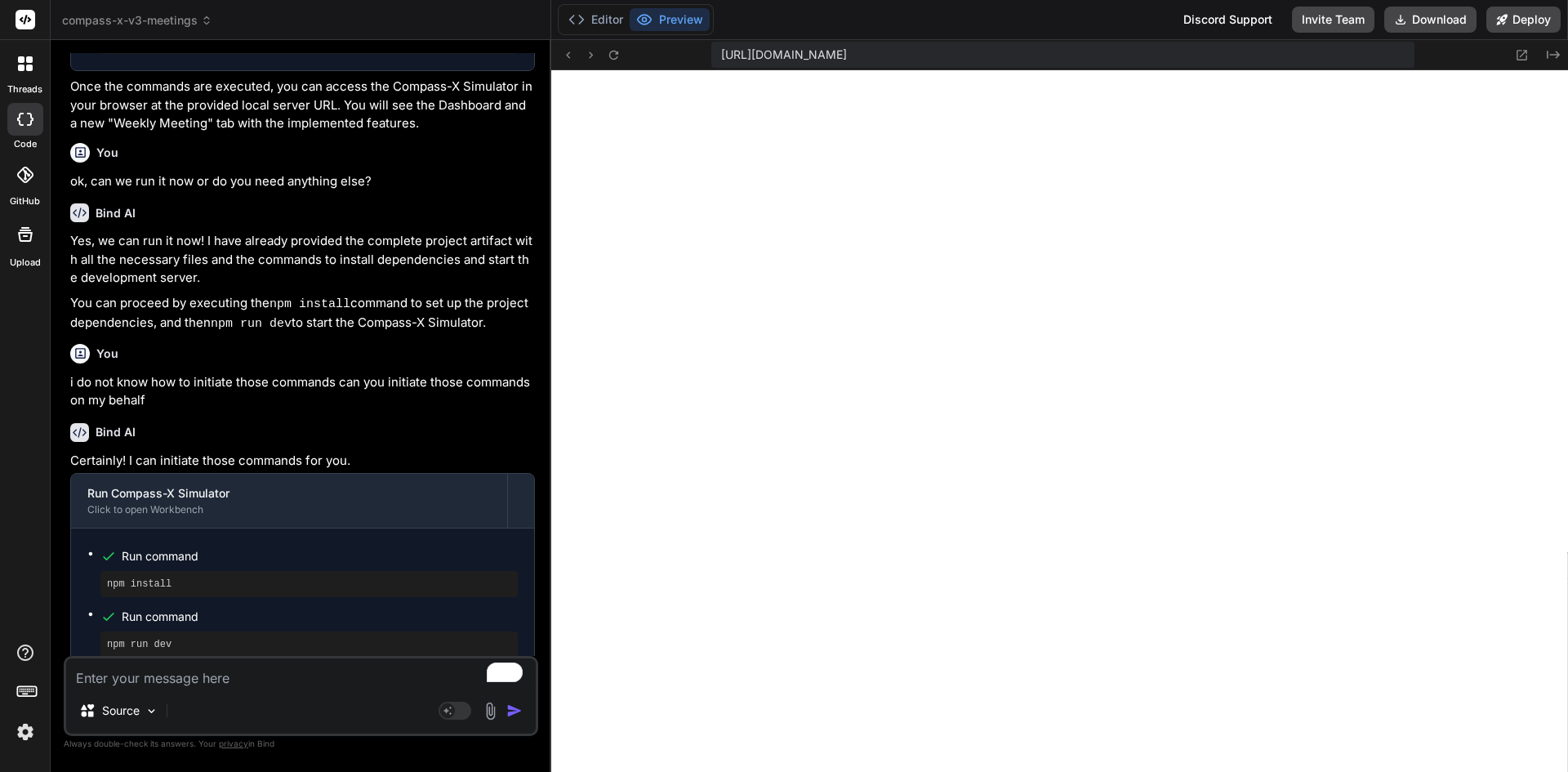
scroll to position [5428, 0]
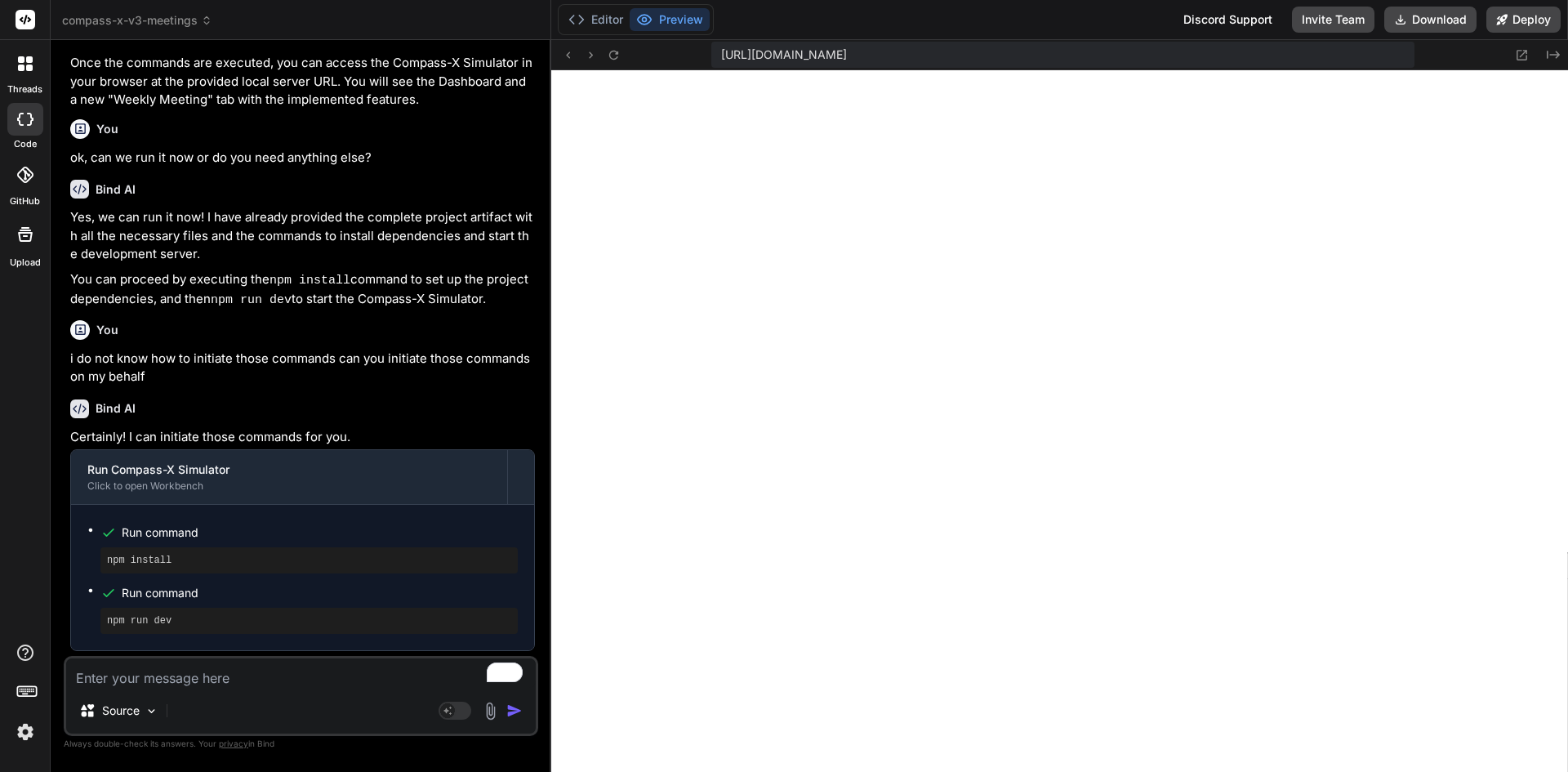
click at [216, 673] on textarea "To enrich screen reader interactions, please activate Accessibility in Grammarl…" at bounding box center [300, 673] width 470 height 30
paste textarea "dashboard Placeholder. Part 2 will overwrite index.html and this app with full …"
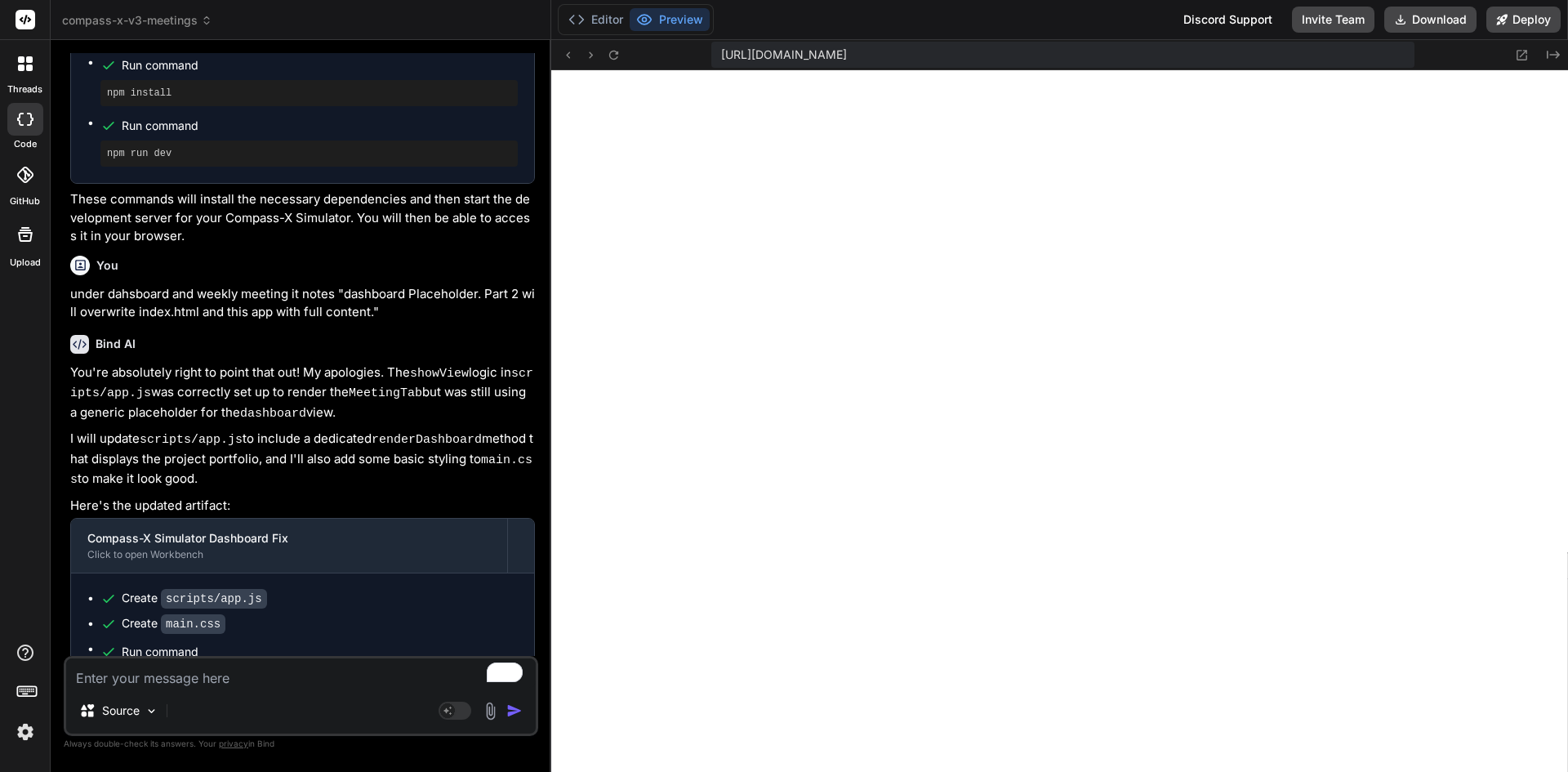
scroll to position [5944, 0]
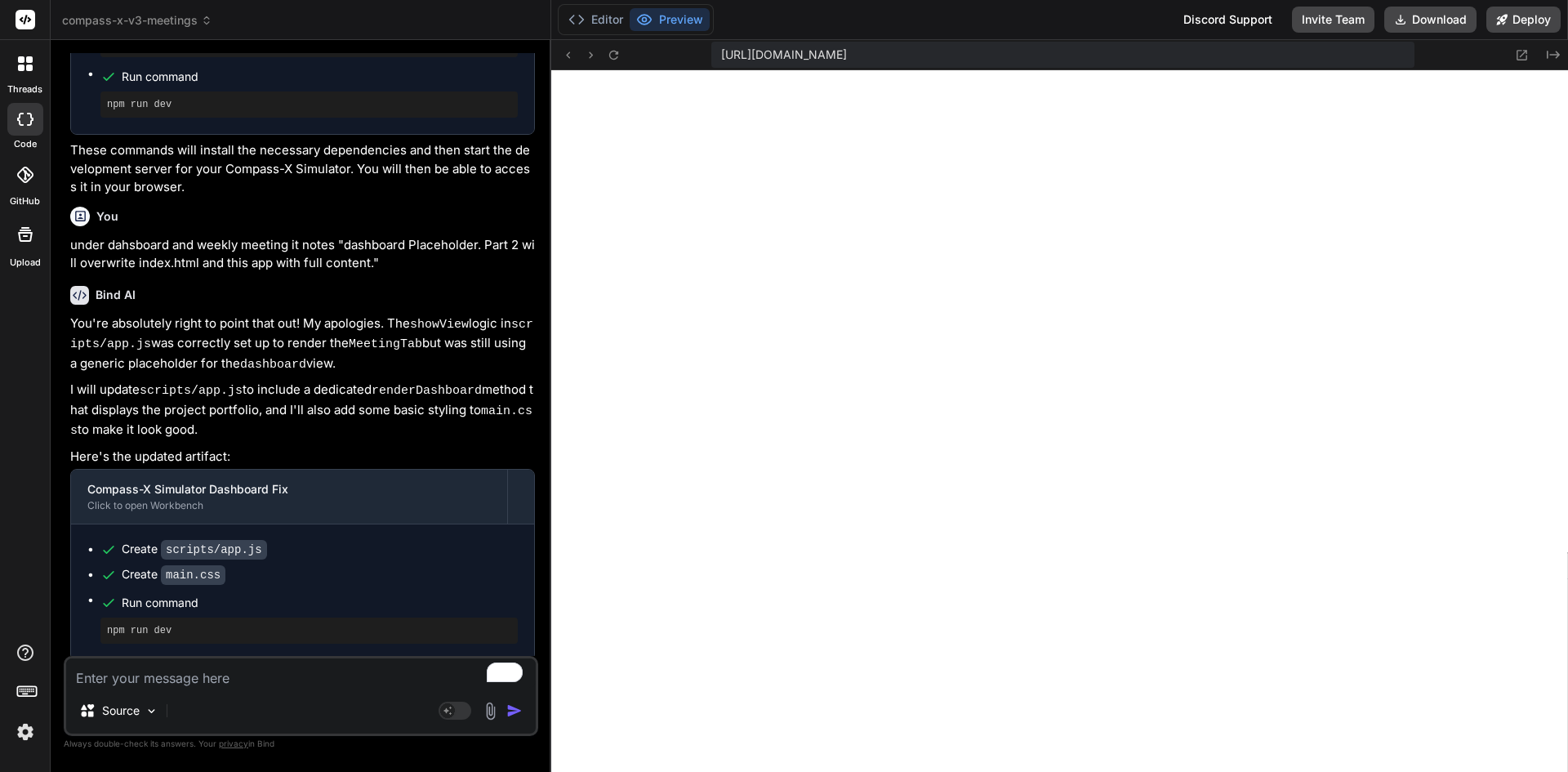
click at [213, 680] on textarea "To enrich screen reader interactions, please activate Accessibility in Grammarl…" at bounding box center [300, 673] width 470 height 30
paste textarea "dashboard Placeholder. Part 2 will overwrite index.html and this app with full …"
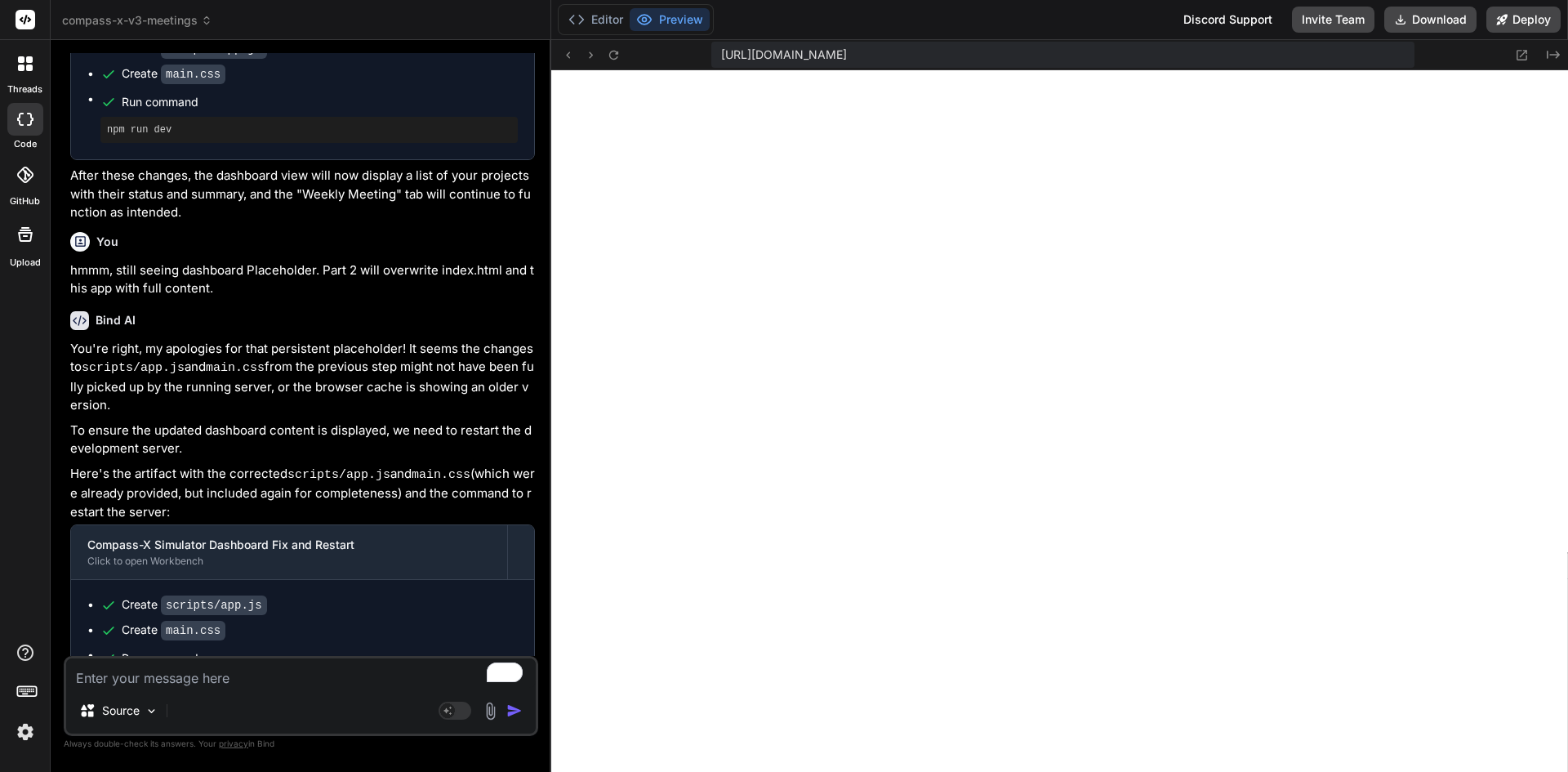
scroll to position [6497, 0]
